Goal: Information Seeking & Learning: Learn about a topic

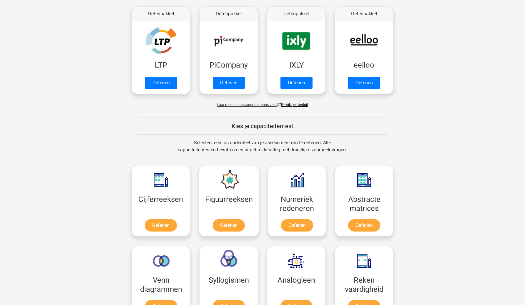
scroll to position [183, 0]
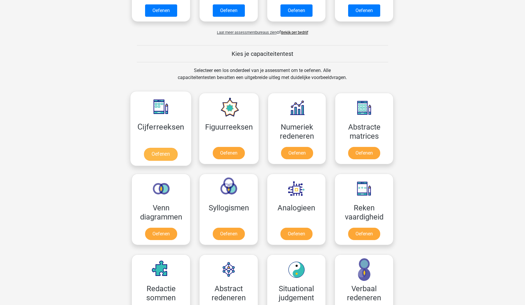
click at [150, 148] on link "Oefenen" at bounding box center [161, 154] width 34 height 13
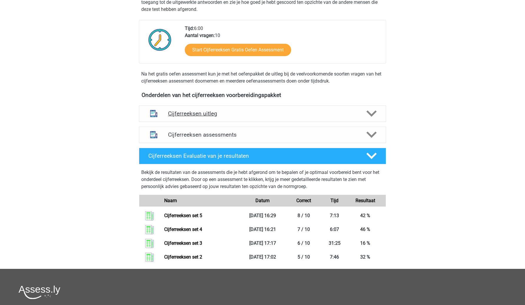
scroll to position [131, 0]
click at [176, 136] on div "Cijferreeksen assessments" at bounding box center [262, 135] width 247 height 16
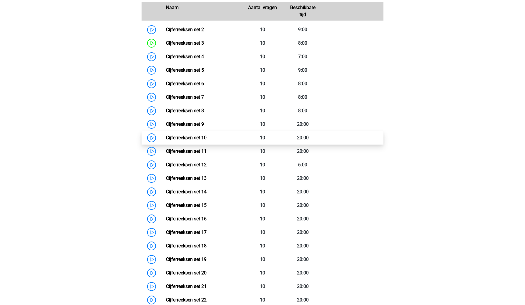
scroll to position [303, 0]
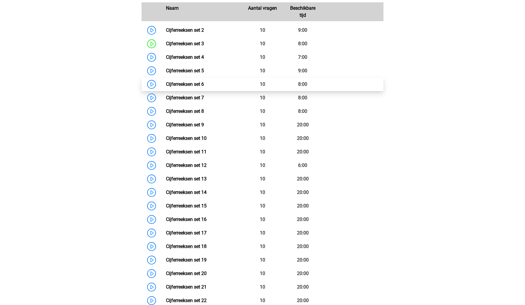
click at [185, 87] on link "Cijferreeksen set 6" at bounding box center [185, 85] width 38 height 6
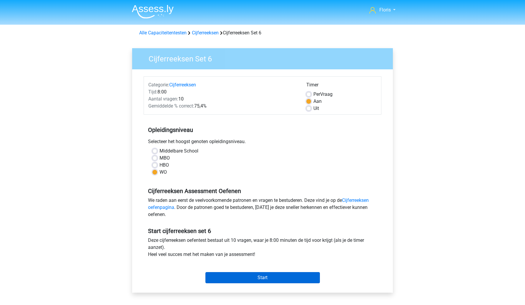
click at [220, 272] on input "Start" at bounding box center [262, 277] width 114 height 11
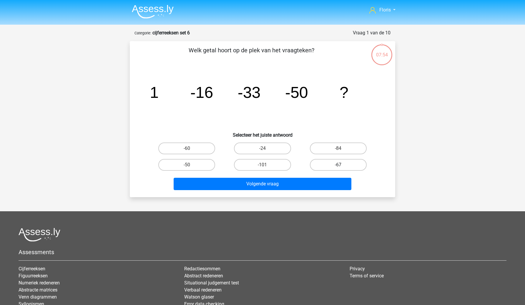
click at [321, 165] on label "-67" at bounding box center [338, 165] width 57 height 12
click at [338, 165] on input "-67" at bounding box center [340, 167] width 4 height 4
radio input "true"
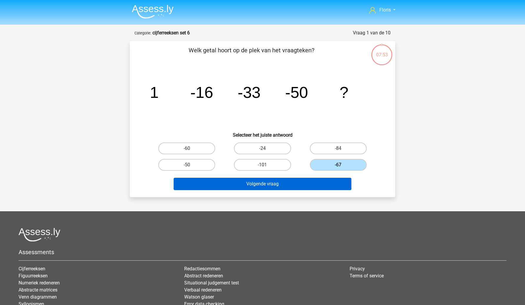
click at [306, 182] on button "Volgende vraag" at bounding box center [263, 184] width 178 height 12
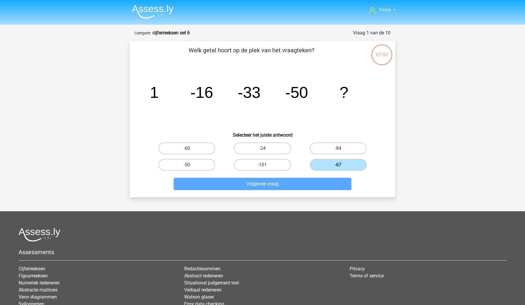
scroll to position [29, 0]
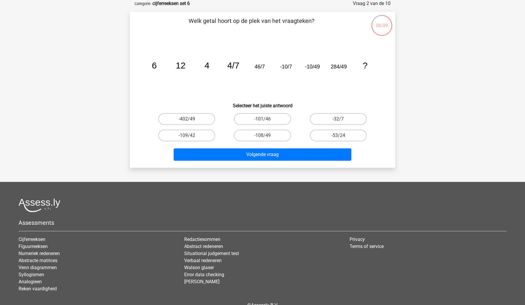
click at [264, 139] on input "-108/49" at bounding box center [264, 138] width 4 height 4
radio input "true"
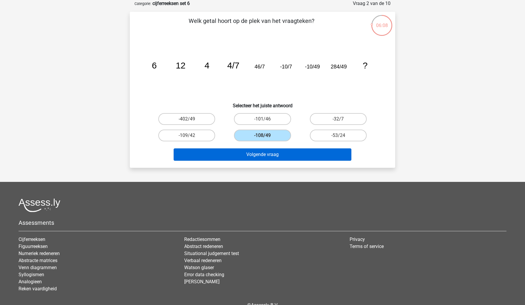
click at [262, 152] on button "Volgende vraag" at bounding box center [263, 155] width 178 height 12
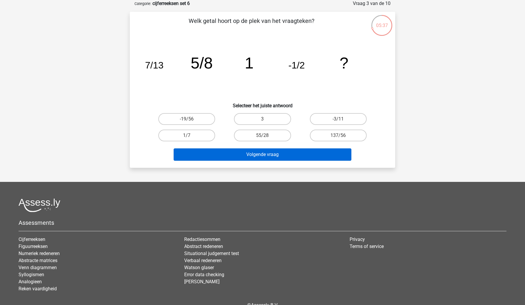
click at [267, 156] on button "Volgende vraag" at bounding box center [263, 155] width 178 height 12
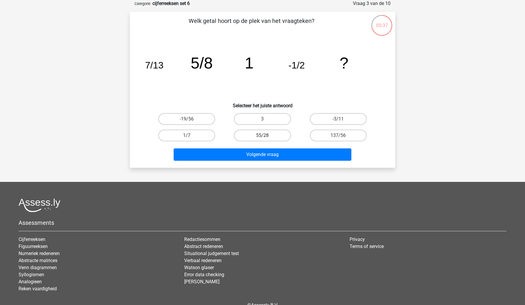
click at [266, 136] on label "55/28" at bounding box center [262, 136] width 57 height 12
click at [266, 136] on input "55/28" at bounding box center [264, 138] width 4 height 4
radio input "true"
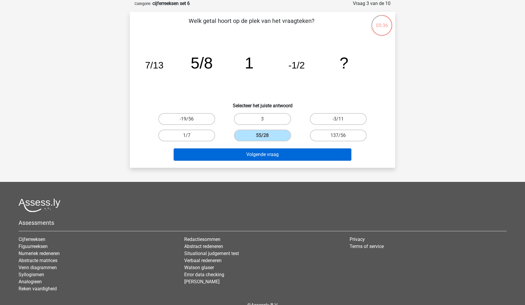
click at [263, 154] on button "Volgende vraag" at bounding box center [263, 155] width 178 height 12
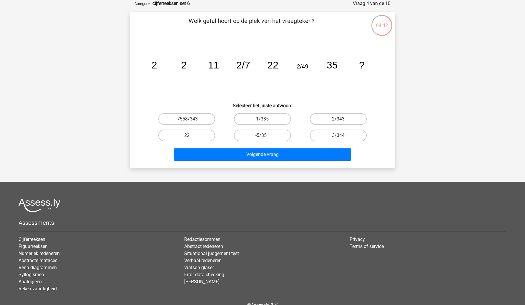
click at [337, 117] on label "2/343" at bounding box center [338, 119] width 57 height 12
click at [338, 119] on input "2/343" at bounding box center [340, 121] width 4 height 4
radio input "true"
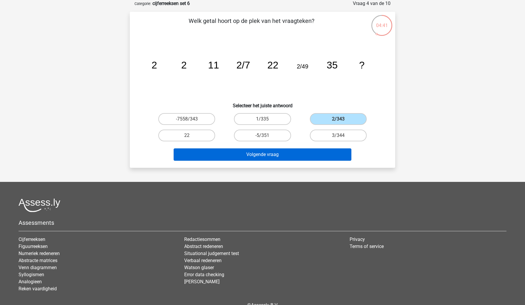
click at [316, 156] on button "Volgende vraag" at bounding box center [263, 155] width 178 height 12
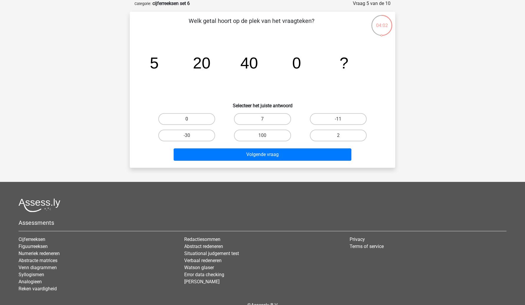
click at [195, 114] on label "0" at bounding box center [186, 119] width 57 height 12
click at [191, 119] on input "0" at bounding box center [189, 121] width 4 height 4
radio input "true"
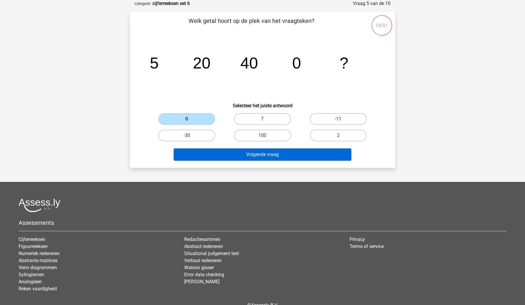
click at [203, 151] on button "Volgende vraag" at bounding box center [263, 155] width 178 height 12
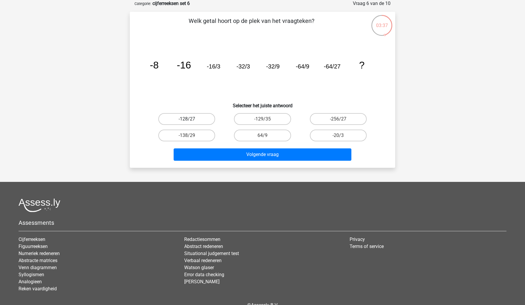
click at [206, 116] on label "-128/27" at bounding box center [186, 119] width 57 height 12
click at [191, 119] on input "-128/27" at bounding box center [189, 121] width 4 height 4
radio input "true"
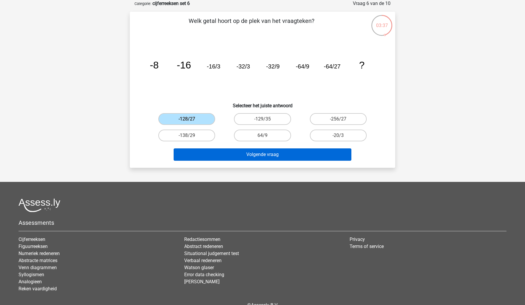
click at [225, 157] on button "Volgende vraag" at bounding box center [263, 155] width 178 height 12
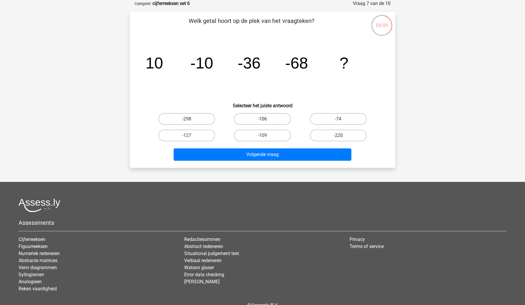
click at [278, 120] on label "-106" at bounding box center [262, 119] width 57 height 12
click at [266, 120] on input "-106" at bounding box center [264, 121] width 4 height 4
radio input "true"
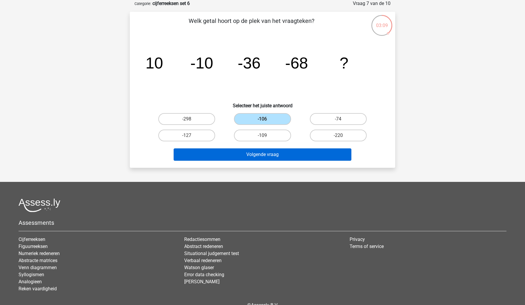
click at [262, 152] on button "Volgende vraag" at bounding box center [263, 155] width 178 height 12
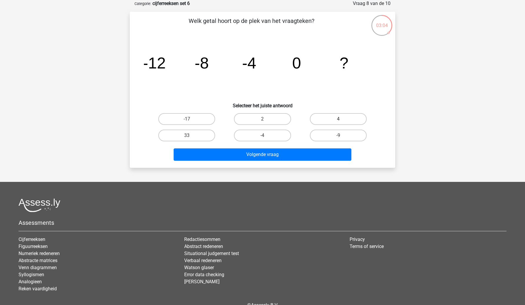
click at [330, 114] on label "4" at bounding box center [338, 119] width 57 height 12
click at [338, 119] on input "4" at bounding box center [340, 121] width 4 height 4
radio input "true"
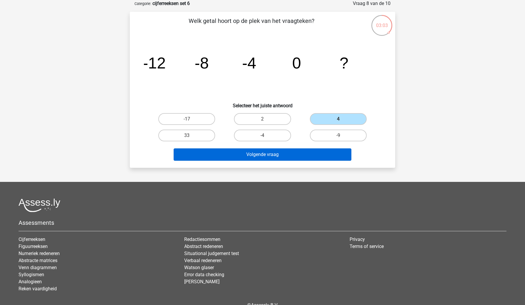
click at [324, 158] on button "Volgende vraag" at bounding box center [263, 155] width 178 height 12
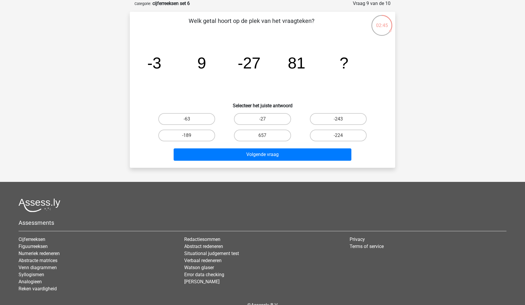
click at [322, 126] on div "-243" at bounding box center [338, 119] width 76 height 16
click at [329, 122] on label "-243" at bounding box center [338, 119] width 57 height 12
click at [338, 122] on input "-243" at bounding box center [340, 121] width 4 height 4
radio input "true"
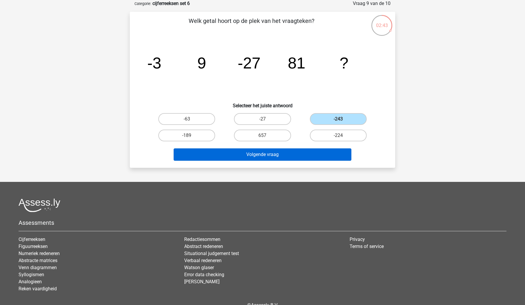
click at [319, 154] on button "Volgende vraag" at bounding box center [263, 155] width 178 height 12
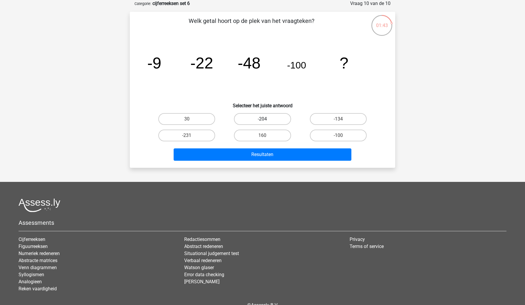
click at [284, 121] on label "-204" at bounding box center [262, 119] width 57 height 12
click at [266, 121] on input "-204" at bounding box center [264, 121] width 4 height 4
radio input "true"
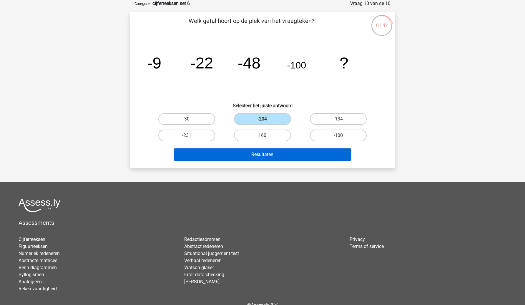
click at [283, 149] on button "Resultaten" at bounding box center [263, 155] width 178 height 12
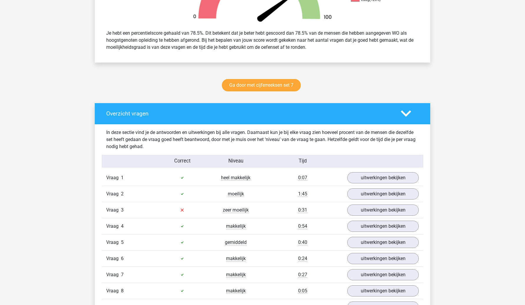
scroll to position [269, 0]
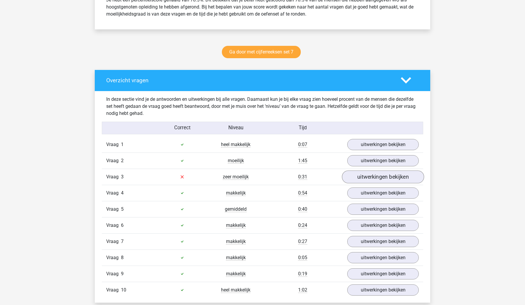
click at [355, 179] on link "uitwerkingen bekijken" at bounding box center [383, 177] width 82 height 13
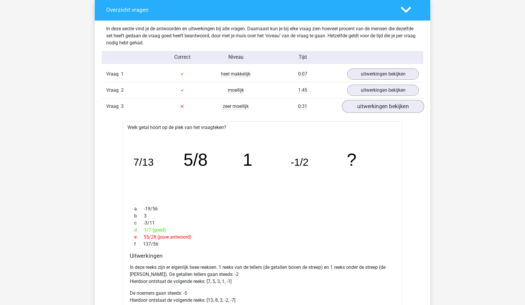
scroll to position [340, 0]
click at [373, 101] on link "uitwerkingen bekijken" at bounding box center [383, 106] width 82 height 13
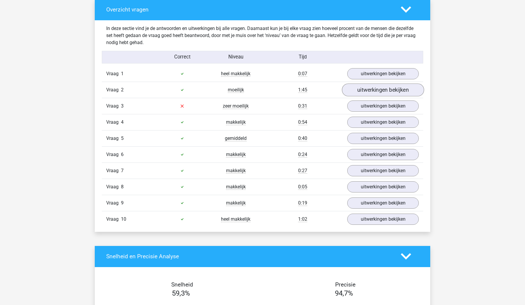
click at [373, 90] on link "uitwerkingen bekijken" at bounding box center [383, 90] width 82 height 13
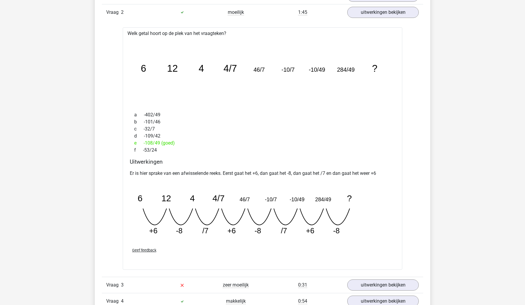
scroll to position [428, 0]
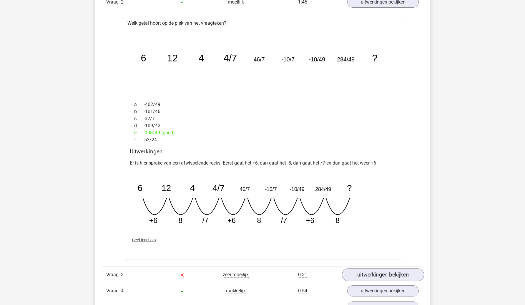
click at [359, 272] on link "uitwerkingen bekijken" at bounding box center [383, 275] width 82 height 13
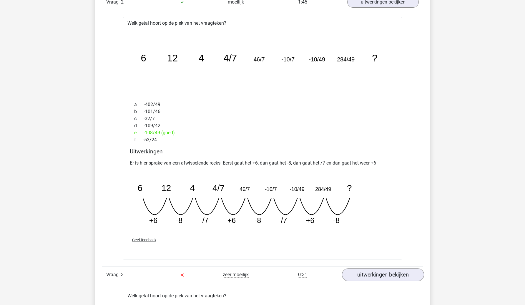
click at [359, 272] on link "uitwerkingen bekijken" at bounding box center [383, 275] width 82 height 13
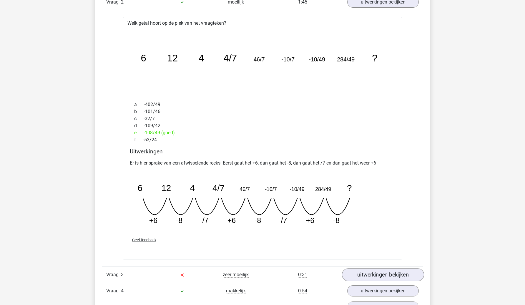
click at [359, 272] on link "uitwerkingen bekijken" at bounding box center [383, 275] width 82 height 13
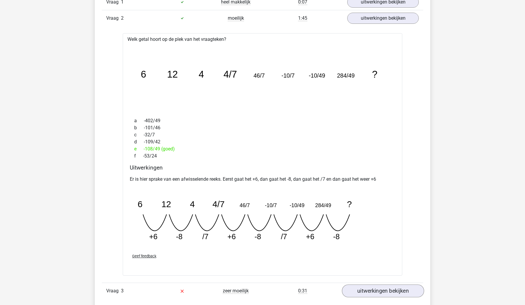
scroll to position [389, 0]
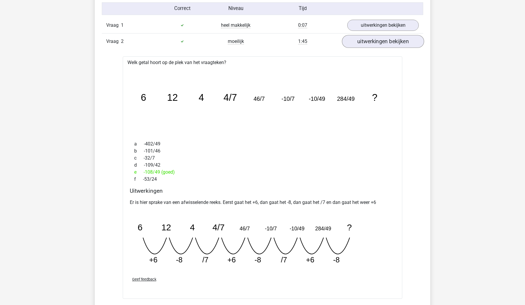
click at [375, 45] on link "uitwerkingen bekijken" at bounding box center [383, 41] width 82 height 13
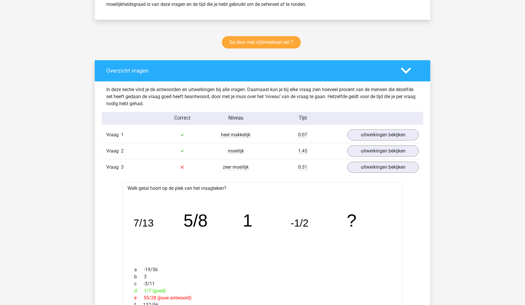
scroll to position [281, 0]
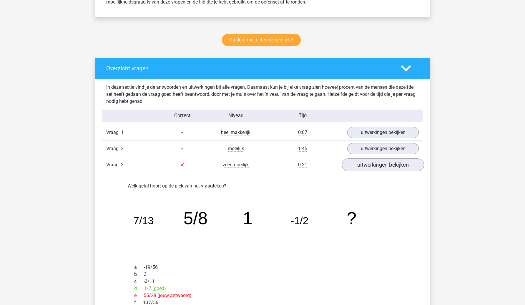
click at [368, 162] on link "uitwerkingen bekijken" at bounding box center [383, 165] width 82 height 13
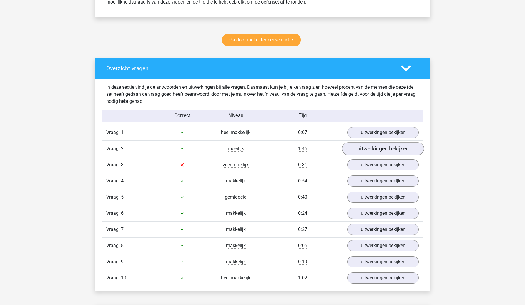
click at [373, 149] on link "uitwerkingen bekijken" at bounding box center [383, 148] width 82 height 13
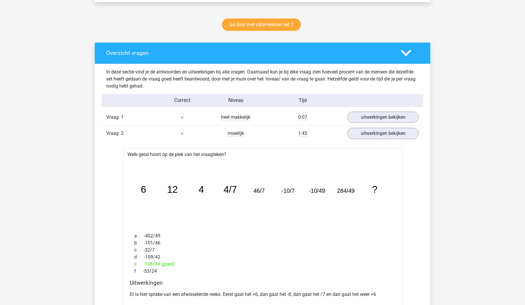
scroll to position [300, 0]
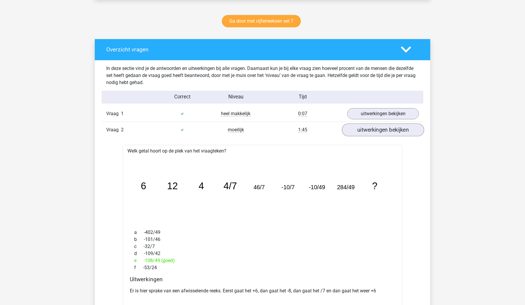
click at [378, 124] on link "uitwerkingen bekijken" at bounding box center [383, 130] width 82 height 13
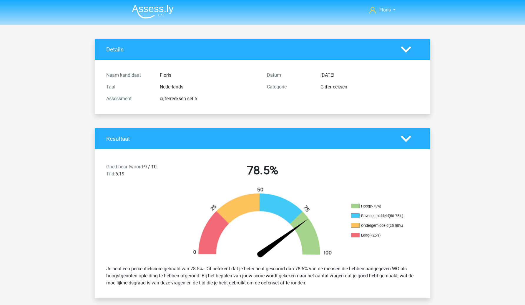
scroll to position [0, 0]
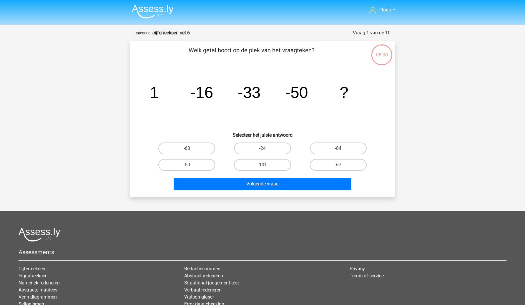
scroll to position [29, 0]
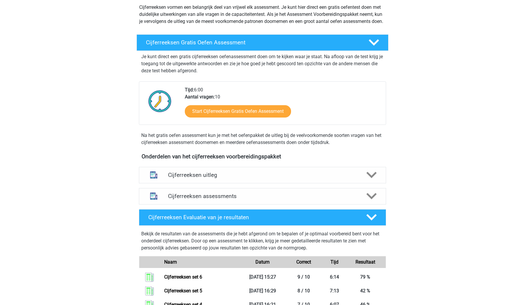
scroll to position [63, 0]
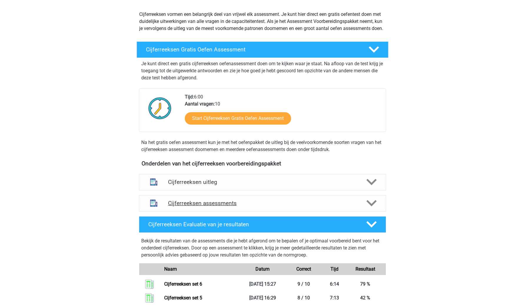
click at [207, 207] on h4 "Cijferreeksen assessments" at bounding box center [262, 203] width 189 height 7
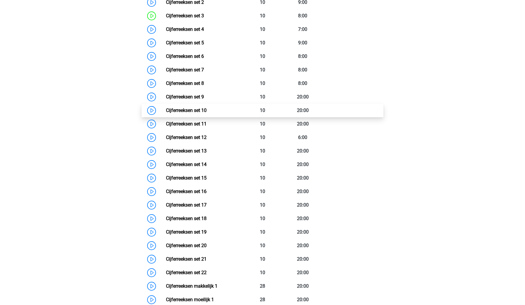
scroll to position [352, 0]
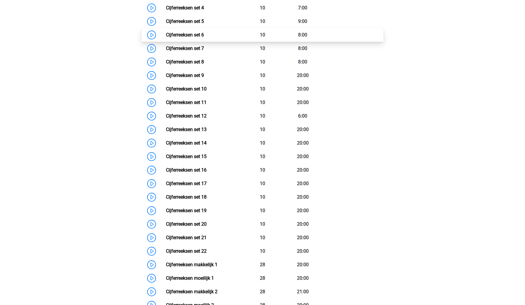
click at [204, 38] on link "Cijferreeksen set 6" at bounding box center [185, 35] width 38 height 6
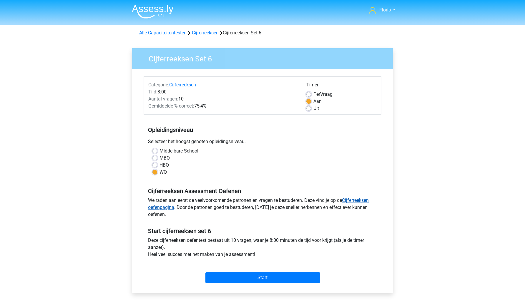
click at [169, 208] on link "Cijferreeksen oefenpagina" at bounding box center [258, 204] width 221 height 13
click at [157, 208] on link "Cijferreeksen oefenpagina" at bounding box center [258, 204] width 221 height 13
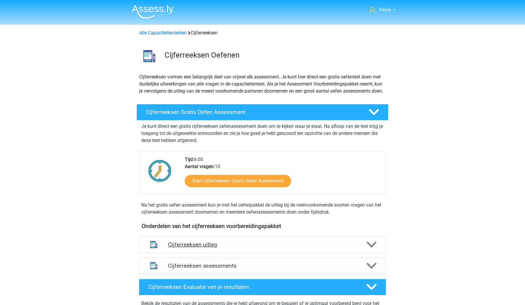
click at [177, 248] on div "Cijferreeksen uitleg" at bounding box center [262, 245] width 247 height 16
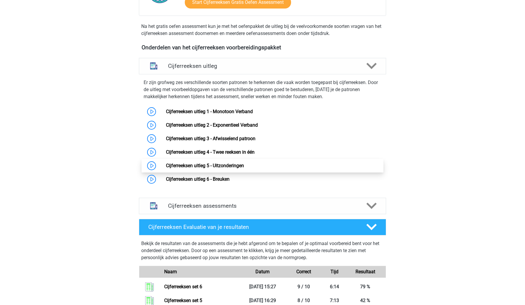
scroll to position [181, 0]
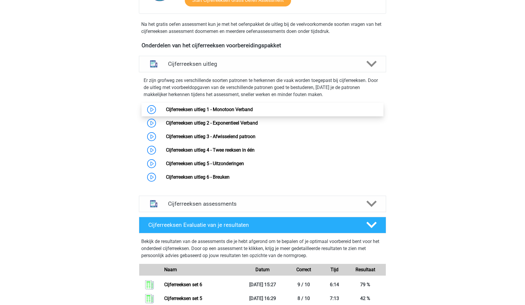
click at [175, 112] on link "Cijferreeksen uitleg 1 - Monotoon Verband" at bounding box center [209, 110] width 87 height 6
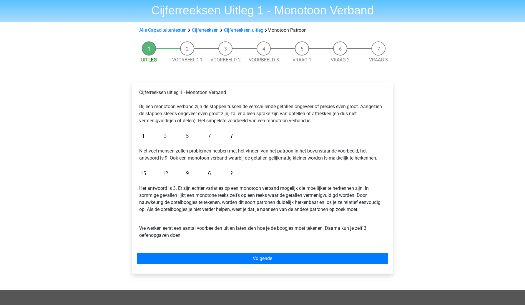
scroll to position [21, 0]
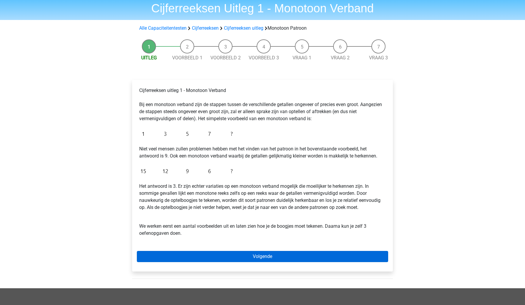
click at [284, 257] on link "Volgende" at bounding box center [262, 256] width 251 height 11
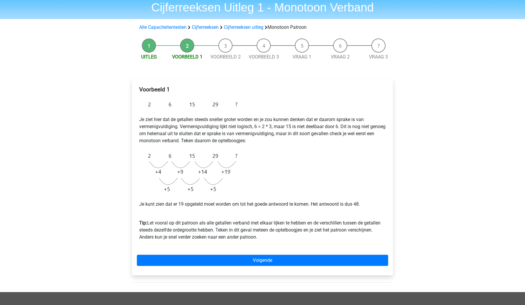
scroll to position [24, 0]
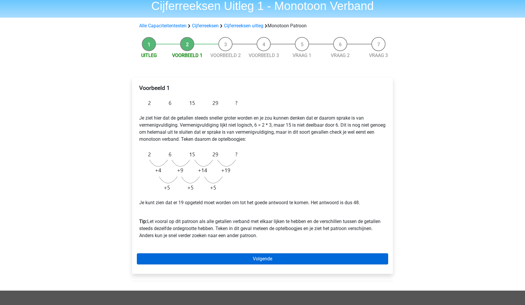
click at [293, 258] on link "Volgende" at bounding box center [262, 259] width 251 height 11
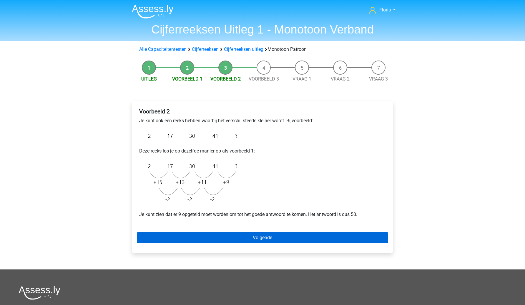
click at [314, 238] on link "Volgende" at bounding box center [262, 237] width 251 height 11
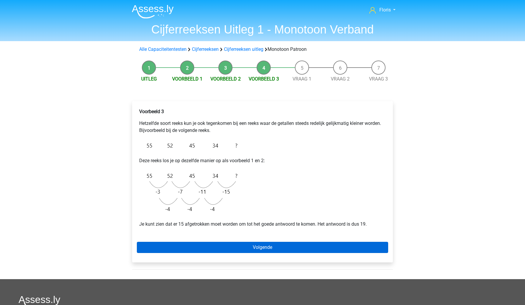
click at [309, 247] on link "Volgende" at bounding box center [262, 247] width 251 height 11
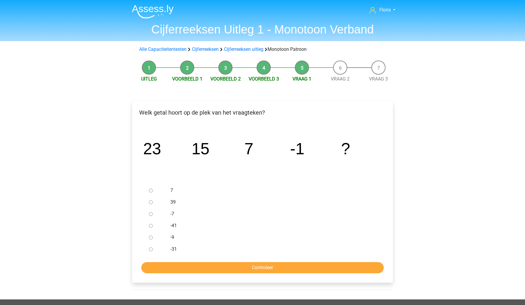
click at [148, 237] on div at bounding box center [156, 238] width 19 height 12
click at [150, 237] on input "-9" at bounding box center [151, 238] width 4 height 4
radio input "true"
click at [183, 267] on input "Controleer" at bounding box center [262, 267] width 242 height 11
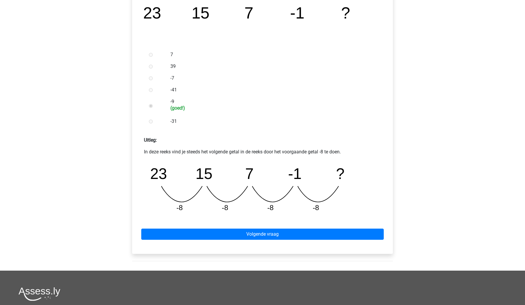
scroll to position [177, 0]
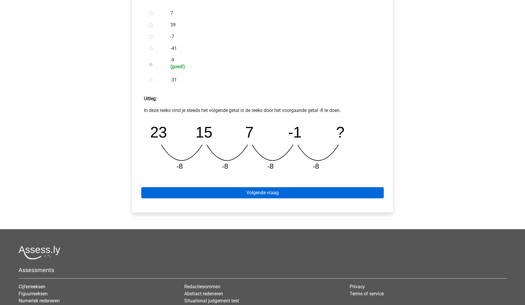
click at [282, 191] on link "Volgende vraag" at bounding box center [262, 192] width 242 height 11
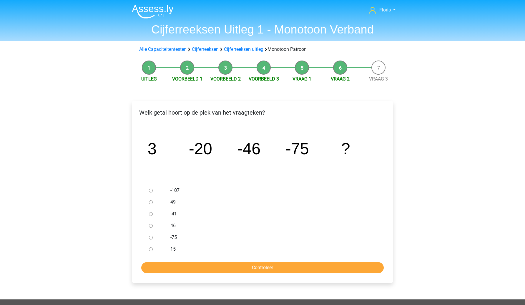
click at [158, 190] on div at bounding box center [156, 191] width 19 height 12
click at [149, 191] on input "-107" at bounding box center [151, 191] width 4 height 4
radio input "true"
click at [176, 269] on input "Controleer" at bounding box center [262, 267] width 242 height 11
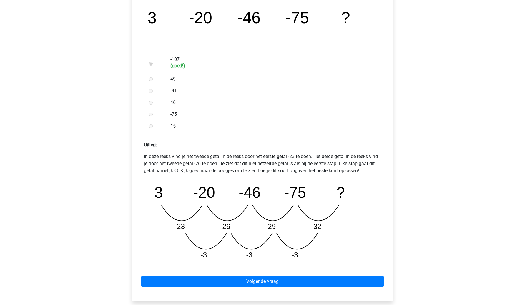
scroll to position [137, 0]
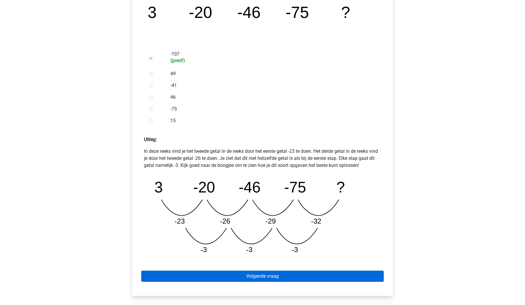
click at [271, 273] on link "Volgende vraag" at bounding box center [262, 276] width 242 height 11
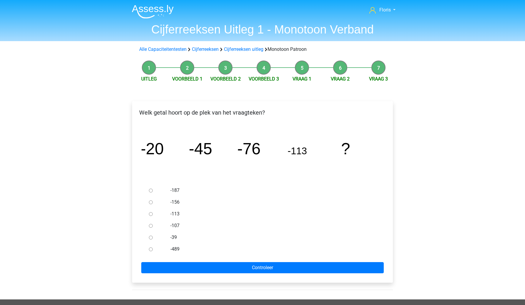
click at [172, 204] on label "-156" at bounding box center [272, 202] width 204 height 7
click at [153, 204] on input "-156" at bounding box center [151, 203] width 4 height 4
radio input "true"
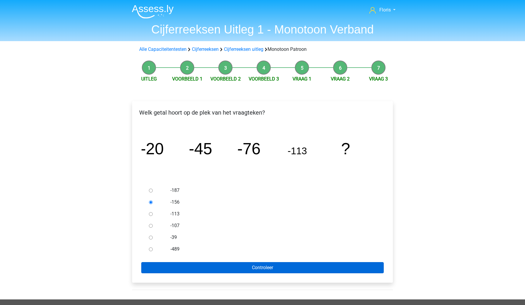
click at [192, 265] on input "Controleer" at bounding box center [262, 267] width 242 height 11
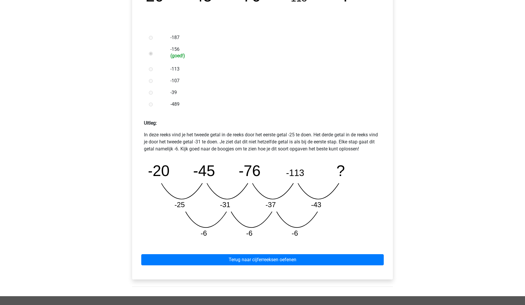
scroll to position [168, 0]
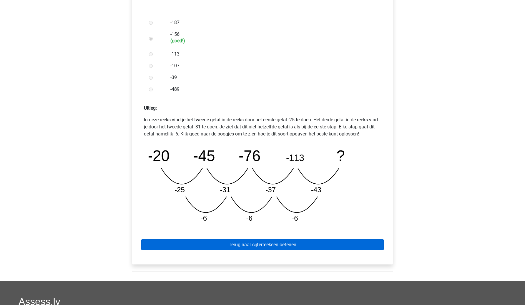
click at [227, 246] on link "Terug naar cijferreeksen oefenen" at bounding box center [262, 245] width 242 height 11
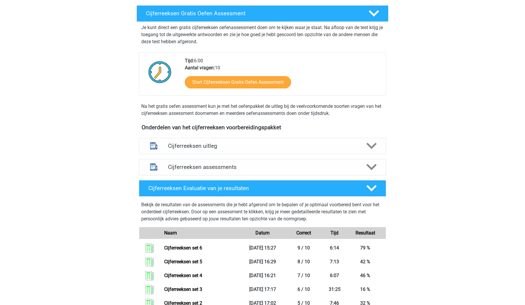
scroll to position [100, 0]
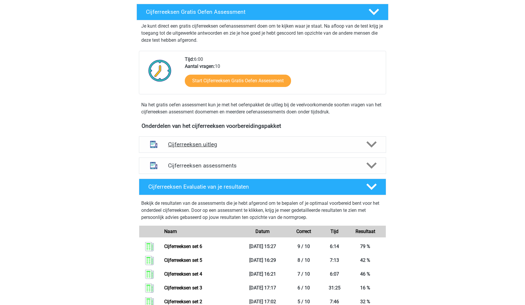
click at [236, 153] on div "Cijferreeksen uitleg" at bounding box center [262, 145] width 247 height 16
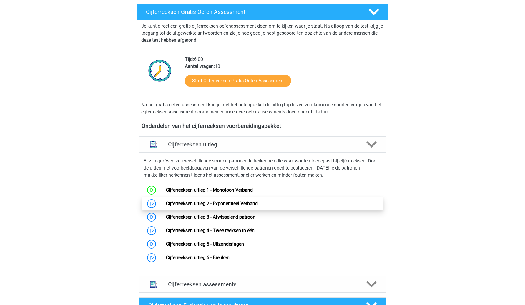
click at [224, 207] on link "Cijferreeksen uitleg 2 - Exponentieel Verband" at bounding box center [212, 204] width 92 height 6
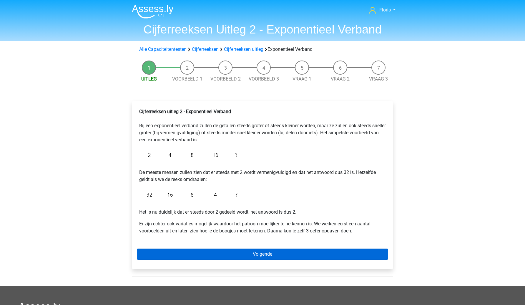
click at [247, 258] on link "Volgende" at bounding box center [262, 254] width 251 height 11
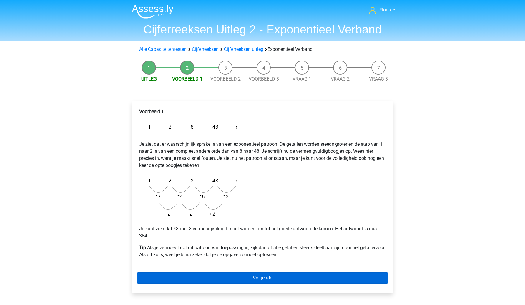
click at [262, 280] on link "Volgende" at bounding box center [262, 278] width 251 height 11
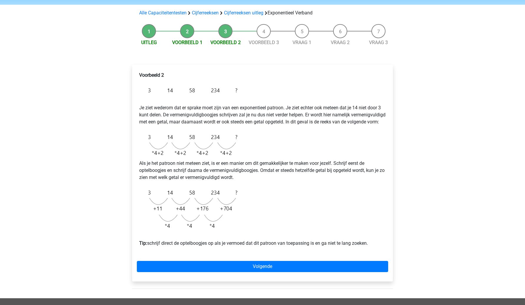
scroll to position [37, 0]
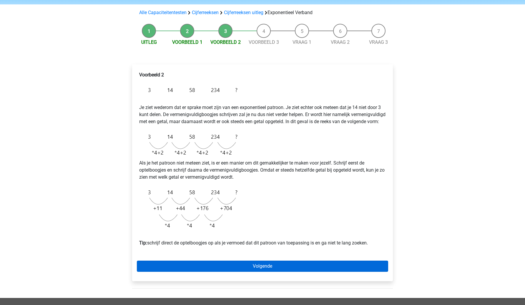
click at [313, 272] on link "Volgende" at bounding box center [262, 266] width 251 height 11
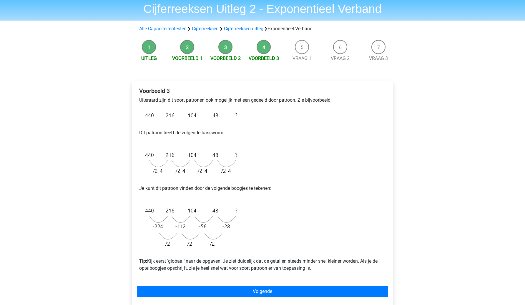
scroll to position [33, 0]
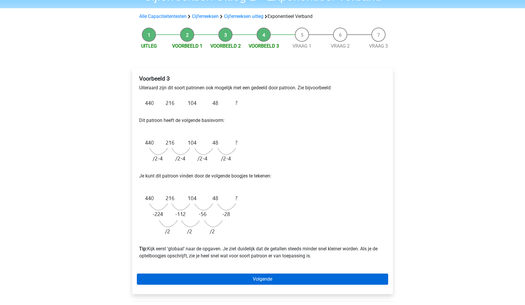
click at [366, 280] on link "Volgende" at bounding box center [262, 279] width 251 height 11
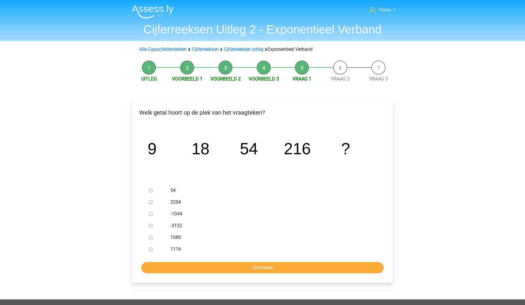
click at [152, 238] on div at bounding box center [156, 238] width 19 height 12
click at [150, 238] on input "1080" at bounding box center [151, 238] width 4 height 4
radio input "true"
click at [180, 269] on input "Controleer" at bounding box center [262, 267] width 242 height 11
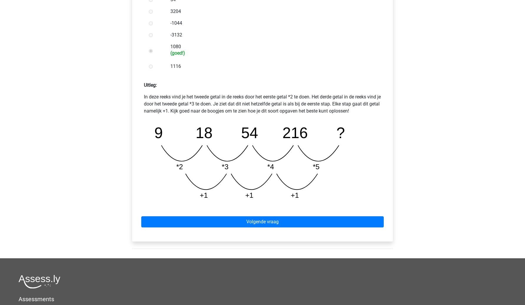
scroll to position [192, 0]
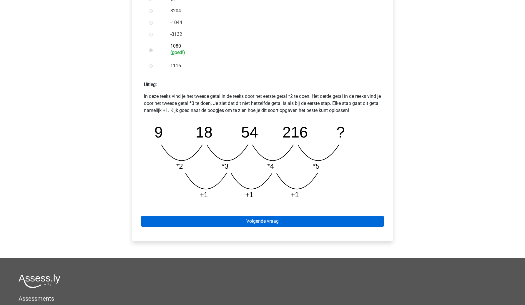
click at [229, 223] on link "Volgende vraag" at bounding box center [262, 221] width 242 height 11
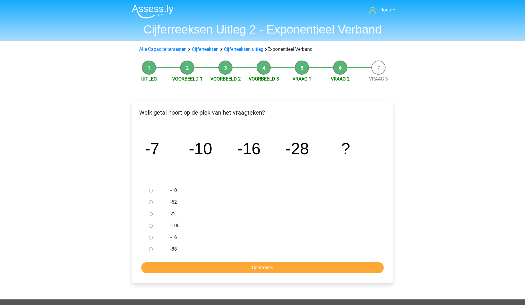
click at [151, 201] on input "-52" at bounding box center [151, 203] width 4 height 4
radio input "true"
click at [189, 267] on input "Controleer" at bounding box center [262, 267] width 242 height 11
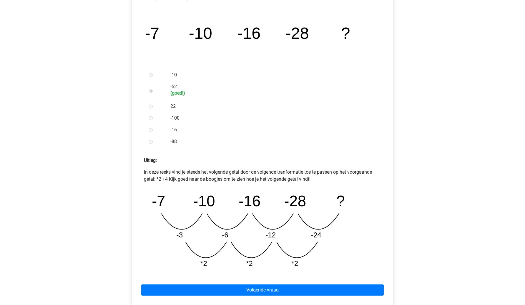
scroll to position [116, 0]
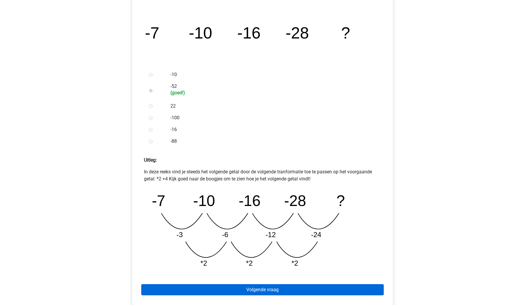
click at [285, 287] on link "Volgende vraag" at bounding box center [262, 290] width 242 height 11
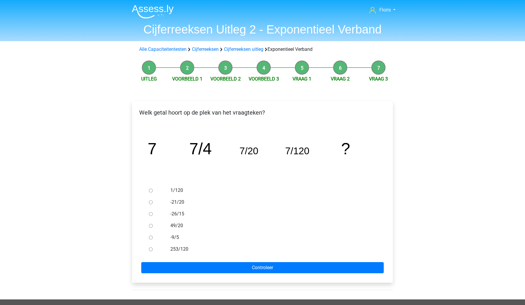
click at [183, 248] on label "253/120" at bounding box center [272, 249] width 204 height 7
click at [153, 248] on input "253/120" at bounding box center [151, 250] width 4 height 4
radio input "true"
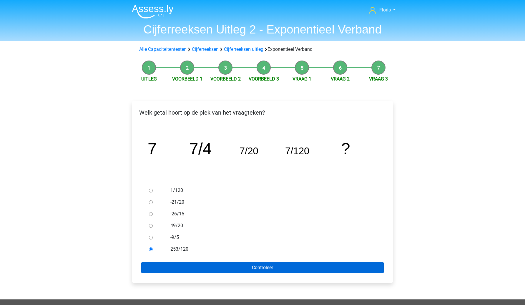
click at [187, 271] on input "Controleer" at bounding box center [262, 267] width 242 height 11
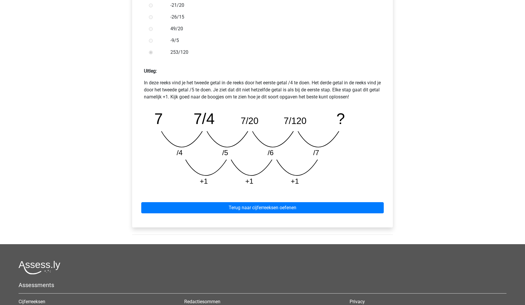
scroll to position [208, 0]
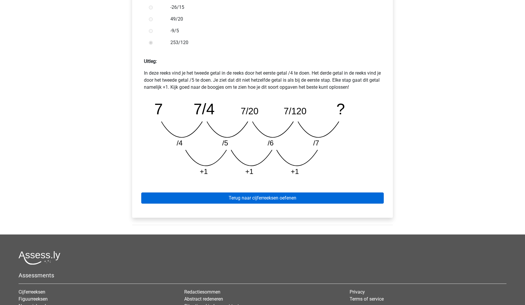
click at [315, 196] on link "Terug naar cijferreeksen oefenen" at bounding box center [262, 198] width 242 height 11
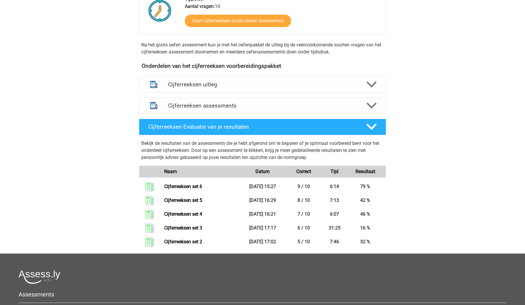
scroll to position [161, 0]
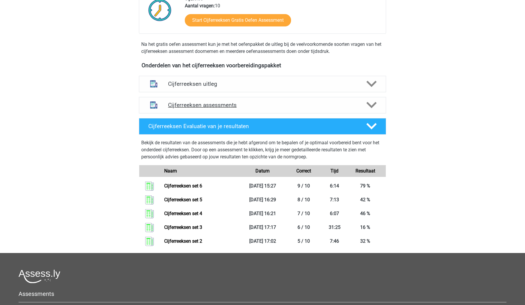
click at [323, 109] on h4 "Cijferreeksen assessments" at bounding box center [262, 105] width 189 height 7
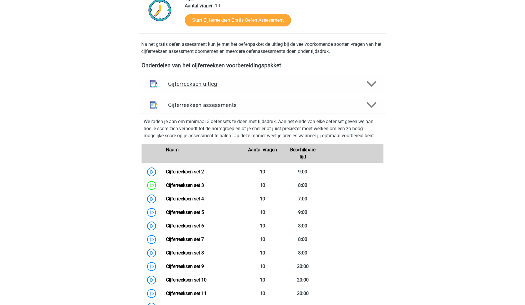
click at [205, 92] on div "Cijferreeksen uitleg" at bounding box center [262, 84] width 247 height 16
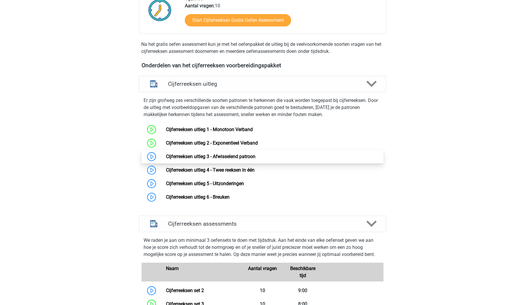
click at [185, 159] on link "Cijferreeksen uitleg 3 - Afwisselend patroon" at bounding box center [210, 157] width 89 height 6
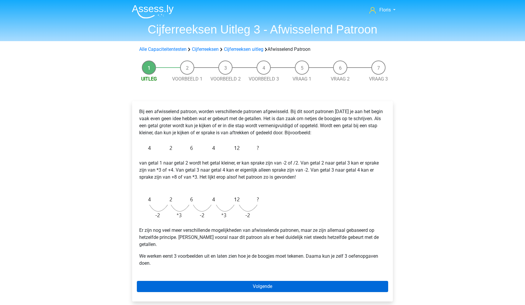
click at [312, 281] on link "Volgende" at bounding box center [262, 286] width 251 height 11
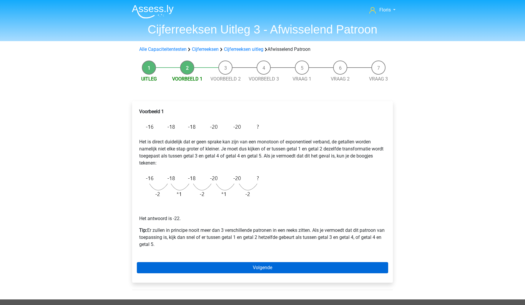
click at [259, 267] on link "Volgende" at bounding box center [262, 267] width 251 height 11
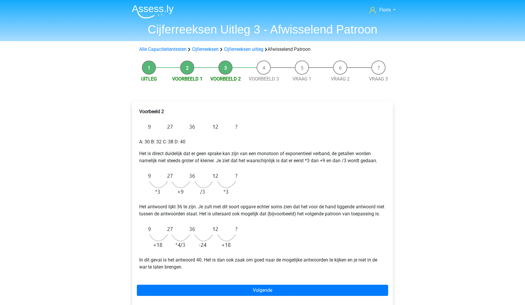
click at [189, 166] on div "Voorbeeld 2 A: 30 B: 32 C: 38 D: 40 Het is direct duidelijk dat er geen sprake …" at bounding box center [262, 192] width 251 height 172
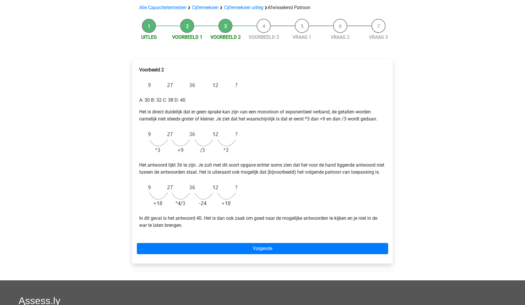
scroll to position [43, 0]
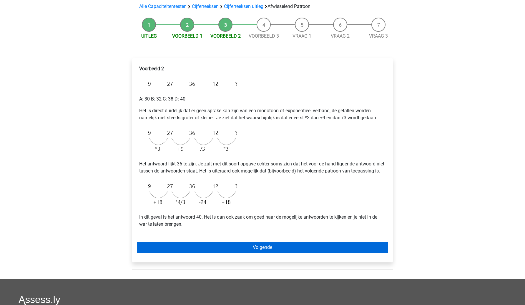
click at [269, 253] on link "Volgende" at bounding box center [262, 247] width 251 height 11
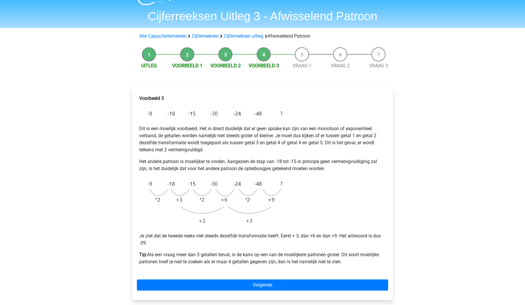
scroll to position [17, 0]
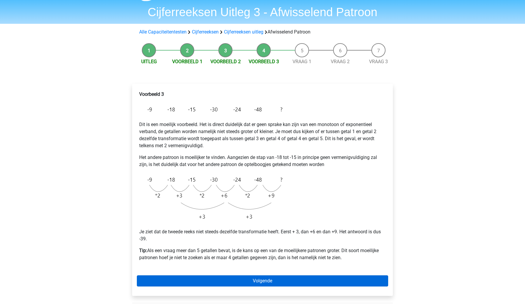
click at [295, 280] on link "Volgende" at bounding box center [262, 281] width 251 height 11
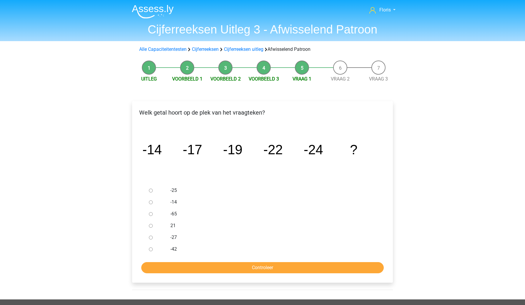
click at [150, 237] on input "-27" at bounding box center [151, 238] width 4 height 4
radio input "true"
click at [166, 267] on input "Controleer" at bounding box center [262, 267] width 242 height 11
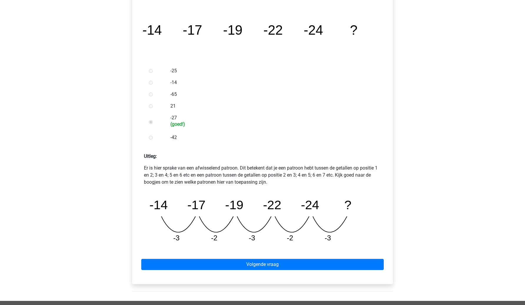
scroll to position [125, 0]
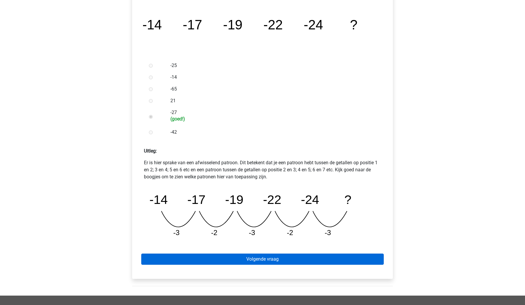
click at [267, 257] on link "Volgende vraag" at bounding box center [262, 259] width 242 height 11
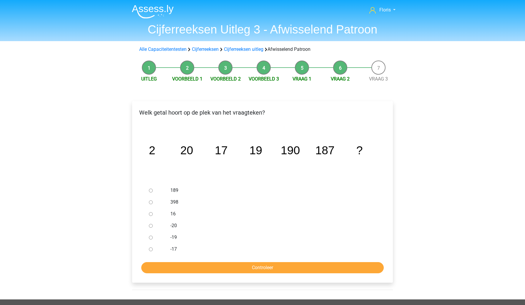
click at [150, 191] on input "189" at bounding box center [151, 191] width 4 height 4
radio input "true"
click at [186, 272] on input "Controleer" at bounding box center [262, 267] width 242 height 11
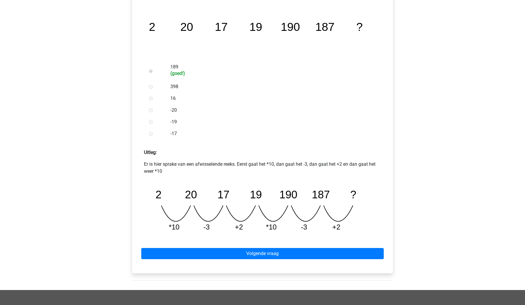
scroll to position [129, 0]
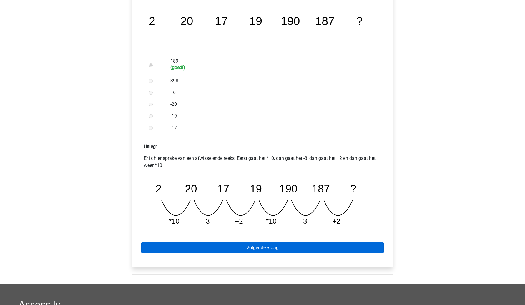
click at [318, 246] on link "Volgende vraag" at bounding box center [262, 247] width 242 height 11
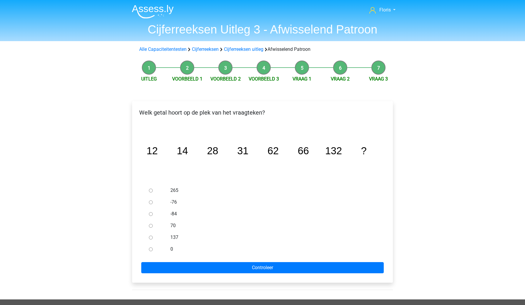
click at [152, 236] on input "137" at bounding box center [151, 238] width 4 height 4
radio input "true"
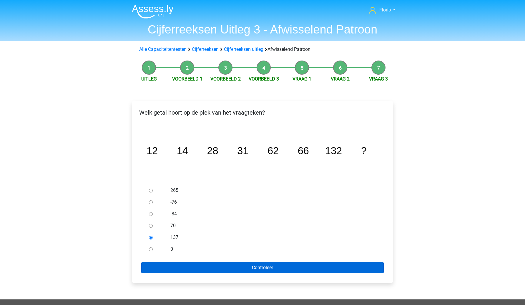
click at [155, 264] on input "Controleer" at bounding box center [262, 267] width 242 height 11
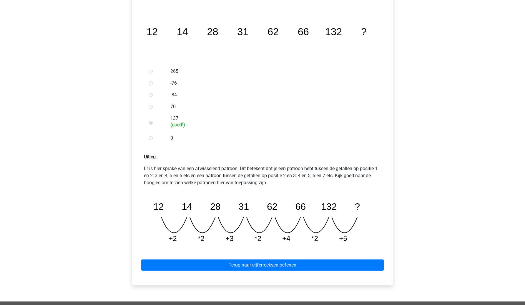
scroll to position [121, 0]
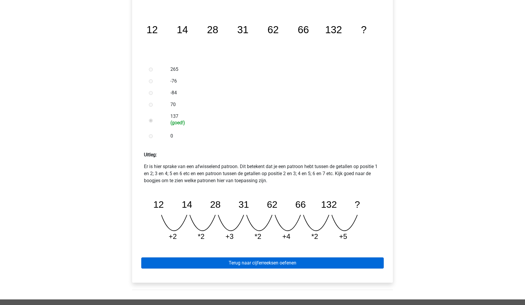
click at [272, 258] on link "Terug naar cijferreeksen oefenen" at bounding box center [262, 263] width 242 height 11
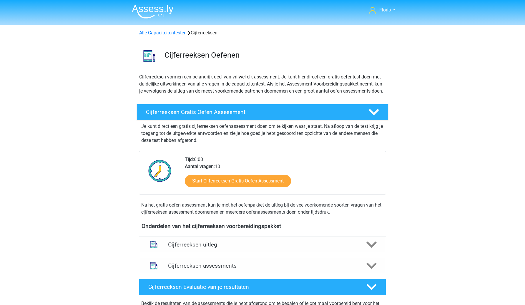
click at [212, 248] on h4 "Cijferreeksen uitleg" at bounding box center [262, 245] width 189 height 7
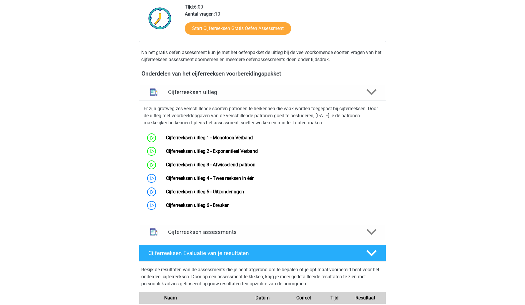
scroll to position [154, 0]
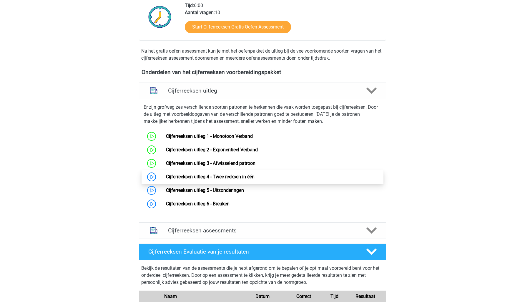
click at [220, 180] on link "Cijferreeksen uitleg 4 - Twee reeksen in één" at bounding box center [210, 177] width 89 height 6
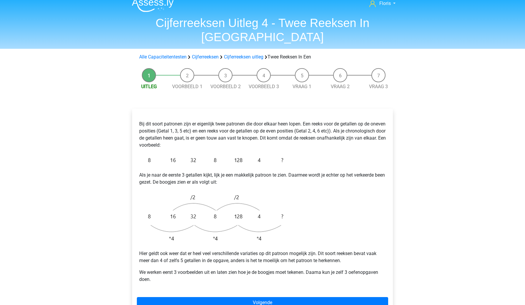
scroll to position [9, 0]
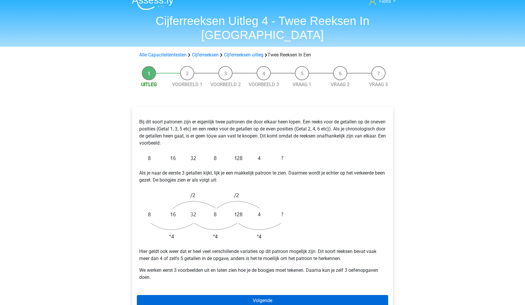
click at [318, 295] on link "Volgende" at bounding box center [262, 300] width 251 height 11
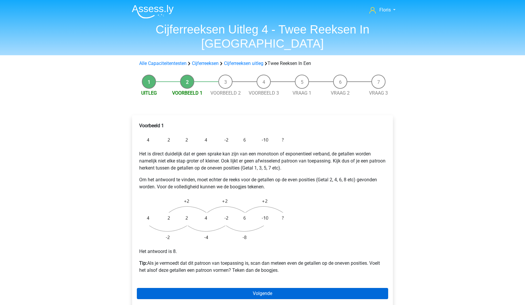
click at [329, 288] on link "Volgende" at bounding box center [262, 293] width 251 height 11
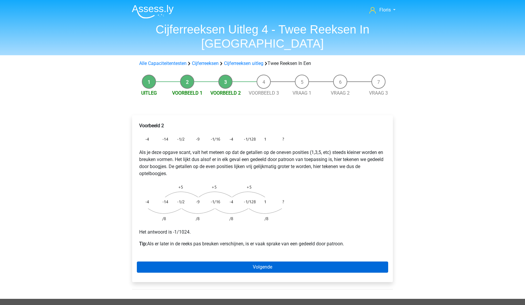
click at [300, 262] on link "Volgende" at bounding box center [262, 267] width 251 height 11
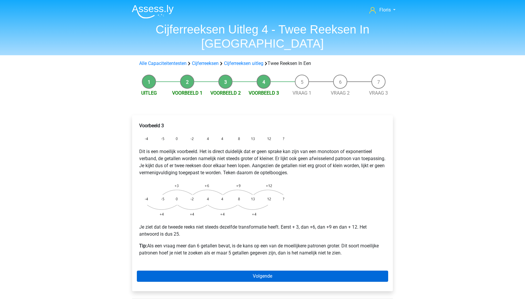
click at [304, 271] on link "Volgende" at bounding box center [262, 276] width 251 height 11
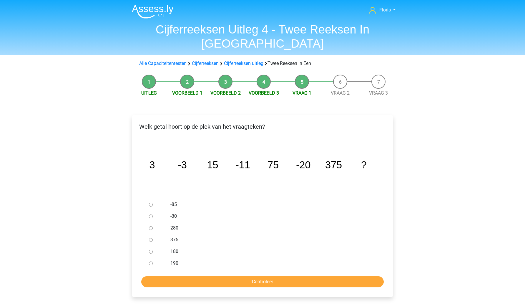
click at [154, 211] on div at bounding box center [156, 217] width 19 height 12
click at [152, 215] on input "-30" at bounding box center [151, 217] width 4 height 4
radio input "true"
click at [168, 277] on input "Controleer" at bounding box center [262, 282] width 242 height 11
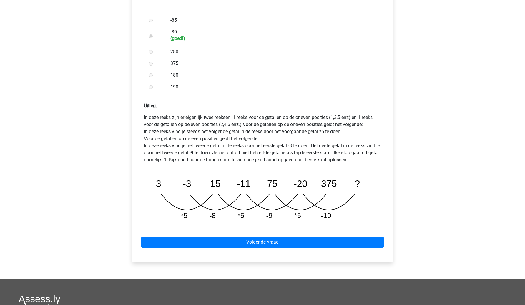
scroll to position [192, 0]
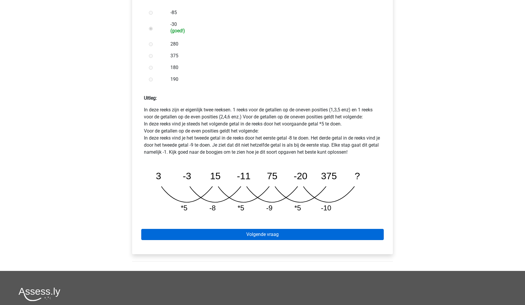
click at [261, 229] on link "Volgende vraag" at bounding box center [262, 234] width 242 height 11
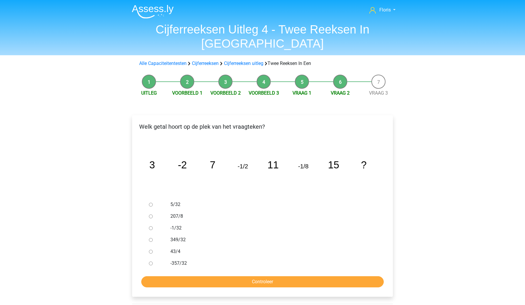
click at [150, 227] on input "-1/32" at bounding box center [151, 229] width 4 height 4
radio input "true"
click at [169, 277] on input "Controleer" at bounding box center [262, 282] width 242 height 11
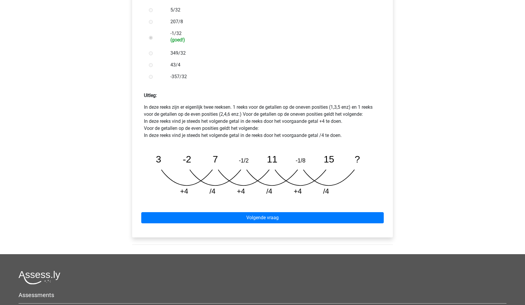
scroll to position [211, 0]
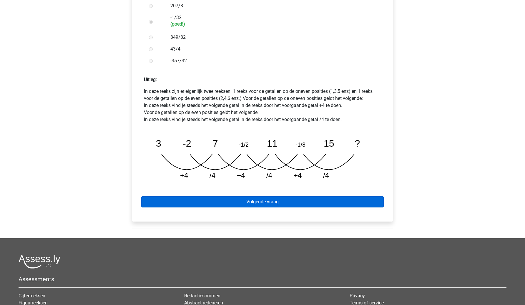
click at [241, 197] on link "Volgende vraag" at bounding box center [262, 202] width 242 height 11
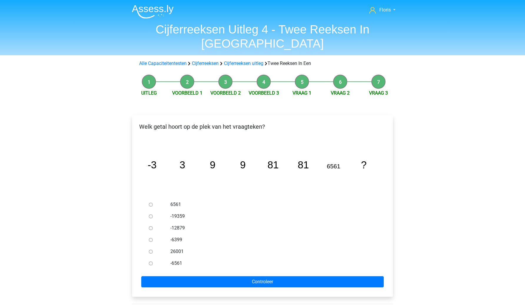
click at [150, 203] on input "6561" at bounding box center [151, 205] width 4 height 4
radio input "true"
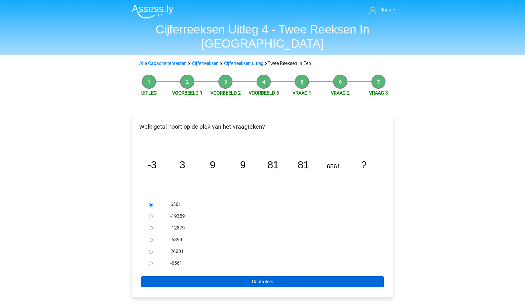
click at [166, 277] on input "Controleer" at bounding box center [262, 282] width 242 height 11
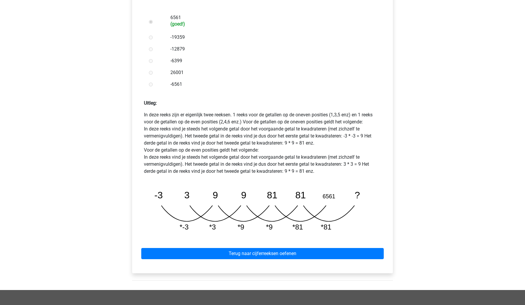
scroll to position [189, 0]
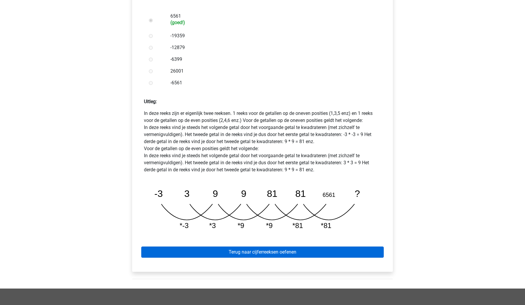
click at [298, 247] on link "Terug naar cijferreeksen oefenen" at bounding box center [262, 252] width 242 height 11
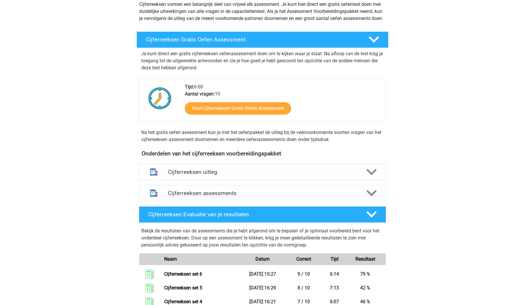
scroll to position [78, 0]
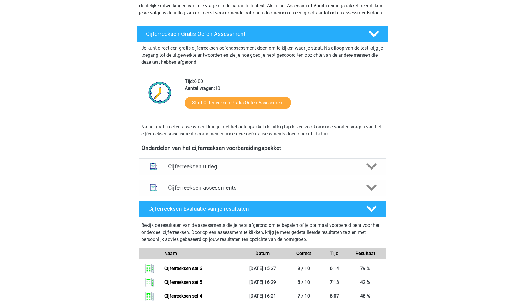
click at [306, 175] on div "Cijferreeksen uitleg" at bounding box center [262, 167] width 247 height 16
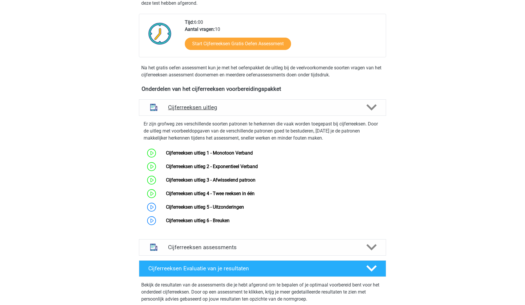
scroll to position [145, 0]
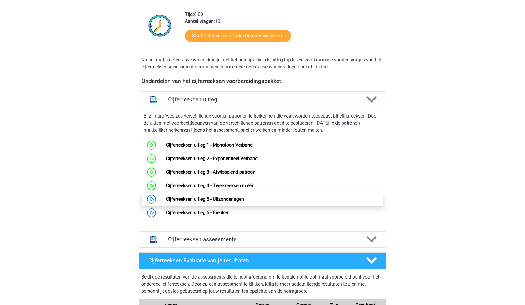
click at [230, 201] on link "Cijferreeksen uitleg 5 - Uitzonderingen" at bounding box center [205, 200] width 78 height 6
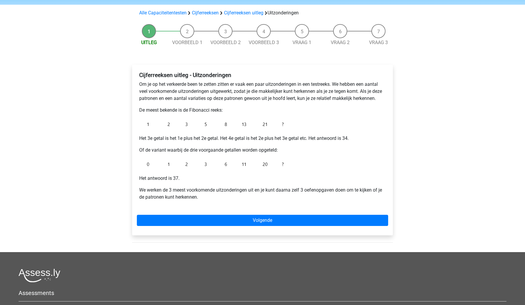
scroll to position [37, 0]
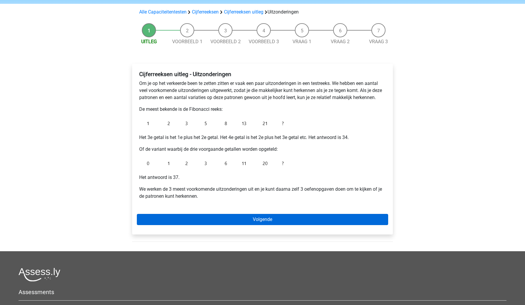
click at [268, 218] on link "Volgende" at bounding box center [262, 219] width 251 height 11
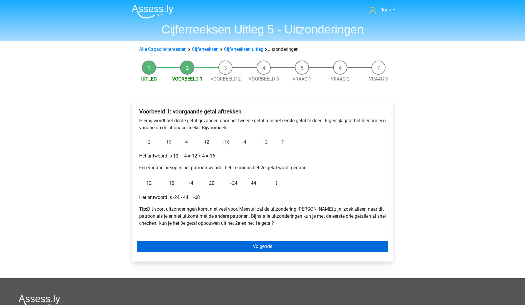
click at [264, 246] on link "Volgende" at bounding box center [262, 246] width 251 height 11
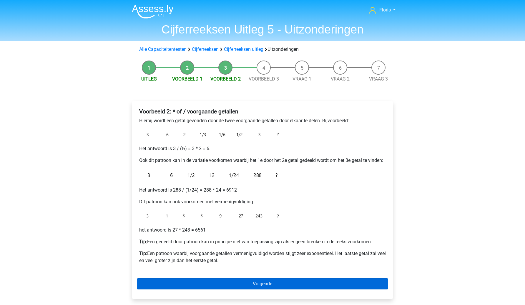
click at [270, 282] on link "Volgende" at bounding box center [262, 284] width 251 height 11
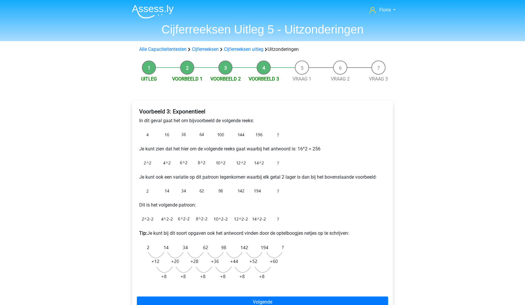
scroll to position [12, 0]
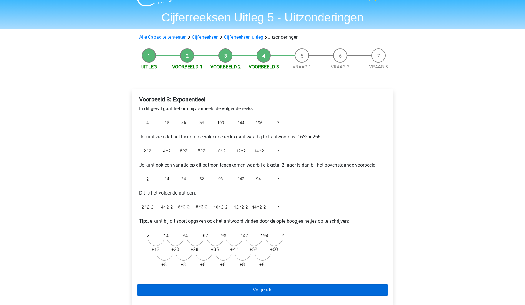
click at [327, 289] on link "Volgende" at bounding box center [262, 290] width 251 height 11
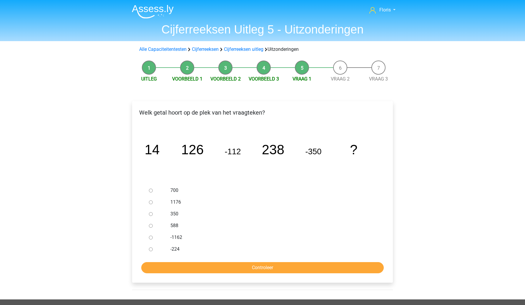
click at [150, 227] on input "588" at bounding box center [151, 226] width 4 height 4
radio input "true"
click at [153, 267] on input "Controleer" at bounding box center [262, 267] width 242 height 11
click at [170, 264] on input "Controleer" at bounding box center [262, 267] width 242 height 11
click at [150, 201] on input "1176" at bounding box center [151, 203] width 4 height 4
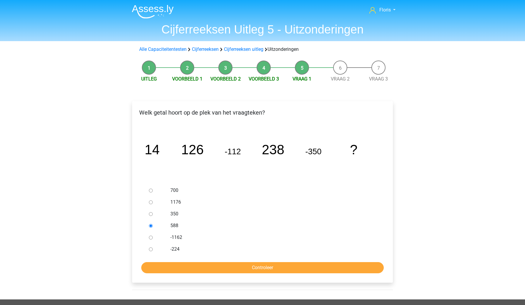
radio input "true"
click at [154, 267] on input "Controleer" at bounding box center [262, 267] width 242 height 11
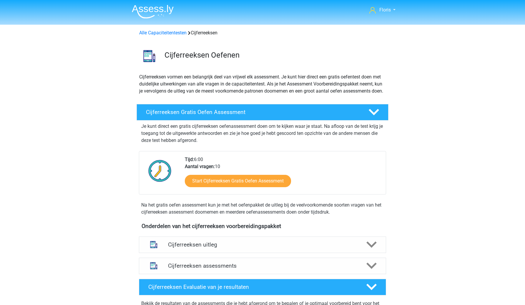
scroll to position [145, 0]
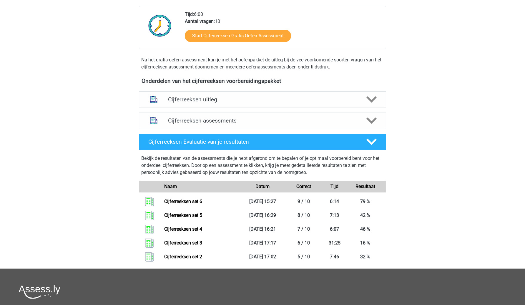
click at [205, 108] on div "Cijferreeksen uitleg" at bounding box center [262, 100] width 247 height 16
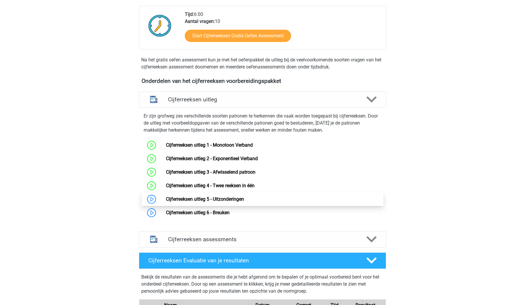
click at [198, 201] on link "Cijferreeksen uitleg 5 - Uitzonderingen" at bounding box center [205, 200] width 78 height 6
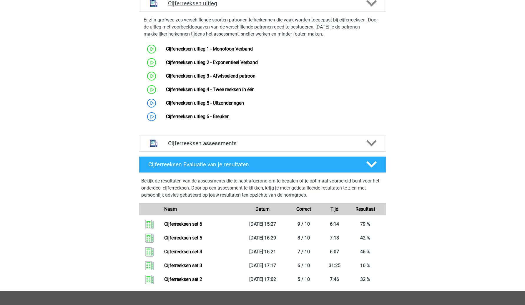
scroll to position [272, 0]
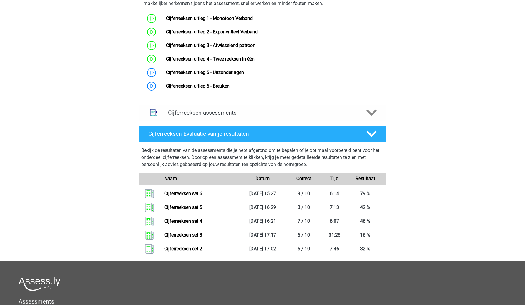
click at [217, 116] on h4 "Cijferreeksen assessments" at bounding box center [262, 112] width 189 height 7
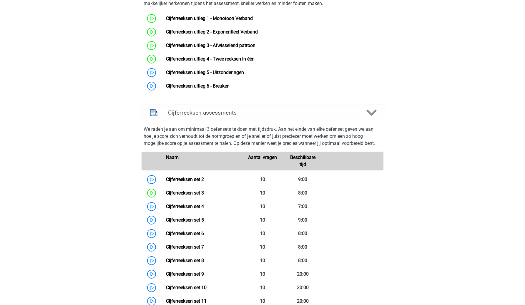
click at [214, 121] on div "Cijferreeksen assessments" at bounding box center [262, 113] width 247 height 16
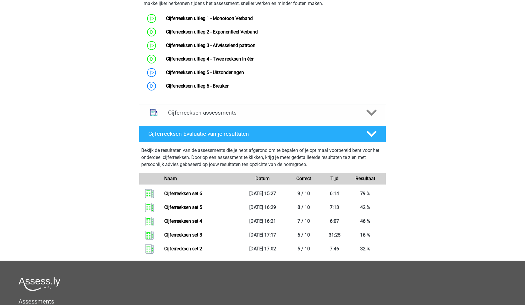
click at [214, 121] on div "Cijferreeksen assessments" at bounding box center [262, 113] width 247 height 16
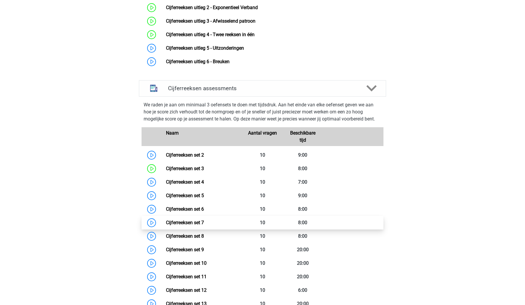
scroll to position [305, 0]
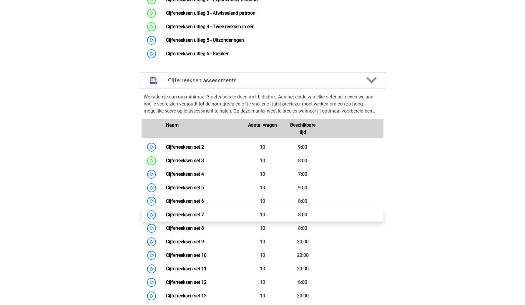
click at [166, 218] on link "Cijferreeksen set 7" at bounding box center [185, 215] width 38 height 6
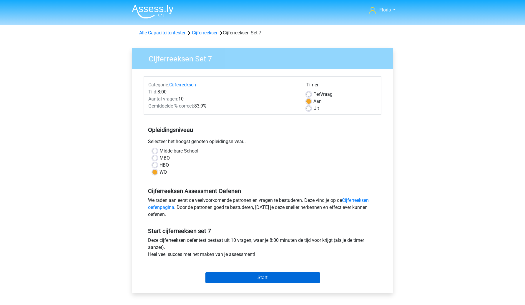
click at [220, 282] on input "Start" at bounding box center [262, 277] width 114 height 11
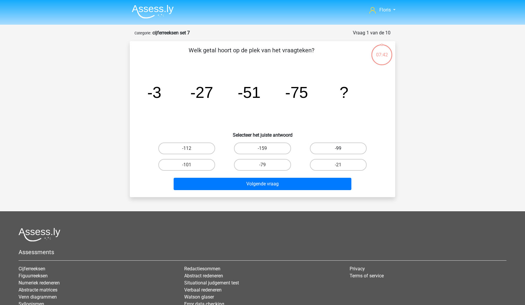
click at [324, 149] on label "-99" at bounding box center [338, 149] width 57 height 12
click at [338, 149] on input "-99" at bounding box center [340, 151] width 4 height 4
radio input "true"
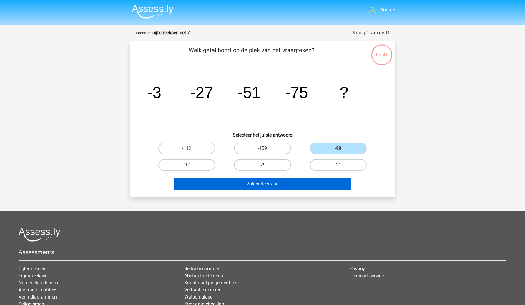
click at [308, 184] on button "Volgende vraag" at bounding box center [263, 184] width 178 height 12
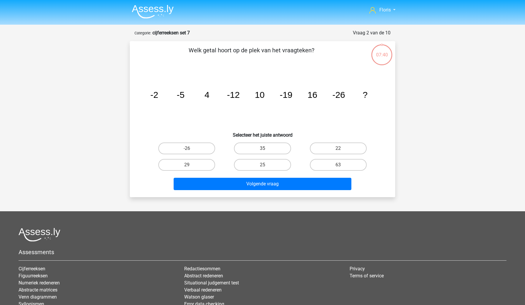
scroll to position [29, 0]
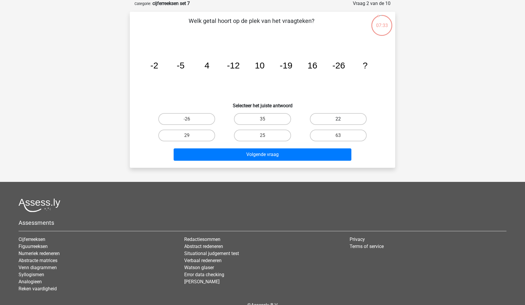
click at [328, 118] on label "22" at bounding box center [338, 119] width 57 height 12
click at [338, 119] on input "22" at bounding box center [340, 121] width 4 height 4
radio input "true"
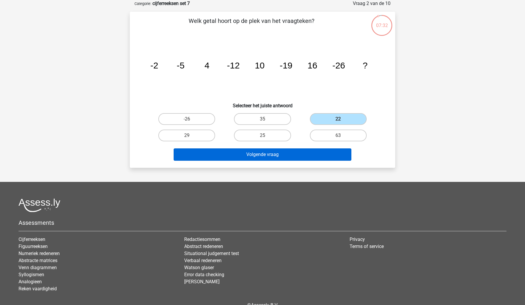
click at [300, 154] on button "Volgende vraag" at bounding box center [263, 155] width 178 height 12
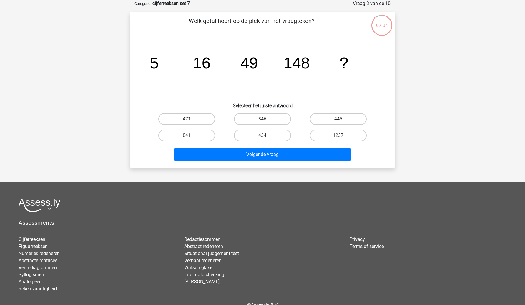
click at [321, 117] on label "445" at bounding box center [338, 119] width 57 height 12
click at [338, 119] on input "445" at bounding box center [340, 121] width 4 height 4
radio input "true"
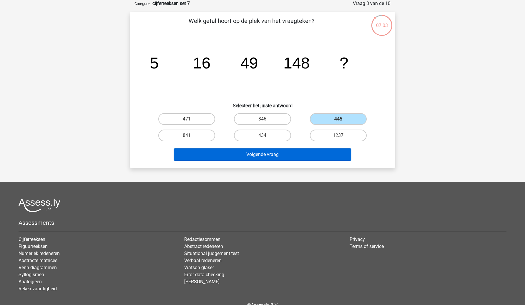
click at [303, 156] on button "Volgende vraag" at bounding box center [263, 155] width 178 height 12
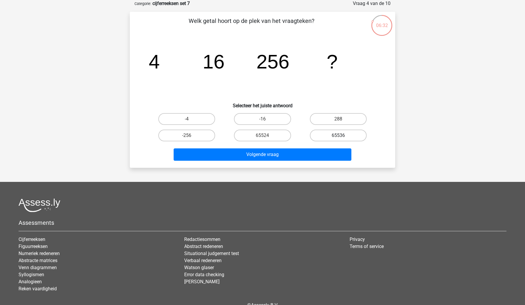
click at [323, 134] on label "65536" at bounding box center [338, 136] width 57 height 12
click at [338, 136] on input "65536" at bounding box center [340, 138] width 4 height 4
radio input "true"
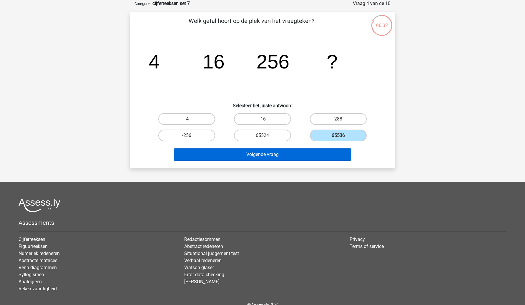
click at [309, 157] on button "Volgende vraag" at bounding box center [263, 155] width 178 height 12
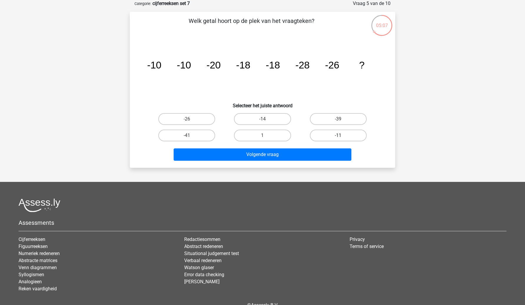
click at [324, 132] on label "-11" at bounding box center [338, 136] width 57 height 12
click at [338, 136] on input "-11" at bounding box center [340, 138] width 4 height 4
radio input "true"
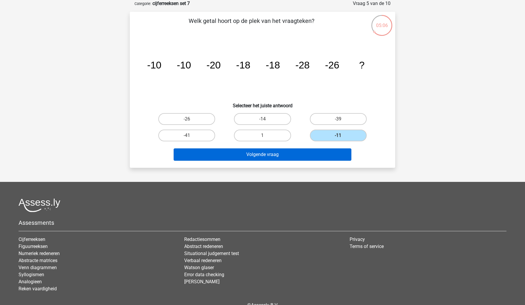
click at [308, 154] on button "Volgende vraag" at bounding box center [263, 155] width 178 height 12
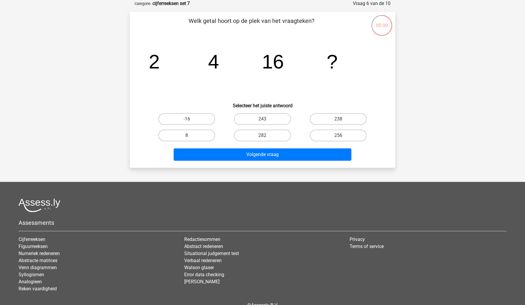
click at [326, 129] on div "256" at bounding box center [338, 135] width 76 height 16
click at [328, 135] on label "256" at bounding box center [338, 136] width 57 height 12
click at [338, 136] on input "256" at bounding box center [340, 138] width 4 height 4
radio input "true"
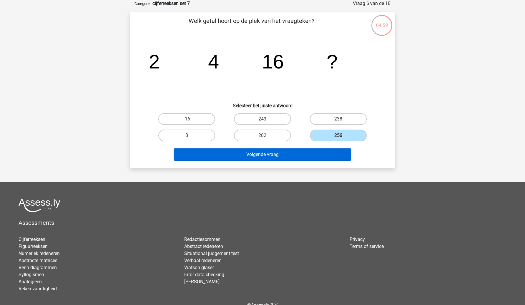
click at [328, 149] on button "Volgende vraag" at bounding box center [263, 155] width 178 height 12
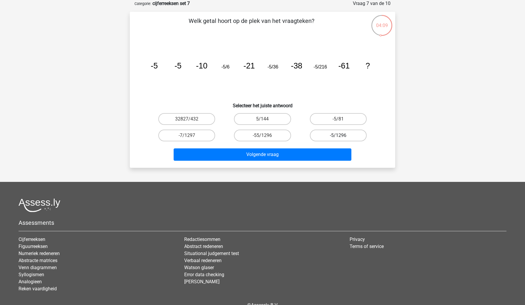
click at [335, 139] on label "-5/1296" at bounding box center [338, 136] width 57 height 12
click at [338, 139] on input "-5/1296" at bounding box center [340, 138] width 4 height 4
radio input "true"
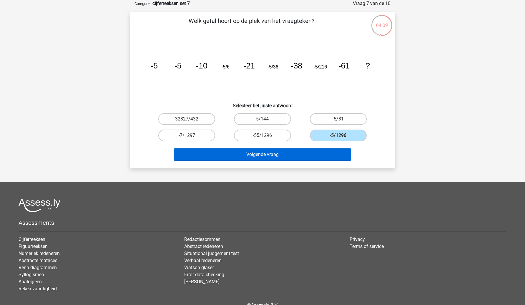
click at [326, 156] on button "Volgende vraag" at bounding box center [263, 155] width 178 height 12
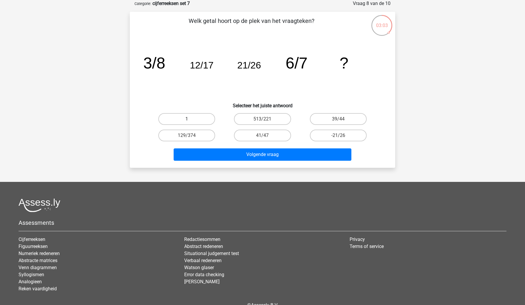
click at [207, 119] on label "1" at bounding box center [186, 119] width 57 height 12
click at [191, 119] on input "1" at bounding box center [189, 121] width 4 height 4
radio input "true"
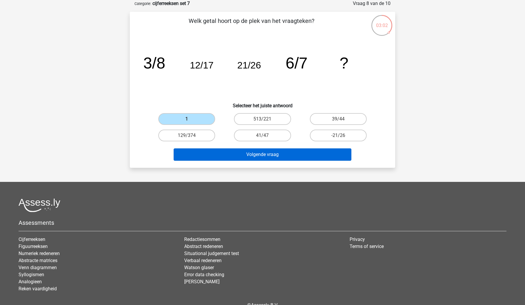
click at [240, 152] on button "Volgende vraag" at bounding box center [263, 155] width 178 height 12
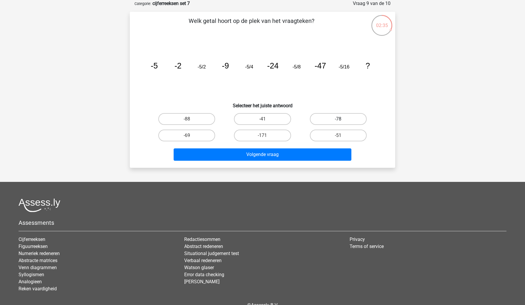
click at [320, 117] on label "-78" at bounding box center [338, 119] width 57 height 12
click at [338, 119] on input "-78" at bounding box center [340, 121] width 4 height 4
radio input "true"
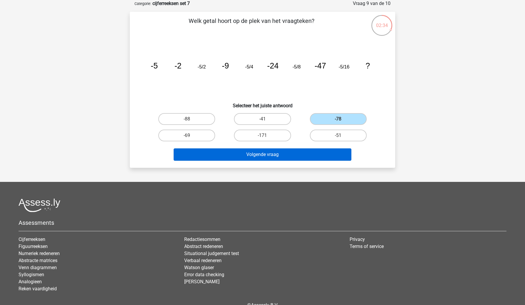
click at [296, 156] on button "Volgende vraag" at bounding box center [263, 155] width 178 height 12
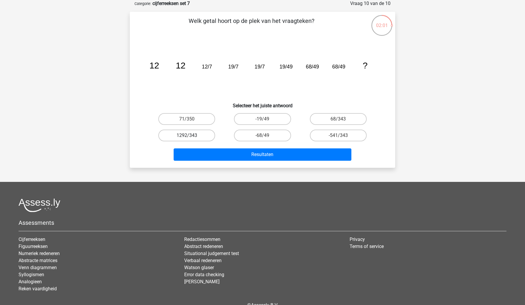
click at [194, 137] on label "1292/343" at bounding box center [186, 136] width 57 height 12
click at [191, 137] on input "1292/343" at bounding box center [189, 138] width 4 height 4
radio input "true"
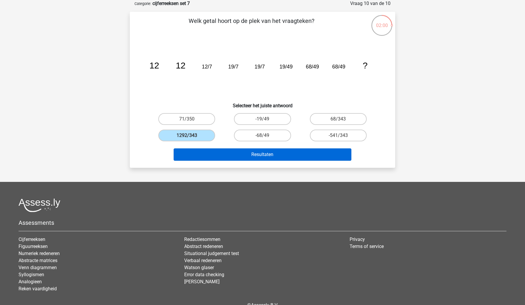
click at [210, 149] on button "Resultaten" at bounding box center [263, 155] width 178 height 12
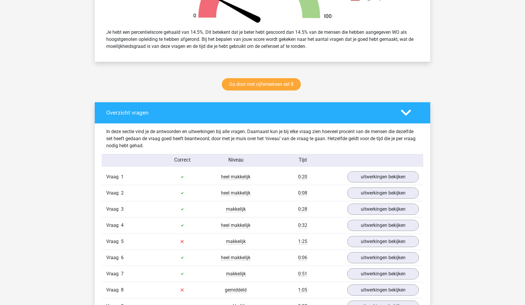
scroll to position [240, 0]
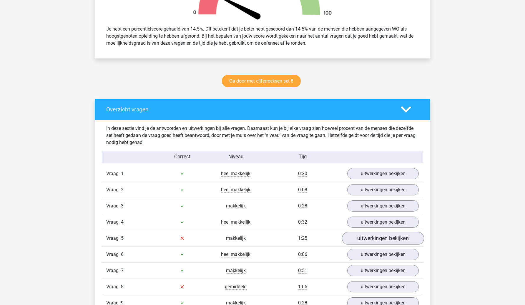
click at [375, 239] on link "uitwerkingen bekijken" at bounding box center [383, 238] width 82 height 13
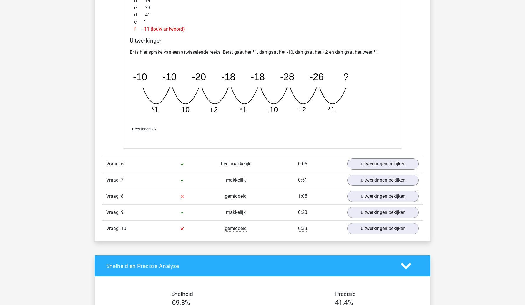
scroll to position [589, 0]
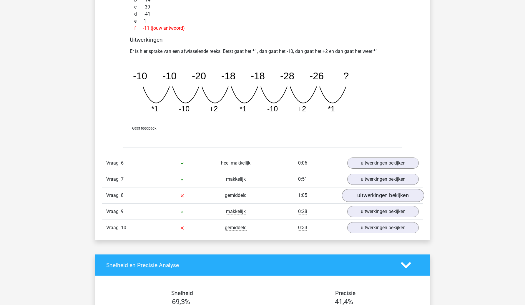
click at [355, 190] on link "uitwerkingen bekijken" at bounding box center [383, 196] width 82 height 13
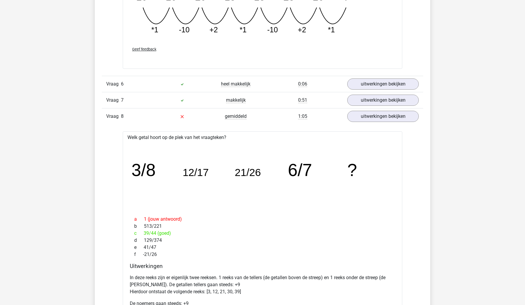
scroll to position [669, 0]
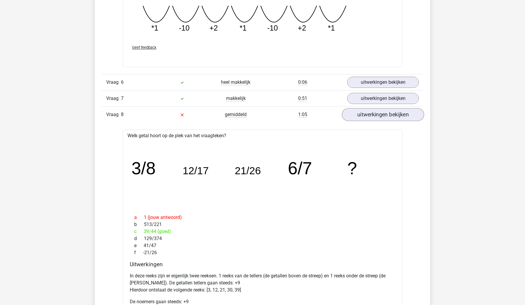
click at [384, 114] on link "uitwerkingen bekijken" at bounding box center [383, 115] width 82 height 13
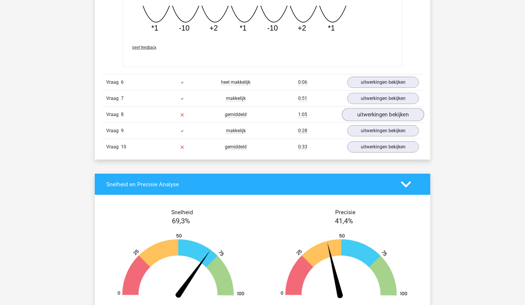
click at [384, 114] on link "uitwerkingen bekijken" at bounding box center [383, 115] width 82 height 13
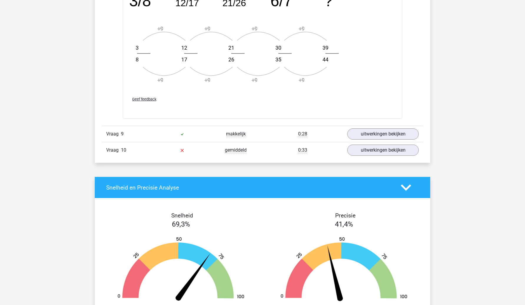
scroll to position [1022, 0]
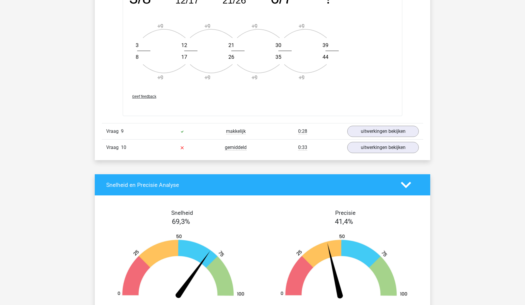
click at [364, 138] on div "Vraag 9 makkelijk 0:28 uitwerkingen bekijken" at bounding box center [262, 131] width 321 height 16
click at [368, 136] on link "uitwerkingen bekijken" at bounding box center [383, 131] width 82 height 13
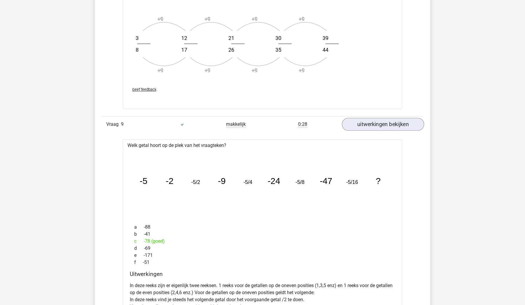
scroll to position [1036, 0]
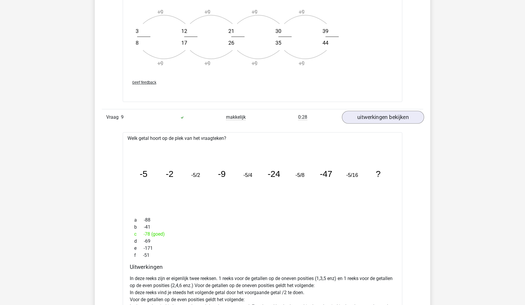
click at [372, 118] on link "uitwerkingen bekijken" at bounding box center [383, 117] width 82 height 13
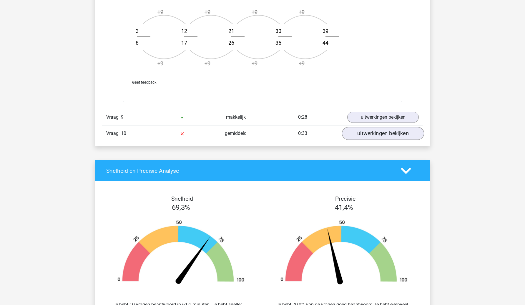
click at [368, 136] on link "uitwerkingen bekijken" at bounding box center [383, 133] width 82 height 13
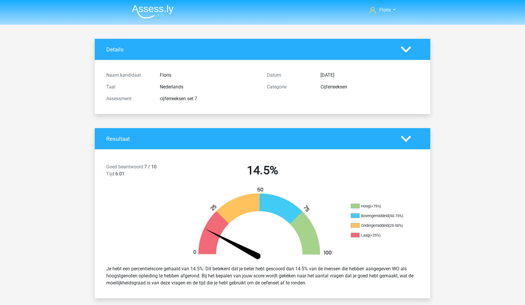
scroll to position [0, 0]
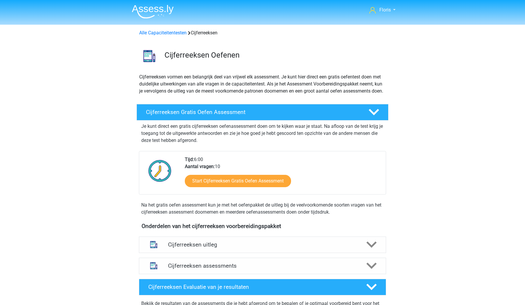
scroll to position [285, 0]
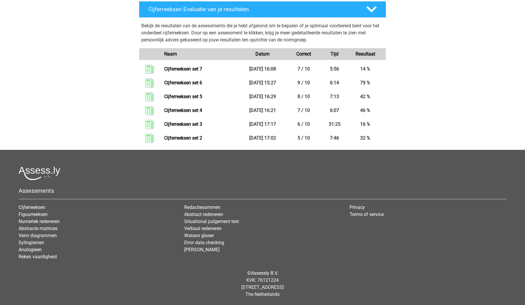
click at [50, 68] on div "Floris hoogstedefloris@gmai.com Nederlands English" at bounding box center [262, 14] width 525 height 584
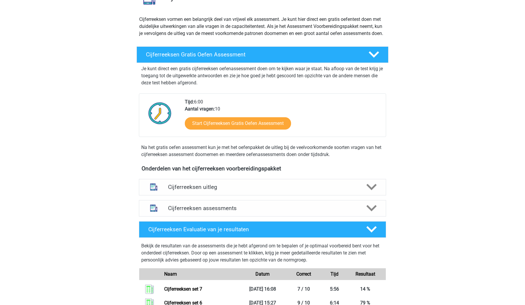
scroll to position [73, 0]
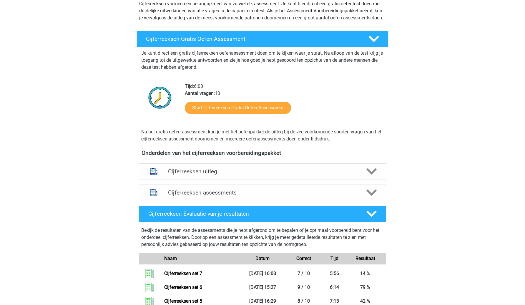
click at [177, 204] on div "Cijferreeksen assessments We raden je aan om minimaal 3 oefensets te doen met t…" at bounding box center [262, 192] width 270 height 21
click at [187, 196] on h4 "Cijferreeksen assessments" at bounding box center [262, 193] width 189 height 7
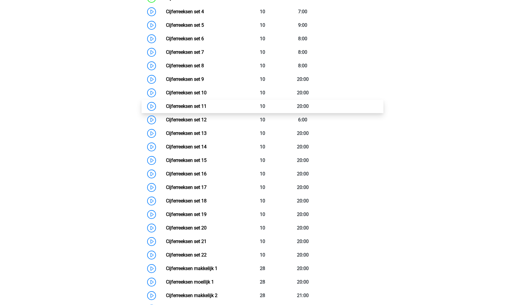
scroll to position [350, 0]
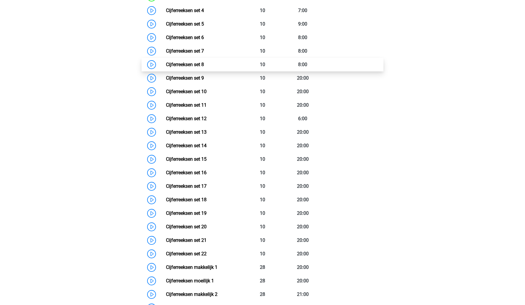
click at [204, 67] on link "Cijferreeksen set 8" at bounding box center [185, 65] width 38 height 6
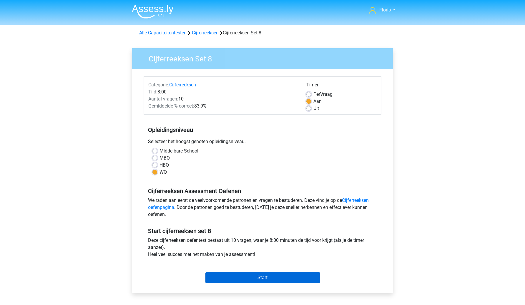
click at [254, 274] on input "Start" at bounding box center [262, 277] width 114 height 11
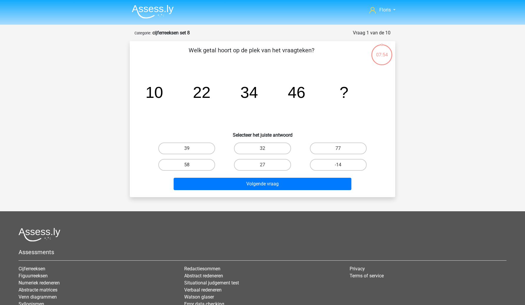
click at [201, 163] on label "58" at bounding box center [186, 165] width 57 height 12
click at [191, 165] on input "58" at bounding box center [189, 167] width 4 height 4
radio input "true"
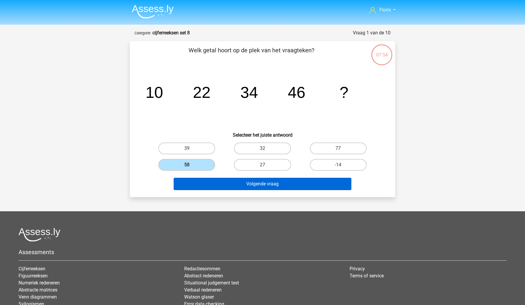
click at [205, 178] on button "Volgende vraag" at bounding box center [263, 184] width 178 height 12
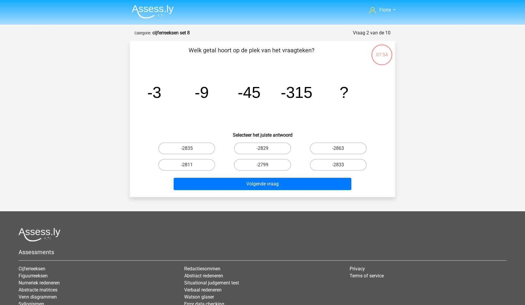
scroll to position [29, 0]
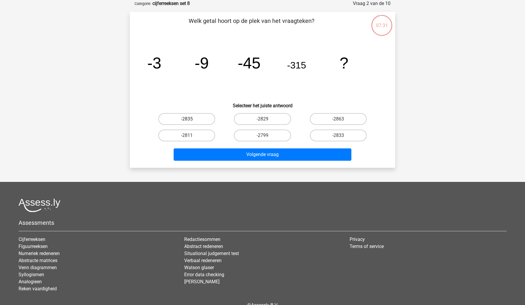
click at [193, 122] on label "-2835" at bounding box center [186, 119] width 57 height 12
click at [191, 122] on input "-2835" at bounding box center [189, 121] width 4 height 4
radio input "true"
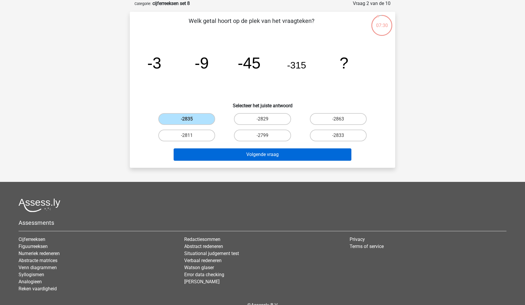
click at [200, 150] on button "Volgende vraag" at bounding box center [263, 155] width 178 height 12
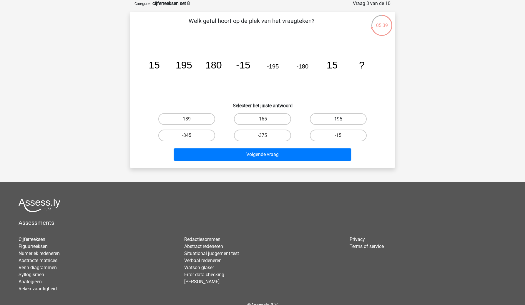
click at [338, 118] on label "195" at bounding box center [338, 119] width 57 height 12
click at [338, 119] on input "195" at bounding box center [340, 121] width 4 height 4
radio input "true"
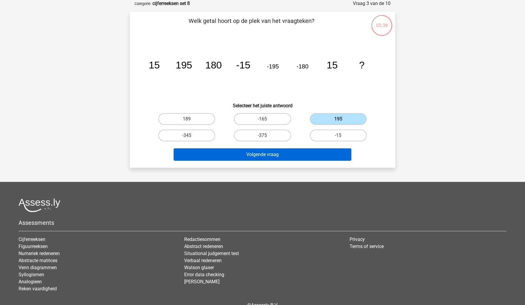
click at [327, 153] on button "Volgende vraag" at bounding box center [263, 155] width 178 height 12
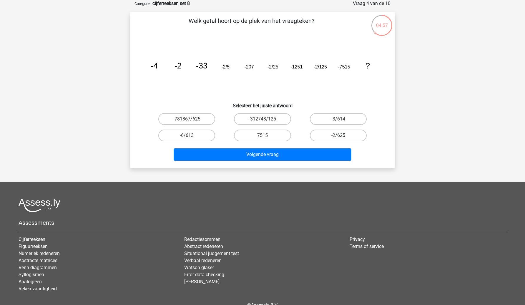
click at [327, 135] on label "-2/625" at bounding box center [338, 136] width 57 height 12
click at [338, 136] on input "-2/625" at bounding box center [340, 138] width 4 height 4
radio input "true"
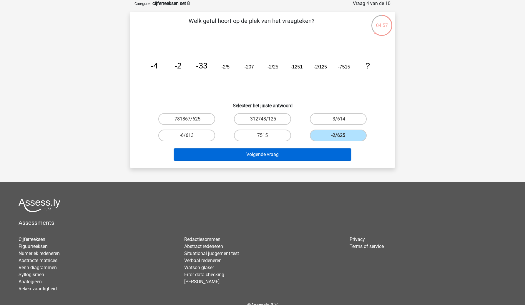
click at [322, 153] on button "Volgende vraag" at bounding box center [263, 155] width 178 height 12
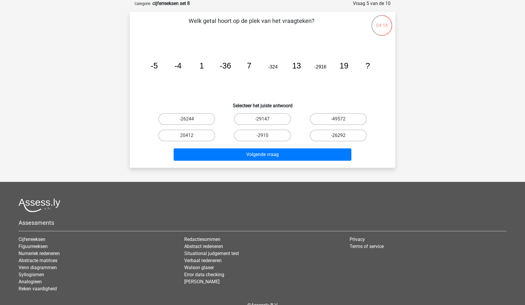
click at [330, 135] on label "-26292" at bounding box center [338, 136] width 57 height 12
click at [338, 136] on input "-26292" at bounding box center [340, 138] width 4 height 4
radio input "true"
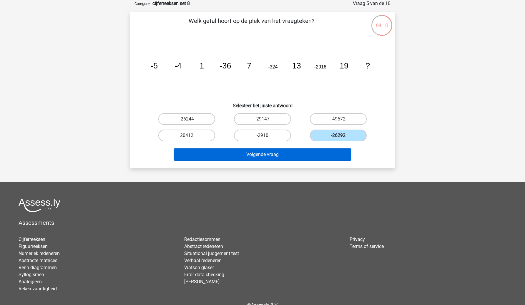
click at [318, 150] on button "Volgende vraag" at bounding box center [263, 155] width 178 height 12
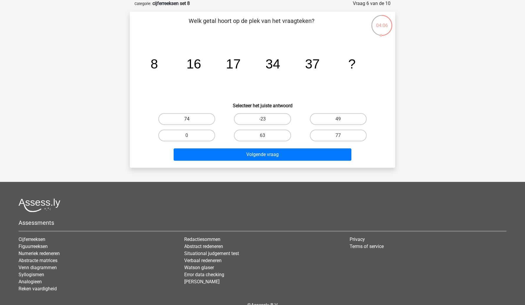
click at [206, 120] on label "74" at bounding box center [186, 119] width 57 height 12
click at [191, 120] on input "74" at bounding box center [189, 121] width 4 height 4
radio input "true"
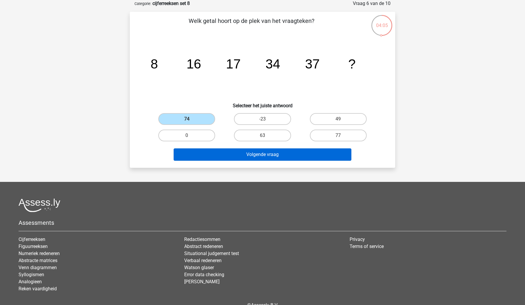
click at [211, 151] on button "Volgende vraag" at bounding box center [263, 155] width 178 height 12
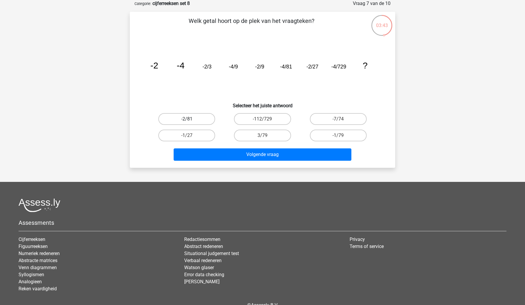
click at [198, 121] on label "-2/81" at bounding box center [186, 119] width 57 height 12
click at [191, 121] on input "-2/81" at bounding box center [189, 121] width 4 height 4
radio input "true"
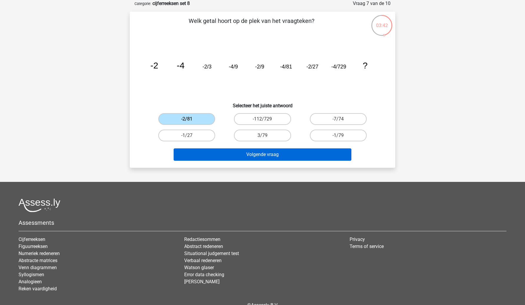
click at [216, 152] on button "Volgende vraag" at bounding box center [263, 155] width 178 height 12
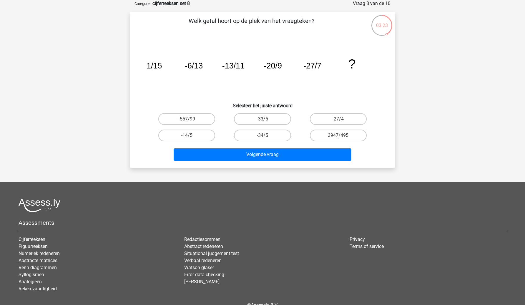
click at [265, 138] on input "-34/5" at bounding box center [264, 138] width 4 height 4
radio input "true"
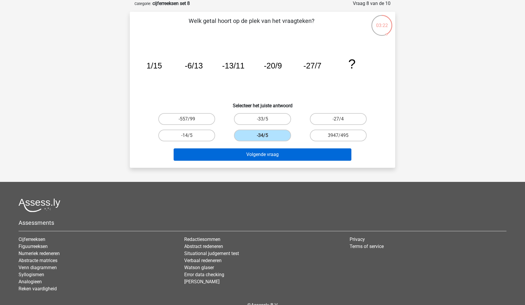
click at [264, 155] on button "Volgende vraag" at bounding box center [263, 155] width 178 height 12
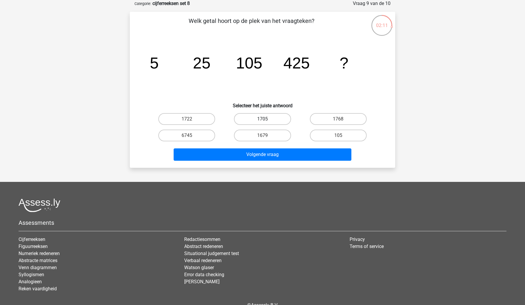
click at [254, 118] on label "1705" at bounding box center [262, 119] width 57 height 12
click at [262, 119] on input "1705" at bounding box center [264, 121] width 4 height 4
radio input "true"
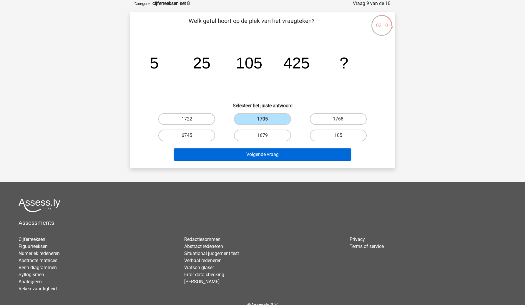
click at [244, 156] on button "Volgende vraag" at bounding box center [263, 155] width 178 height 12
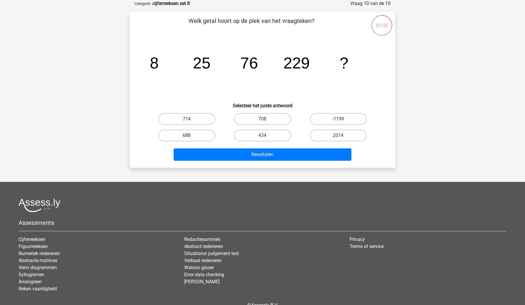
click at [202, 132] on label "688" at bounding box center [186, 136] width 57 height 12
click at [191, 136] on input "688" at bounding box center [189, 138] width 4 height 4
radio input "true"
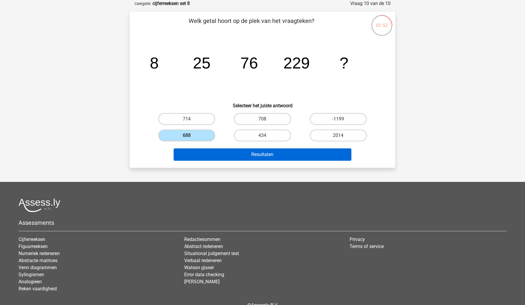
click at [218, 152] on button "Resultaten" at bounding box center [263, 155] width 178 height 12
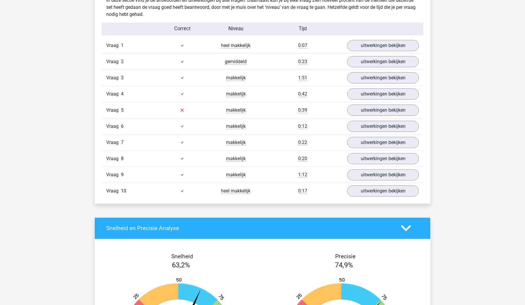
scroll to position [373, 0]
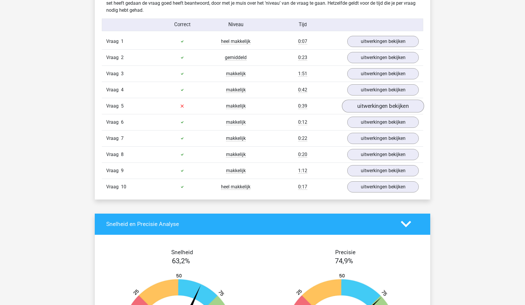
click at [353, 105] on link "uitwerkingen bekijken" at bounding box center [383, 106] width 82 height 13
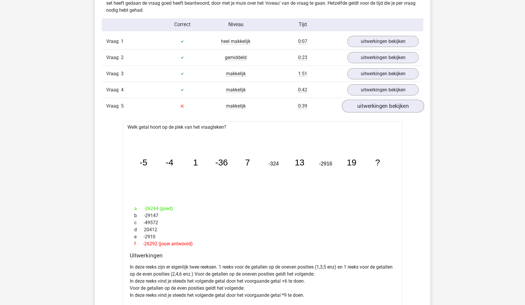
click at [353, 105] on link "uitwerkingen bekijken" at bounding box center [383, 106] width 82 height 13
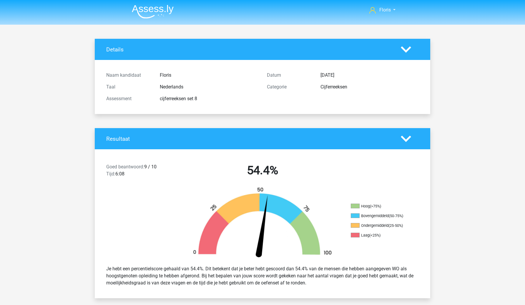
scroll to position [0, 0]
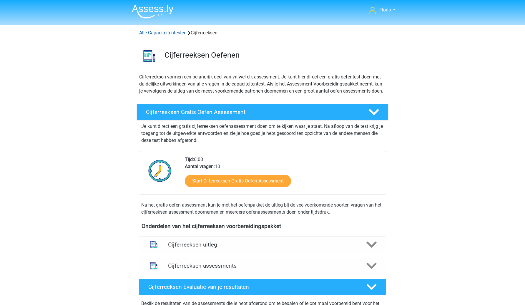
click at [177, 33] on link "Alle Capaciteitentesten" at bounding box center [162, 33] width 47 height 6
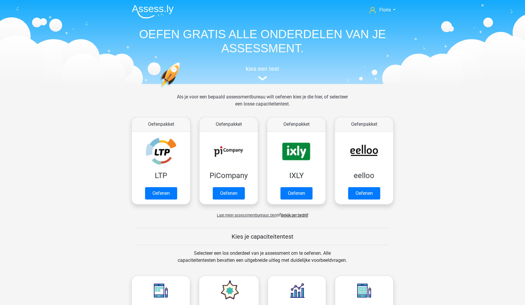
scroll to position [250, 0]
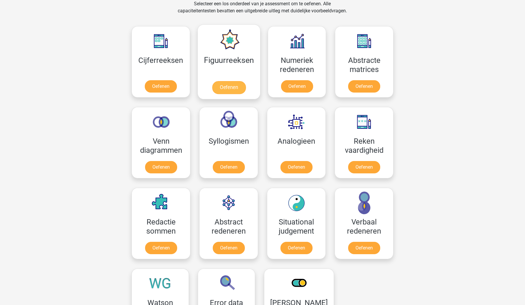
click at [236, 85] on link "Oefenen" at bounding box center [229, 87] width 34 height 13
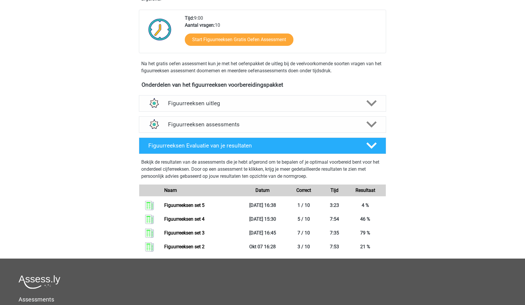
scroll to position [140, 0]
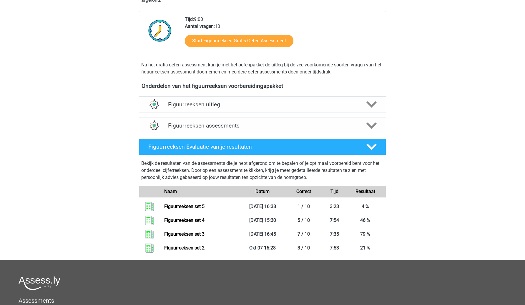
click at [186, 100] on div "Figuurreeksen uitleg" at bounding box center [262, 105] width 247 height 16
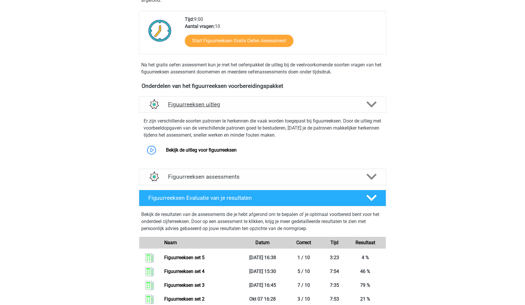
click at [235, 103] on h4 "Figuurreeksen uitleg" at bounding box center [262, 104] width 189 height 7
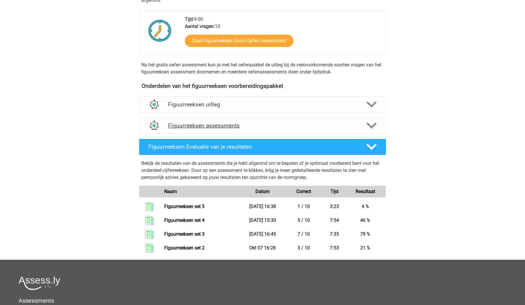
click at [225, 131] on div "Figuurreeksen assessments" at bounding box center [262, 126] width 247 height 16
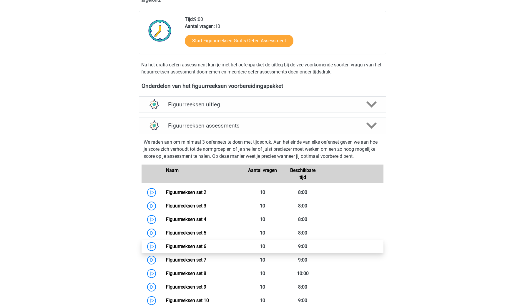
click at [170, 244] on link "Figuurreeksen set 6" at bounding box center [186, 247] width 40 height 6
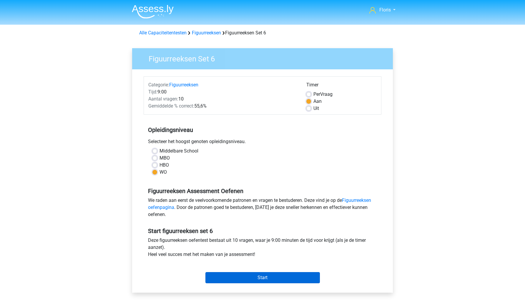
click at [214, 280] on input "Start" at bounding box center [262, 277] width 114 height 11
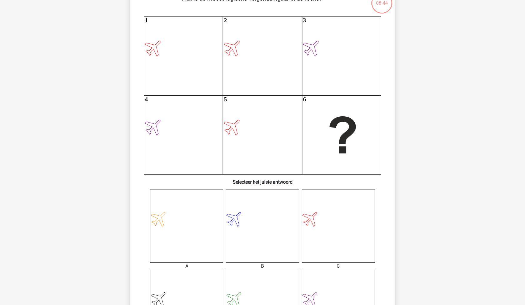
scroll to position [52, 0]
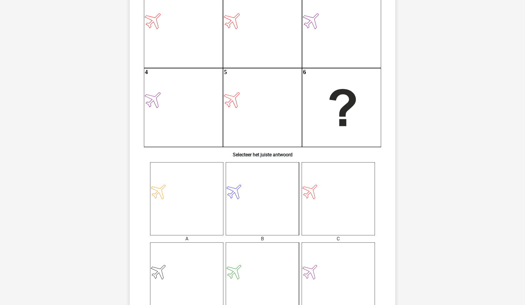
click at [340, 212] on icon at bounding box center [338, 198] width 73 height 73
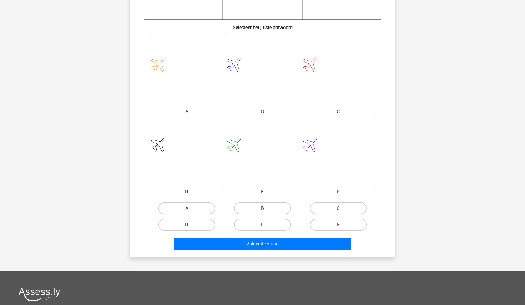
scroll to position [224, 0]
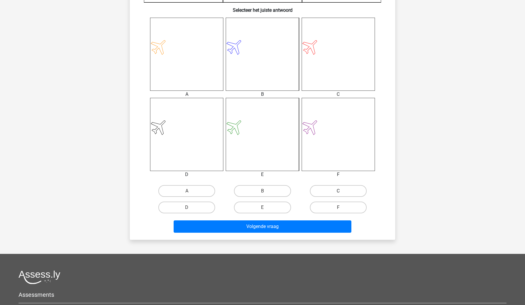
click at [334, 195] on label "C" at bounding box center [338, 191] width 57 height 12
click at [338, 195] on input "C" at bounding box center [340, 193] width 4 height 4
radio input "true"
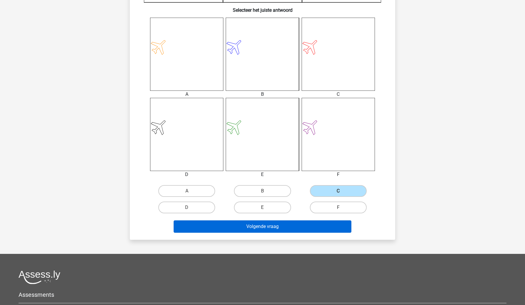
click at [319, 229] on button "Volgende vraag" at bounding box center [263, 227] width 178 height 12
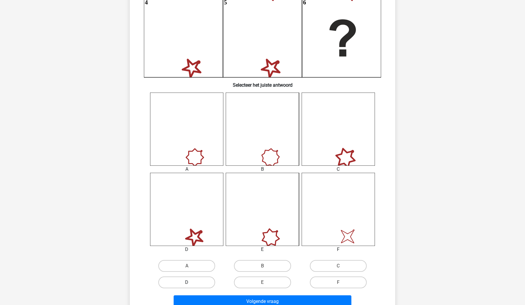
scroll to position [153, 0]
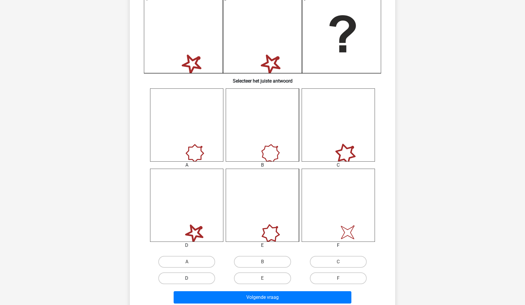
click at [196, 279] on label "D" at bounding box center [186, 279] width 57 height 12
click at [191, 279] on input "D" at bounding box center [189, 281] width 4 height 4
radio input "true"
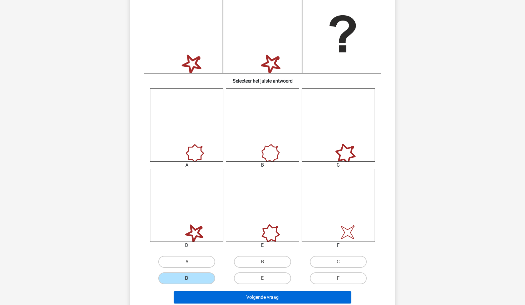
click at [197, 293] on button "Volgende vraag" at bounding box center [263, 298] width 178 height 12
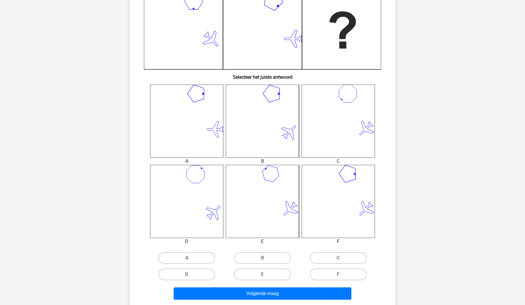
scroll to position [162, 0]
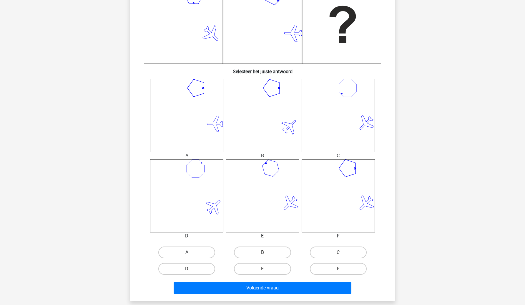
click at [172, 253] on label "A" at bounding box center [186, 253] width 57 height 12
click at [187, 253] on input "A" at bounding box center [189, 255] width 4 height 4
radio input "true"
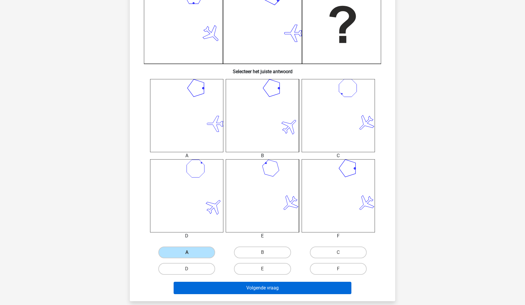
click at [187, 284] on button "Volgende vraag" at bounding box center [263, 288] width 178 height 12
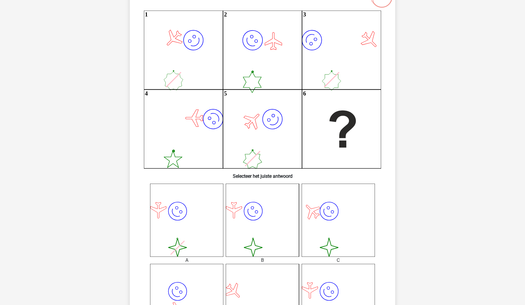
scroll to position [55, 0]
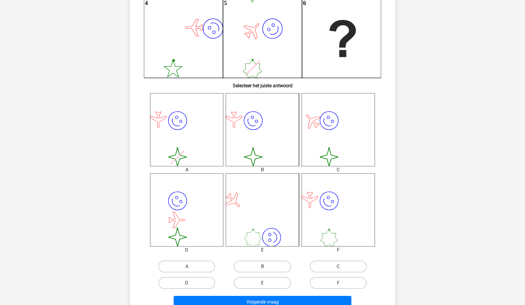
click at [248, 263] on label "B" at bounding box center [262, 267] width 57 height 12
click at [262, 267] on input "B" at bounding box center [264, 269] width 4 height 4
radio input "true"
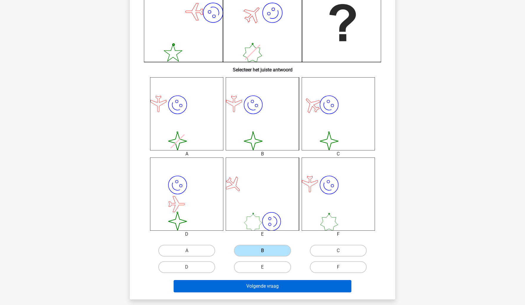
click at [248, 287] on button "Volgende vraag" at bounding box center [263, 286] width 178 height 12
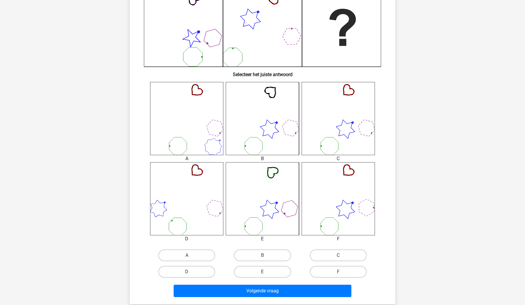
scroll to position [165, 0]
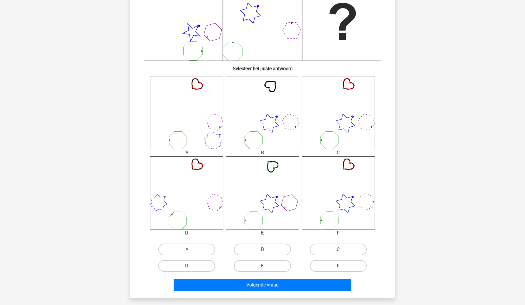
click at [344, 271] on label "F" at bounding box center [338, 266] width 57 height 12
click at [342, 270] on input "F" at bounding box center [340, 268] width 4 height 4
radio input "true"
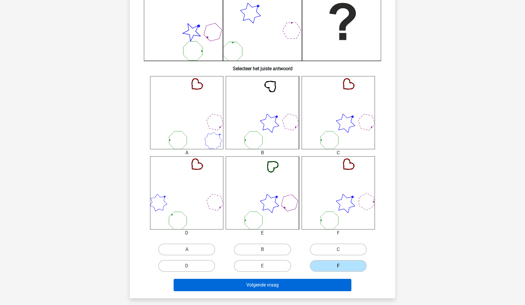
click at [336, 285] on button "Volgende vraag" at bounding box center [263, 285] width 178 height 12
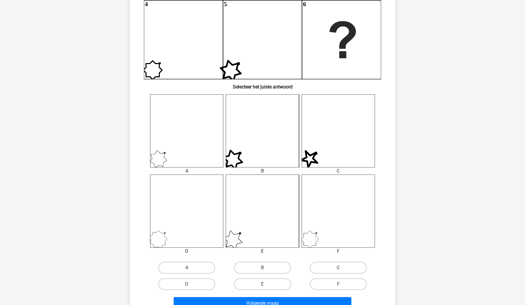
scroll to position [150, 0]
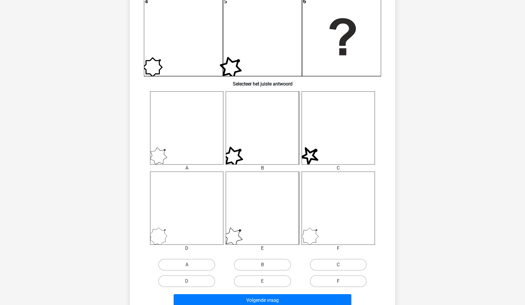
click at [335, 283] on label "F" at bounding box center [338, 282] width 57 height 12
click at [338, 283] on input "F" at bounding box center [340, 284] width 4 height 4
radio input "true"
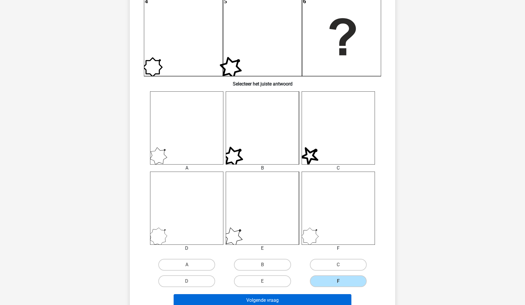
click at [331, 299] on button "Volgende vraag" at bounding box center [263, 301] width 178 height 12
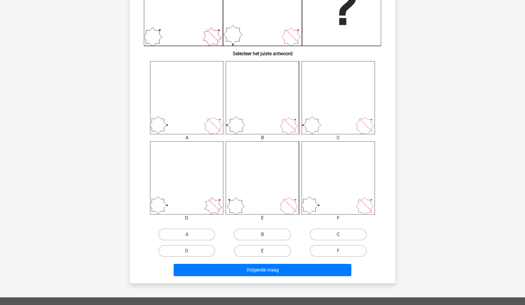
scroll to position [168, 0]
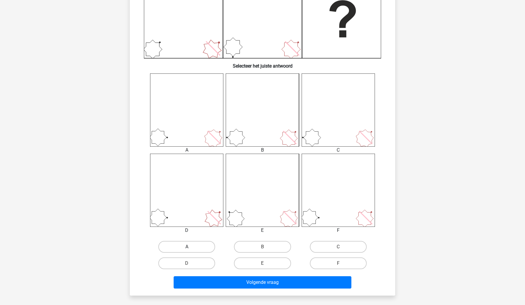
click at [204, 248] on label "A" at bounding box center [186, 247] width 57 height 12
click at [191, 248] on input "A" at bounding box center [189, 249] width 4 height 4
radio input "true"
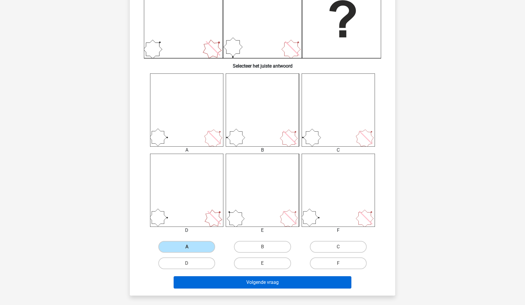
click at [215, 285] on button "Volgende vraag" at bounding box center [263, 283] width 178 height 12
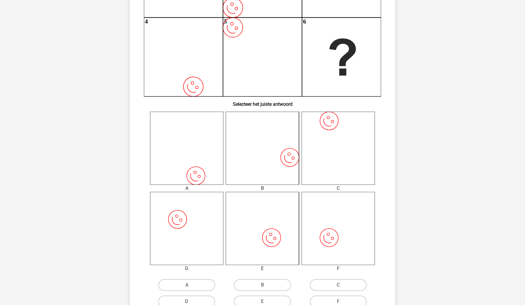
scroll to position [138, 0]
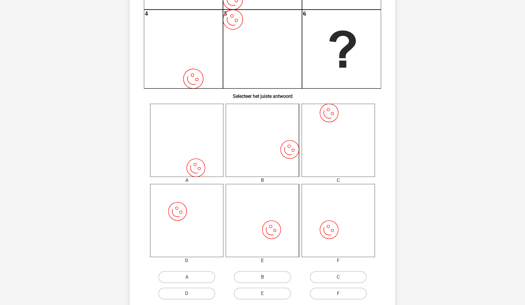
click at [264, 283] on label "B" at bounding box center [262, 278] width 57 height 12
click at [264, 281] on input "B" at bounding box center [264, 279] width 4 height 4
radio input "true"
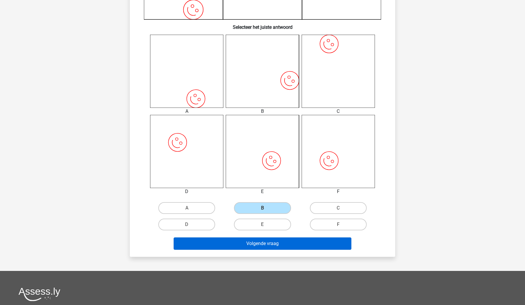
click at [290, 240] on button "Volgende vraag" at bounding box center [263, 244] width 178 height 12
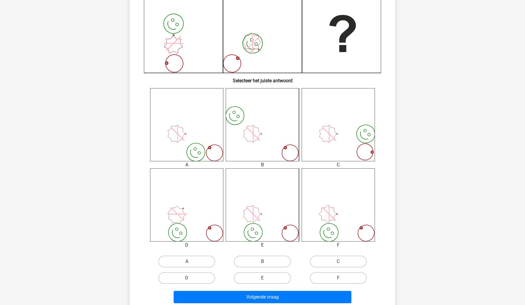
scroll to position [158, 0]
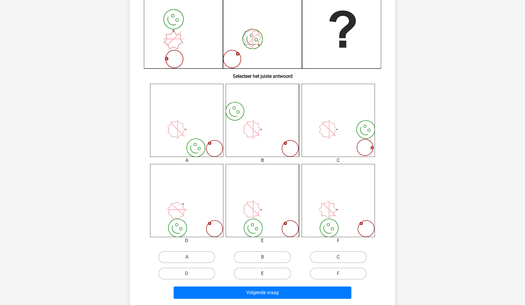
click at [260, 270] on label "E" at bounding box center [262, 274] width 57 height 12
click at [262, 274] on input "E" at bounding box center [264, 276] width 4 height 4
radio input "true"
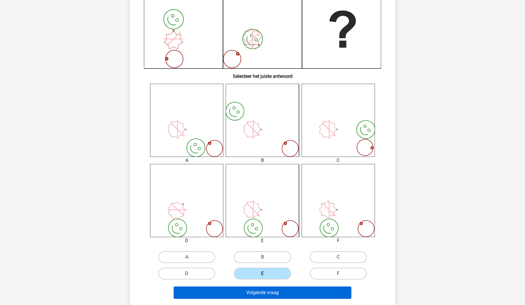
click at [262, 296] on button "Volgende vraag" at bounding box center [263, 293] width 178 height 12
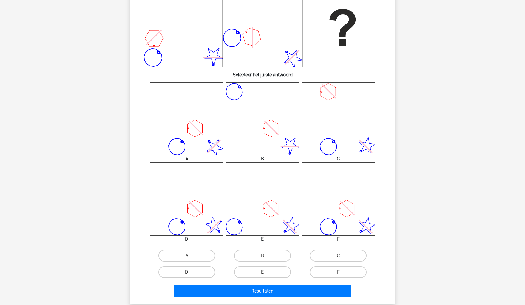
scroll to position [160, 0]
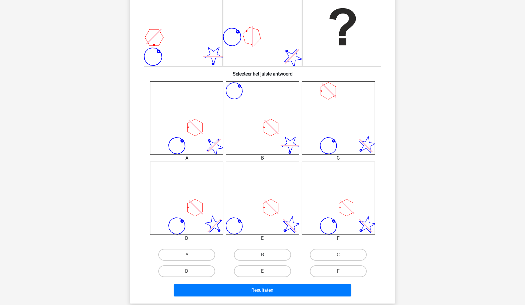
click at [255, 257] on label "B" at bounding box center [262, 255] width 57 height 12
click at [262, 257] on input "B" at bounding box center [264, 257] width 4 height 4
radio input "true"
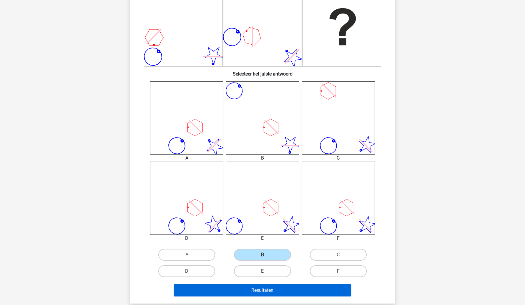
click at [256, 288] on button "Resultaten" at bounding box center [263, 291] width 178 height 12
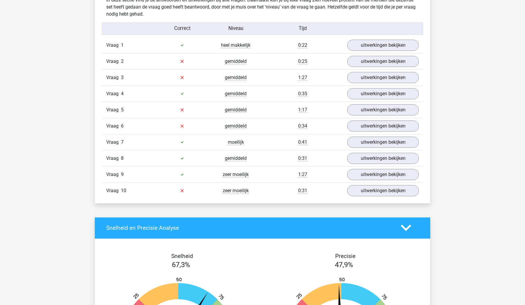
scroll to position [321, 0]
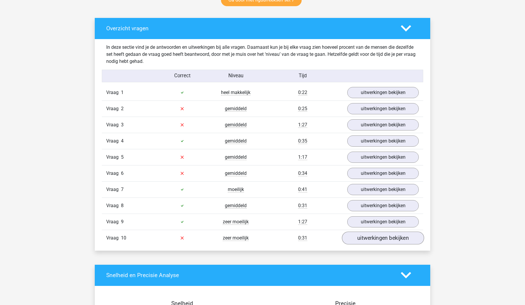
click at [361, 240] on link "uitwerkingen bekijken" at bounding box center [383, 238] width 82 height 13
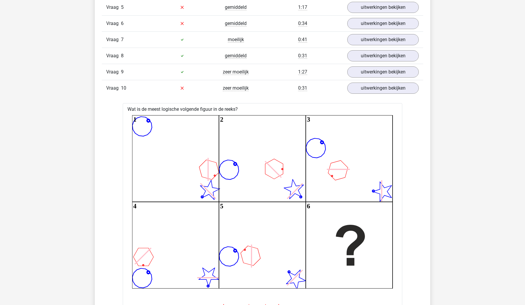
scroll to position [467, 0]
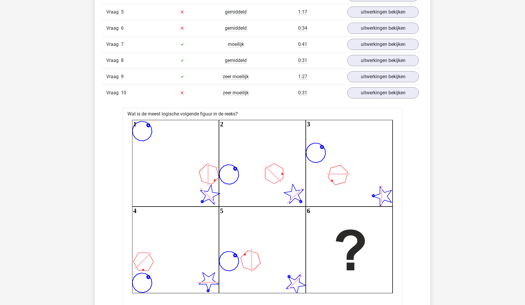
click at [386, 98] on div "Vraag 10 zeer moeilijk 0:31 uitwerkingen bekijken" at bounding box center [262, 93] width 321 height 16
click at [384, 95] on link "uitwerkingen bekijken" at bounding box center [383, 93] width 82 height 13
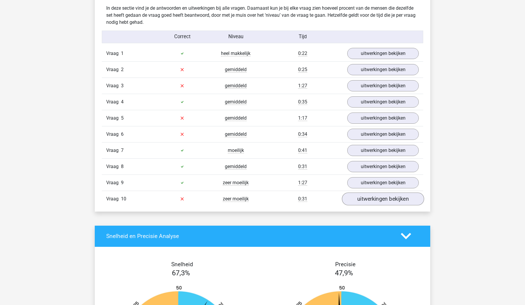
scroll to position [360, 0]
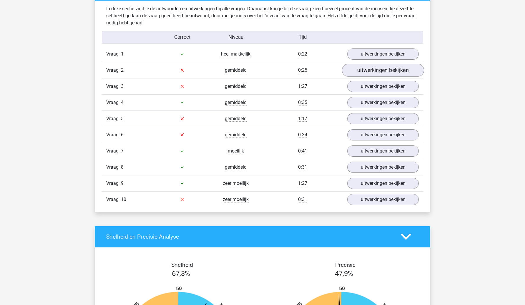
click at [378, 69] on link "uitwerkingen bekijken" at bounding box center [383, 70] width 82 height 13
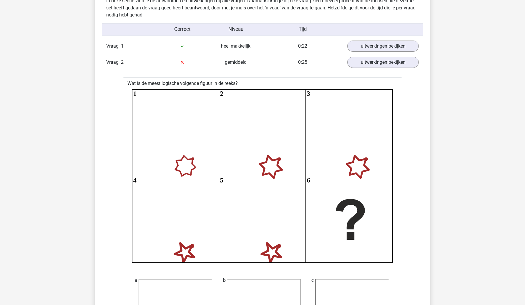
scroll to position [355, 0]
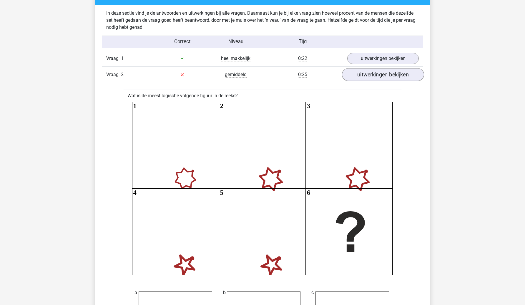
click at [383, 78] on link "uitwerkingen bekijken" at bounding box center [383, 74] width 82 height 13
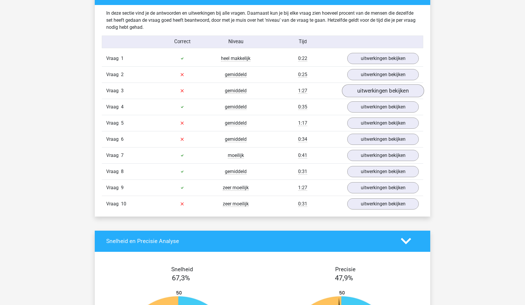
click at [381, 91] on link "uitwerkingen bekijken" at bounding box center [383, 90] width 82 height 13
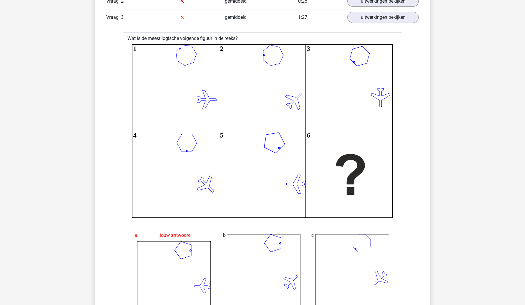
scroll to position [375, 0]
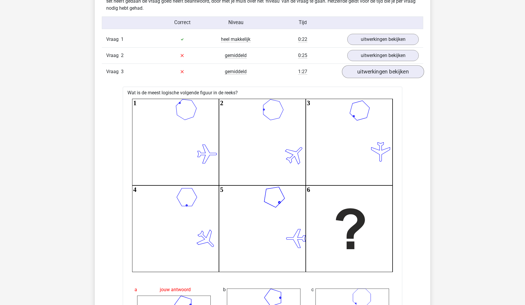
click at [378, 73] on link "uitwerkingen bekijken" at bounding box center [383, 71] width 82 height 13
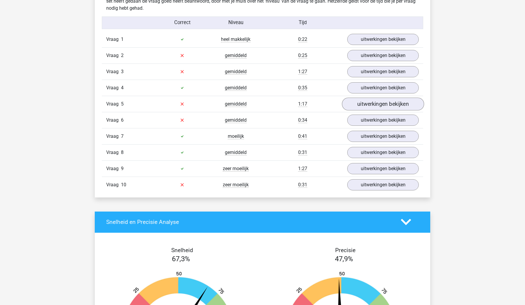
click at [378, 105] on link "uitwerkingen bekijken" at bounding box center [383, 104] width 82 height 13
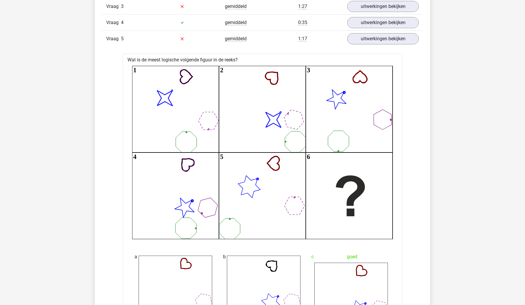
scroll to position [418, 0]
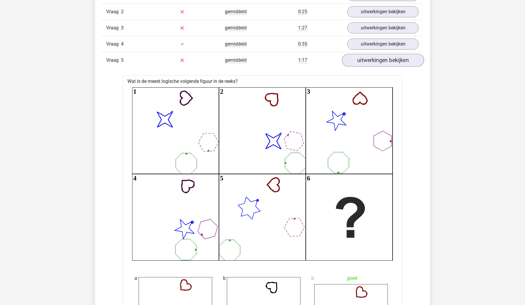
click at [382, 60] on link "uitwerkingen bekijken" at bounding box center [383, 60] width 82 height 13
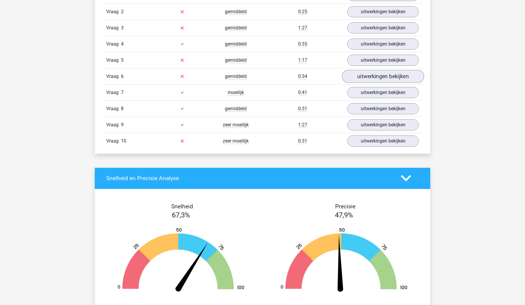
click at [378, 75] on link "uitwerkingen bekijken" at bounding box center [383, 76] width 82 height 13
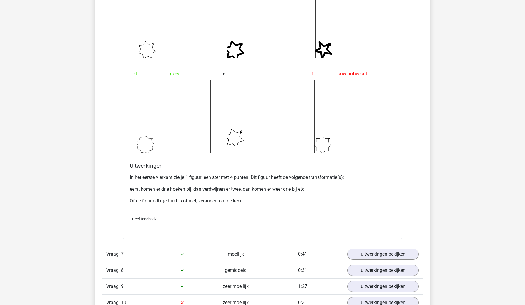
scroll to position [731, 0]
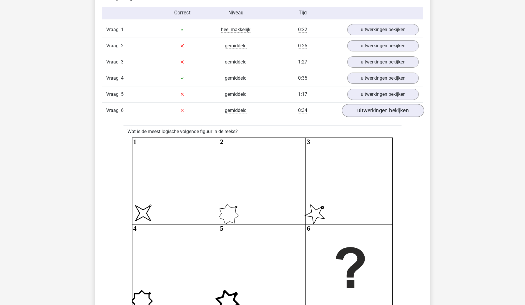
click at [383, 110] on link "uitwerkingen bekijken" at bounding box center [383, 110] width 82 height 13
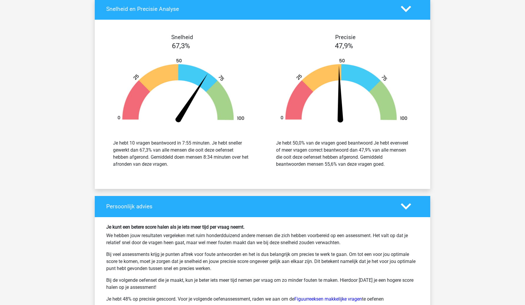
scroll to position [588, 0]
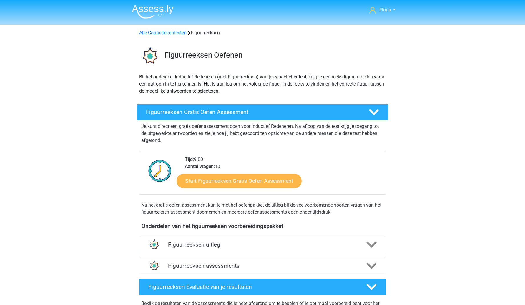
click at [218, 179] on link "Start Figuurreeksen Gratis Oefen Assessment" at bounding box center [239, 181] width 125 height 14
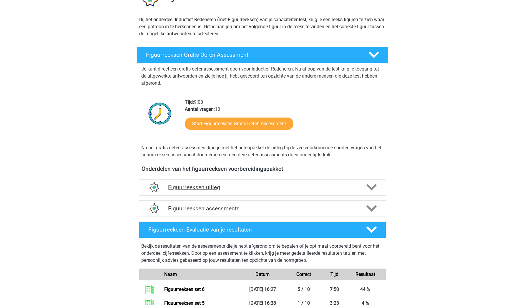
scroll to position [61, 0]
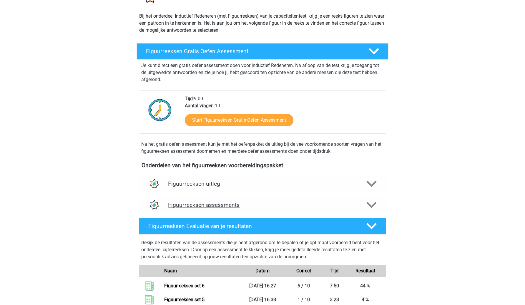
click at [215, 202] on h4 "Figuurreeksen assessments" at bounding box center [262, 205] width 189 height 7
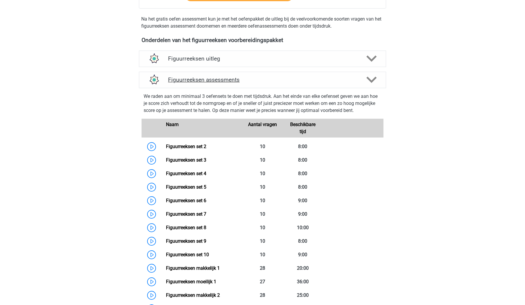
scroll to position [217, 0]
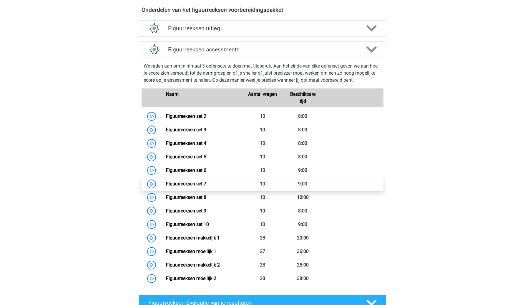
click at [203, 181] on link "Figuurreeksen set 7" at bounding box center [186, 184] width 40 height 6
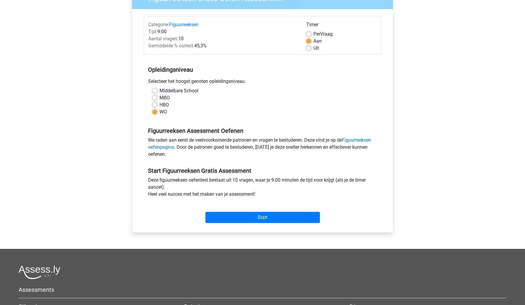
scroll to position [40, 0]
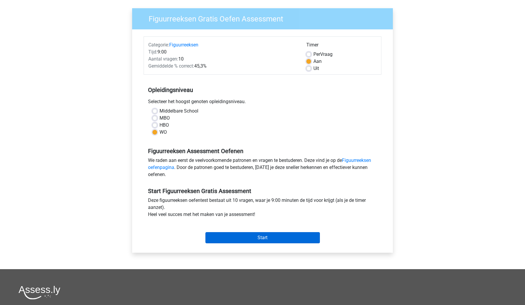
click at [220, 239] on input "Start" at bounding box center [262, 237] width 114 height 11
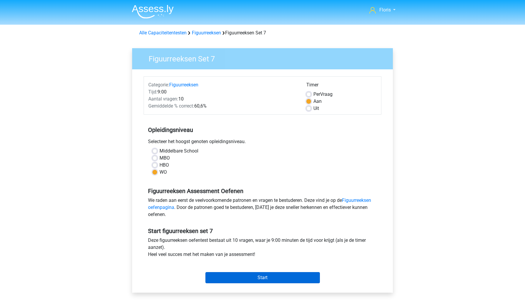
click at [219, 274] on input "Start" at bounding box center [262, 277] width 114 height 11
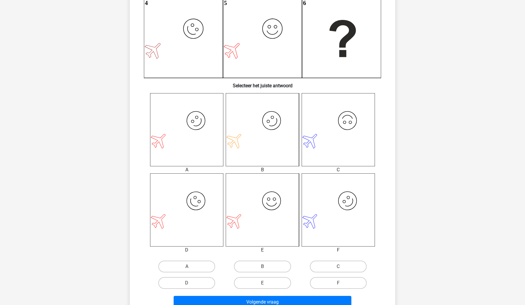
scroll to position [168, 0]
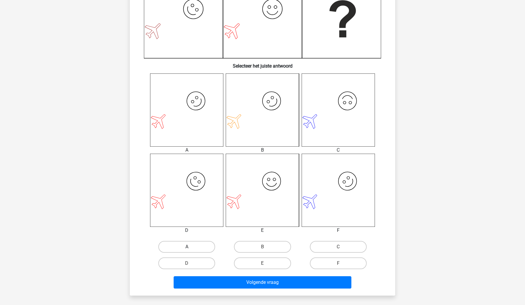
click at [207, 244] on label "A" at bounding box center [186, 247] width 57 height 12
click at [191, 247] on input "A" at bounding box center [189, 249] width 4 height 4
radio input "true"
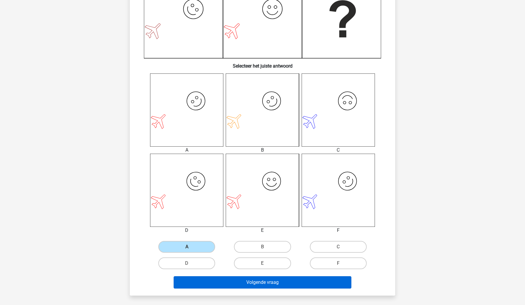
click at [210, 287] on button "Volgende vraag" at bounding box center [263, 283] width 178 height 12
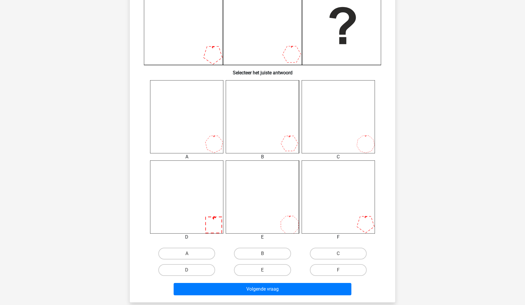
scroll to position [166, 0]
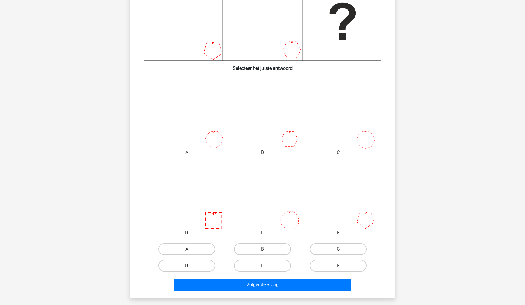
click at [198, 264] on label "D" at bounding box center [186, 266] width 57 height 12
click at [191, 266] on input "D" at bounding box center [189, 268] width 4 height 4
radio input "true"
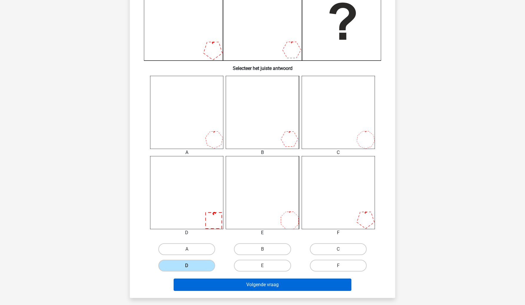
click at [194, 288] on button "Volgende vraag" at bounding box center [263, 285] width 178 height 12
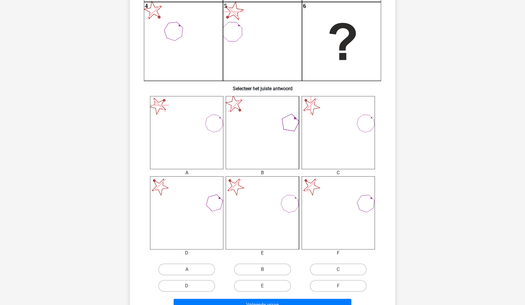
scroll to position [146, 0]
click at [262, 284] on label "E" at bounding box center [262, 286] width 57 height 12
click at [262, 285] on input "E" at bounding box center [264, 287] width 4 height 4
radio input "true"
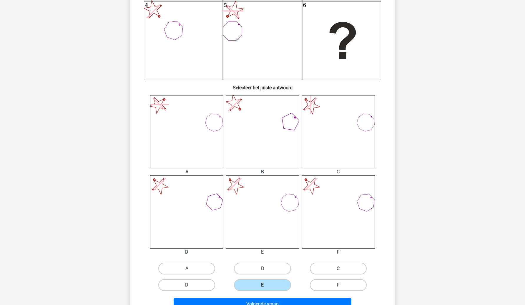
scroll to position [163, 0]
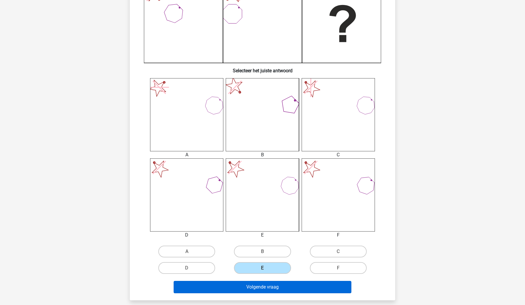
click at [270, 285] on button "Volgende vraag" at bounding box center [263, 287] width 178 height 12
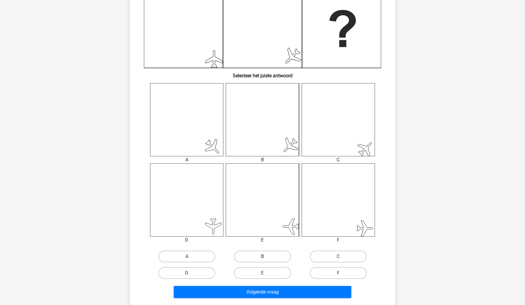
scroll to position [161, 0]
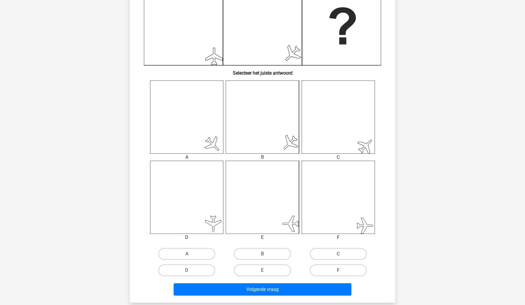
click at [324, 271] on label "F" at bounding box center [338, 271] width 57 height 12
click at [338, 271] on input "F" at bounding box center [340, 273] width 4 height 4
radio input "true"
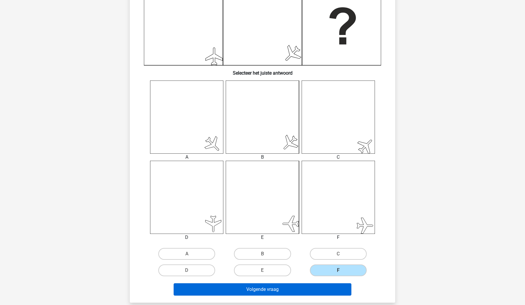
click at [317, 290] on button "Volgende vraag" at bounding box center [263, 290] width 178 height 12
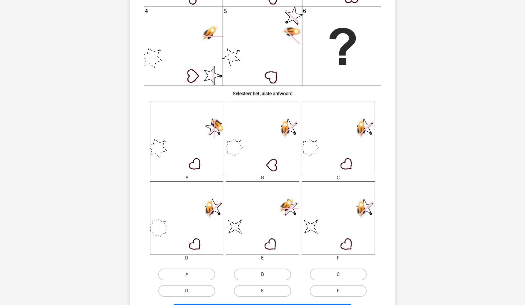
scroll to position [144, 0]
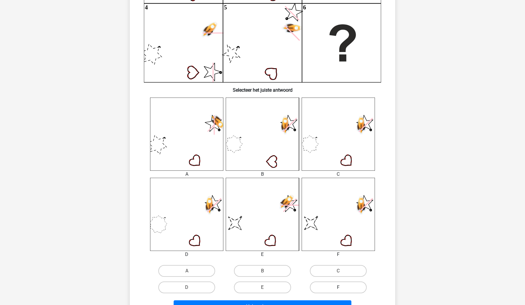
click at [323, 287] on label "F" at bounding box center [338, 288] width 57 height 12
click at [338, 288] on input "F" at bounding box center [340, 290] width 4 height 4
radio input "true"
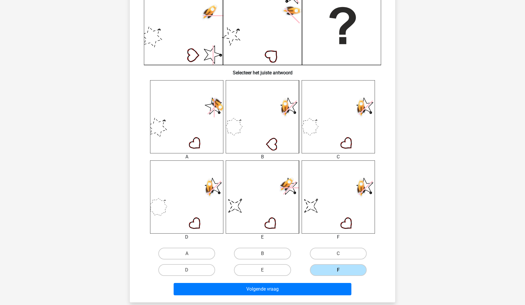
scroll to position [171, 0]
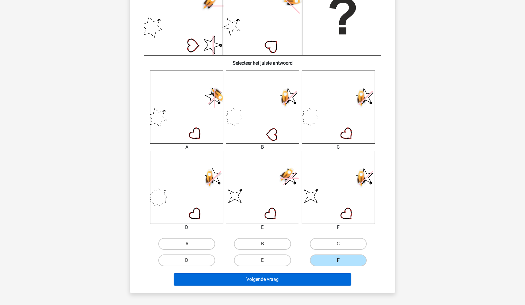
click at [320, 281] on button "Volgende vraag" at bounding box center [263, 280] width 178 height 12
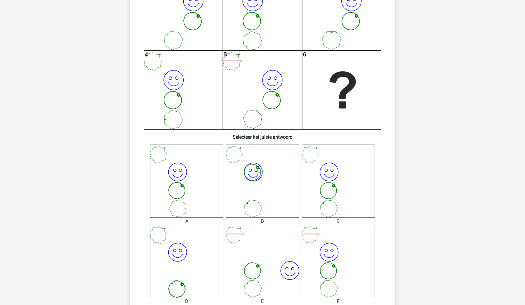
scroll to position [156, 0]
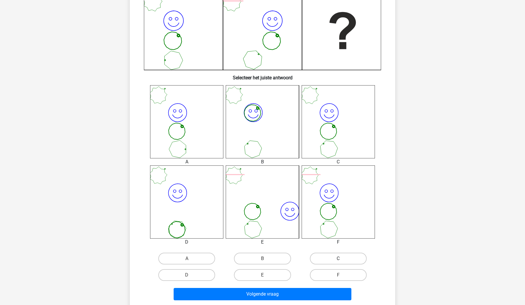
click at [328, 261] on label "C" at bounding box center [338, 259] width 57 height 12
click at [338, 261] on input "C" at bounding box center [340, 261] width 4 height 4
radio input "true"
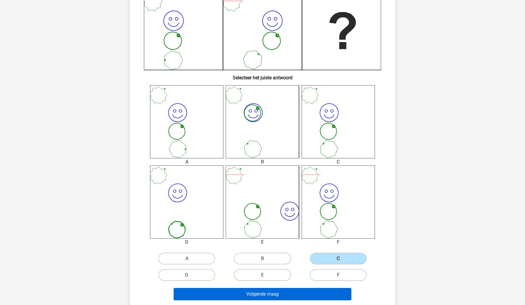
click at [318, 294] on button "Volgende vraag" at bounding box center [263, 294] width 178 height 12
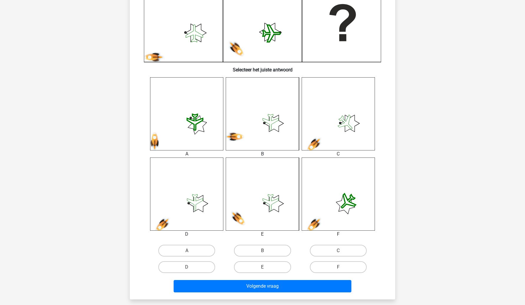
scroll to position [187, 0]
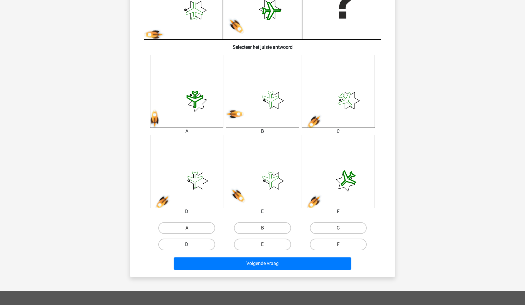
click at [200, 244] on label "D" at bounding box center [186, 245] width 57 height 12
click at [191, 245] on input "D" at bounding box center [189, 247] width 4 height 4
radio input "true"
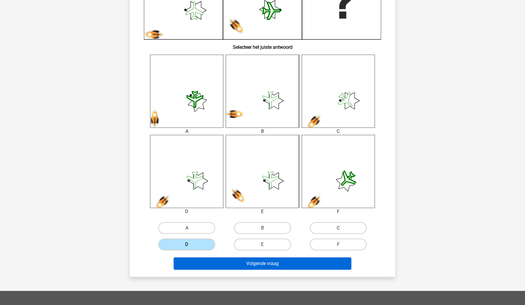
click at [214, 266] on button "Volgende vraag" at bounding box center [263, 264] width 178 height 12
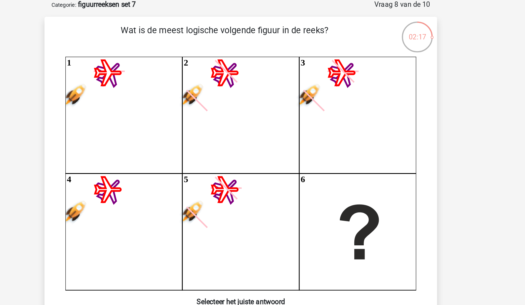
scroll to position [0, 0]
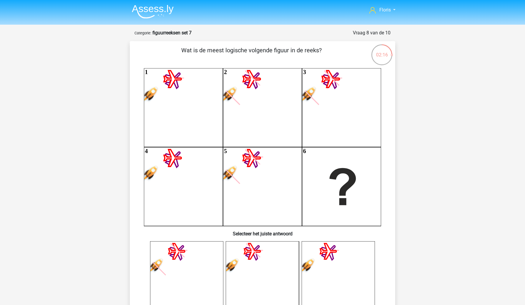
click at [278, 262] on icon at bounding box center [262, 278] width 73 height 73
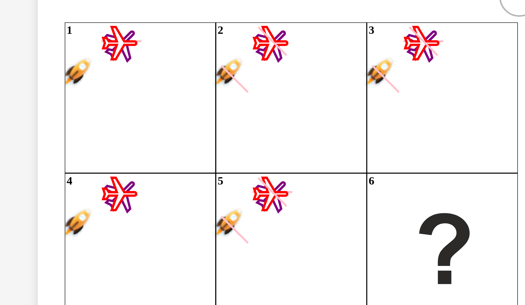
click at [144, 79] on icon "1 2 3 4 5 6" at bounding box center [262, 147] width 237 height 158
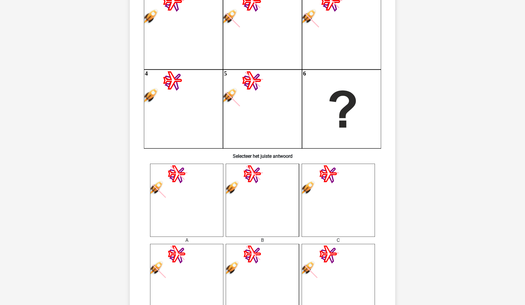
scroll to position [167, 0]
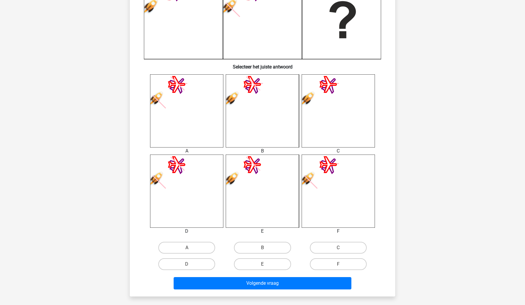
click at [262, 251] on input "B" at bounding box center [264, 250] width 4 height 4
radio input "true"
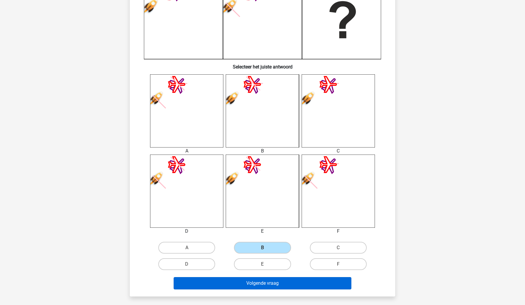
click at [255, 281] on button "Volgende vraag" at bounding box center [263, 283] width 178 height 12
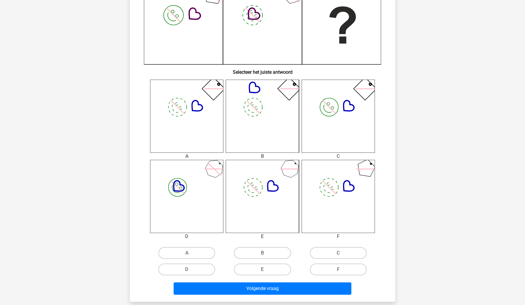
scroll to position [162, 0]
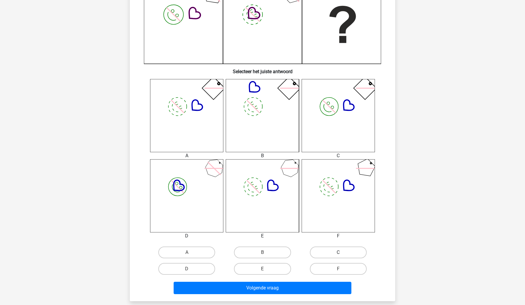
click at [314, 252] on label "C" at bounding box center [338, 253] width 57 height 12
click at [338, 253] on input "C" at bounding box center [340, 255] width 4 height 4
radio input "true"
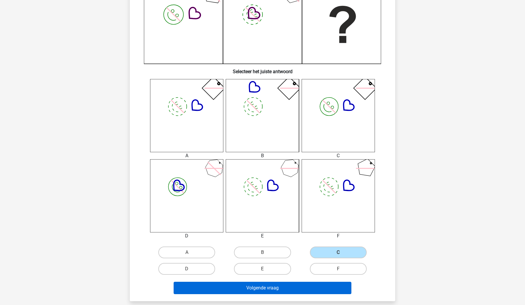
click at [296, 284] on button "Volgende vraag" at bounding box center [263, 288] width 178 height 12
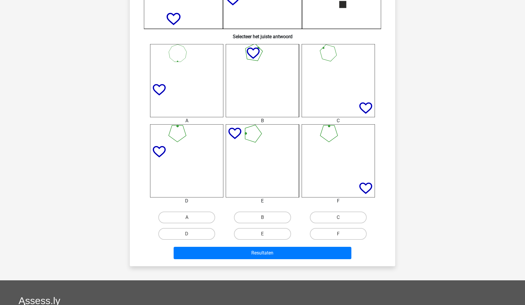
scroll to position [201, 0]
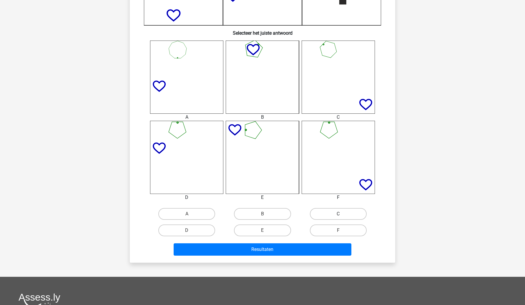
click at [319, 208] on label "C" at bounding box center [338, 214] width 57 height 12
click at [338, 214] on input "C" at bounding box center [340, 216] width 4 height 4
radio input "true"
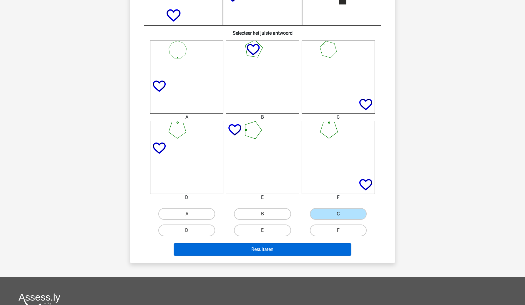
click at [315, 252] on button "Resultaten" at bounding box center [263, 250] width 178 height 12
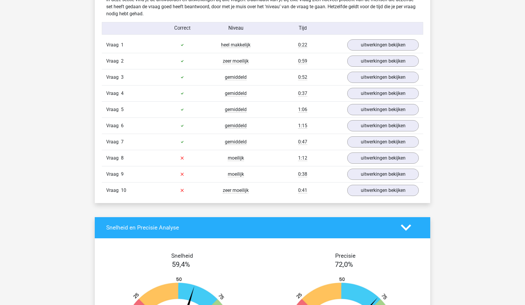
scroll to position [355, 0]
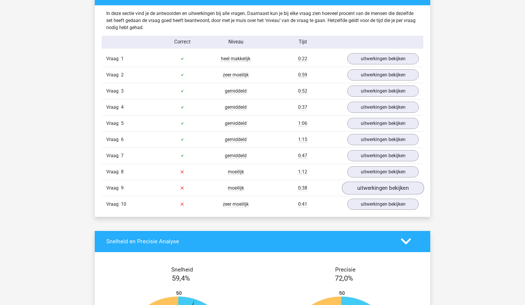
click at [373, 189] on link "uitwerkingen bekijken" at bounding box center [383, 188] width 82 height 13
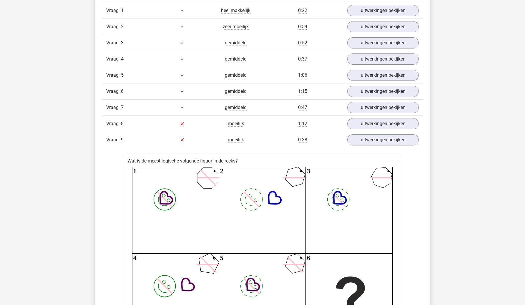
scroll to position [377, 0]
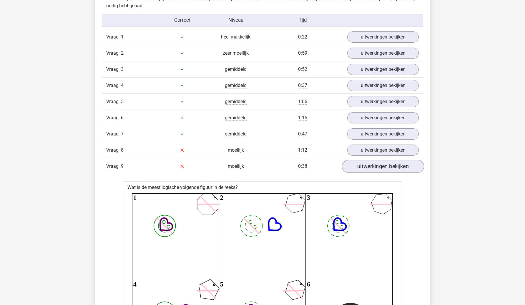
click at [378, 167] on link "uitwerkingen bekijken" at bounding box center [383, 166] width 82 height 13
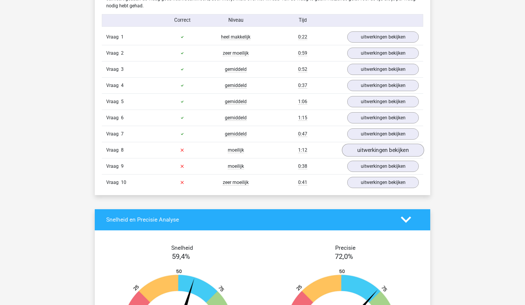
click at [381, 149] on link "uitwerkingen bekijken" at bounding box center [383, 150] width 82 height 13
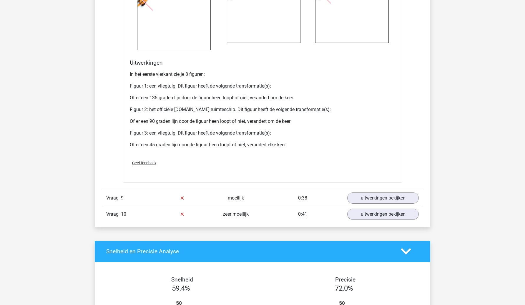
scroll to position [879, 0]
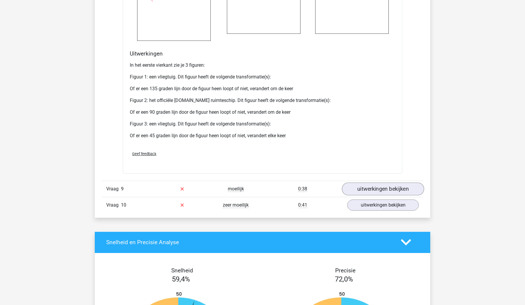
click at [380, 195] on link "uitwerkingen bekijken" at bounding box center [383, 189] width 82 height 13
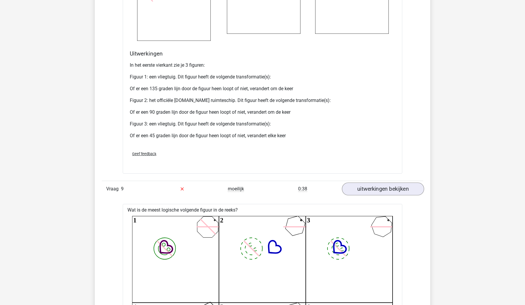
click at [380, 195] on link "uitwerkingen bekijken" at bounding box center [383, 189] width 82 height 13
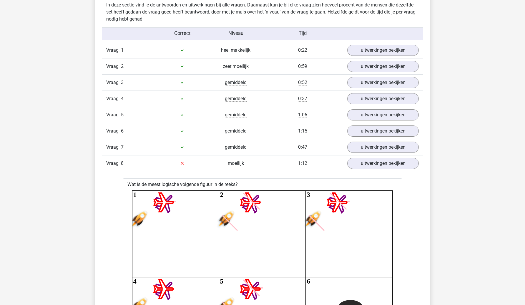
scroll to position [356, 0]
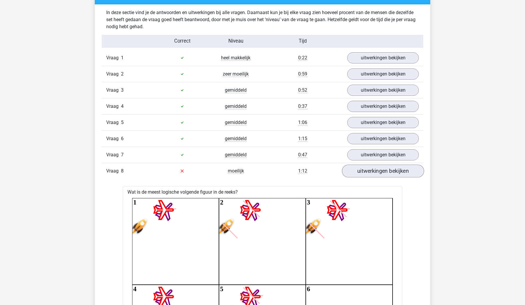
click at [383, 170] on link "uitwerkingen bekijken" at bounding box center [383, 171] width 82 height 13
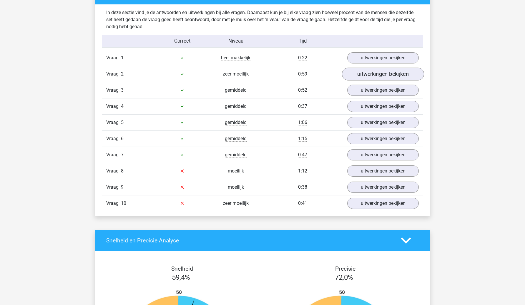
click at [398, 71] on link "uitwerkingen bekijken" at bounding box center [383, 74] width 82 height 13
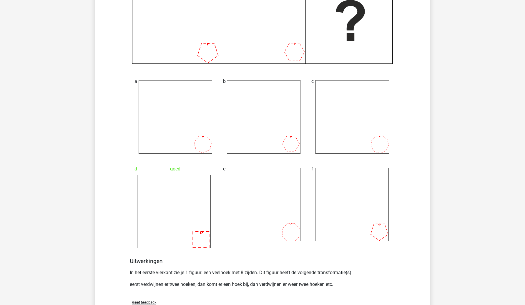
scroll to position [632, 0]
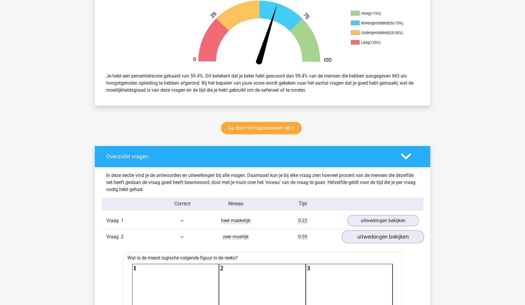
click at [397, 239] on link "uitwerkingen bekijken" at bounding box center [383, 237] width 82 height 13
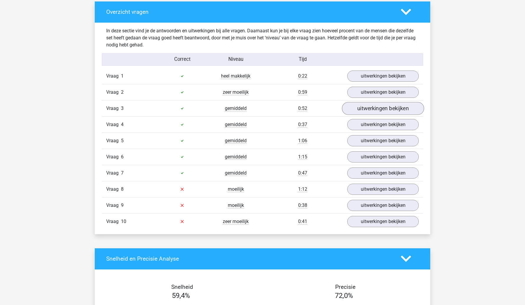
scroll to position [370, 0]
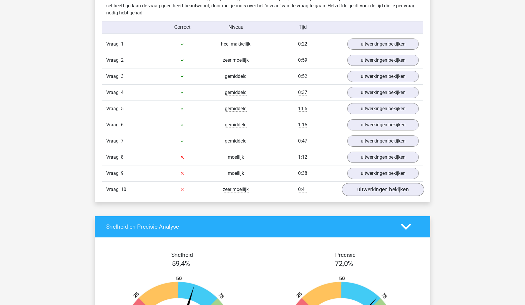
click at [385, 187] on link "uitwerkingen bekijken" at bounding box center [383, 189] width 82 height 13
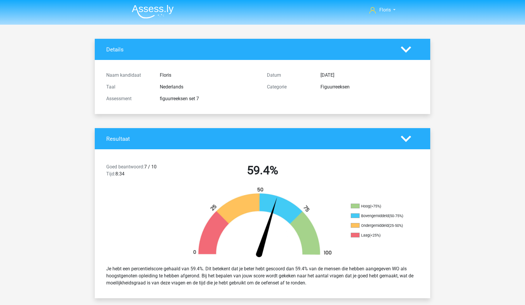
scroll to position [0, 0]
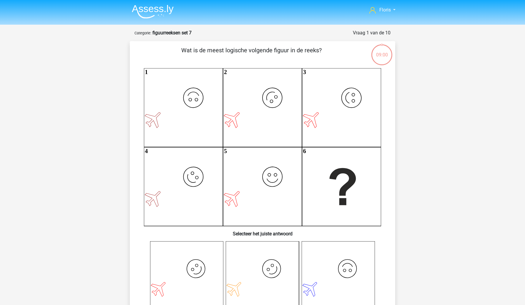
scroll to position [201, 0]
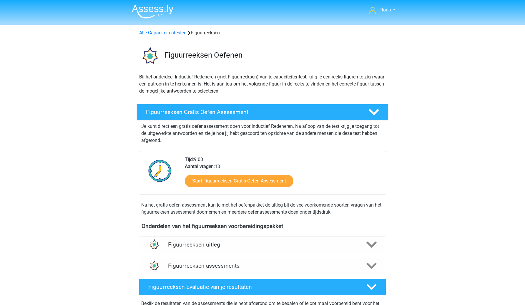
scroll to position [217, 0]
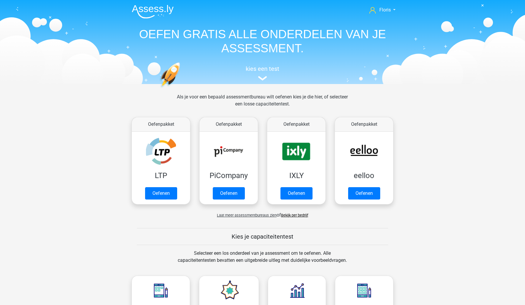
scroll to position [250, 0]
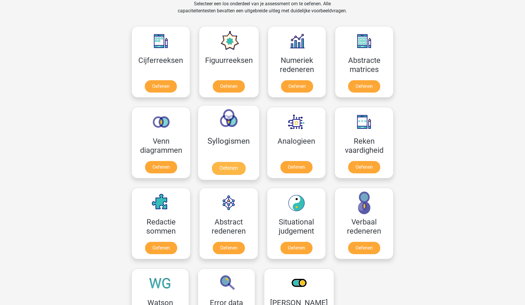
click at [218, 162] on link "Oefenen" at bounding box center [229, 168] width 34 height 13
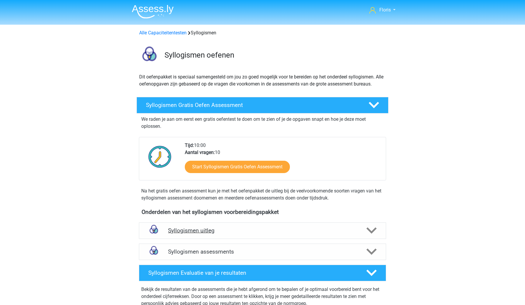
click at [215, 229] on h4 "Syllogismen uitleg" at bounding box center [262, 230] width 189 height 7
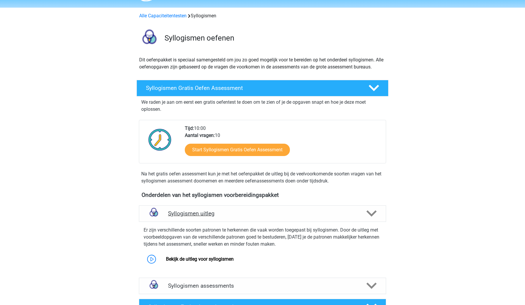
scroll to position [32, 0]
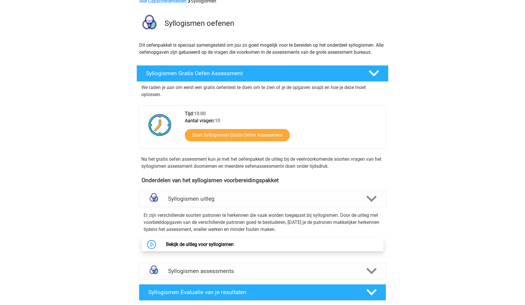
click at [208, 242] on link "Bekijk de uitleg voor syllogismen" at bounding box center [200, 245] width 68 height 6
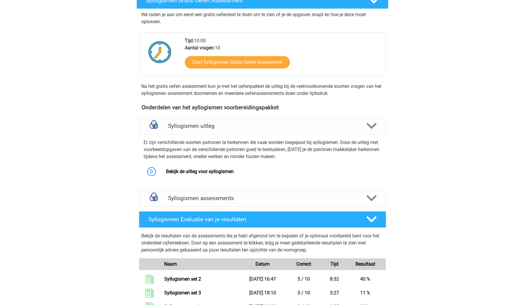
scroll to position [104, 0]
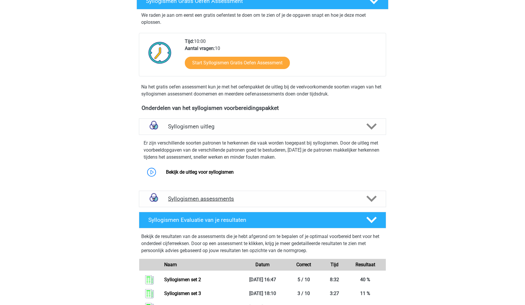
click at [242, 200] on h4 "Syllogismen assessments" at bounding box center [262, 199] width 189 height 7
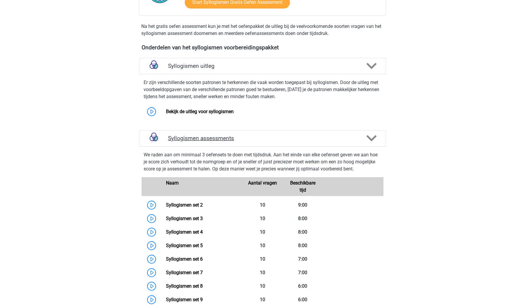
scroll to position [226, 0]
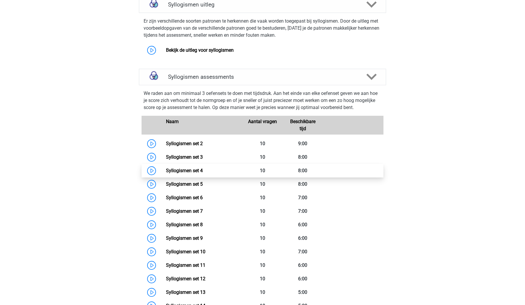
click at [197, 173] on link "Syllogismen set 4" at bounding box center [184, 171] width 37 height 6
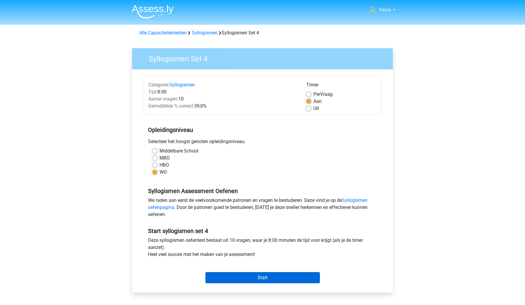
click at [243, 277] on input "Start" at bounding box center [262, 277] width 114 height 11
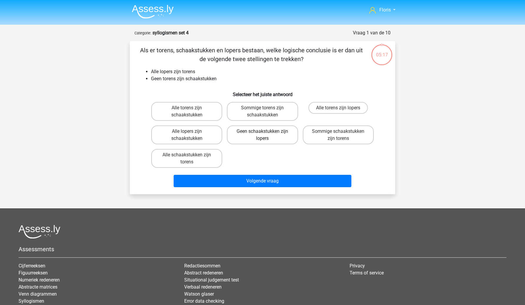
click at [276, 139] on label "Geen schaakstukken zijn lopers" at bounding box center [262, 135] width 71 height 19
click at [266, 135] on input "Geen schaakstukken zijn lopers" at bounding box center [264, 134] width 4 height 4
radio input "true"
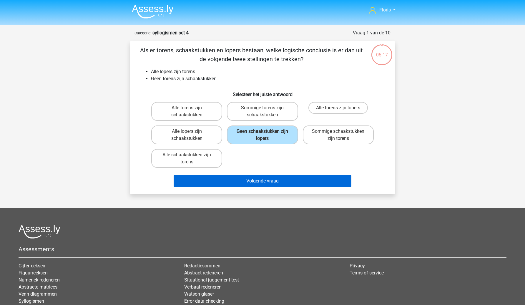
click at [279, 185] on button "Volgende vraag" at bounding box center [263, 181] width 178 height 12
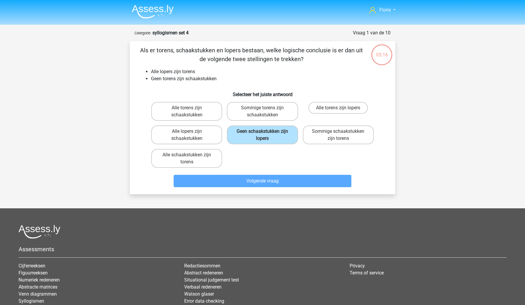
scroll to position [29, 0]
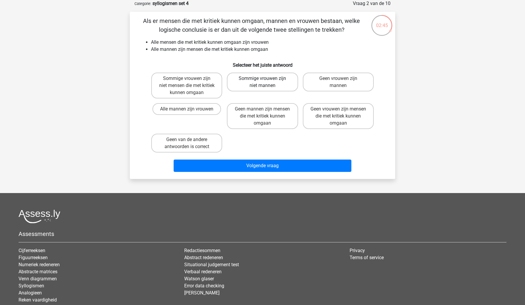
click at [269, 84] on label "Sommige vrouwen zijn niet mannen" at bounding box center [262, 82] width 71 height 19
click at [266, 82] on input "Sommige vrouwen zijn niet mannen" at bounding box center [264, 81] width 4 height 4
radio input "true"
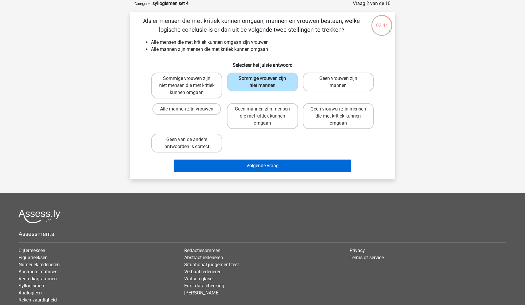
click at [274, 168] on button "Volgende vraag" at bounding box center [263, 166] width 178 height 12
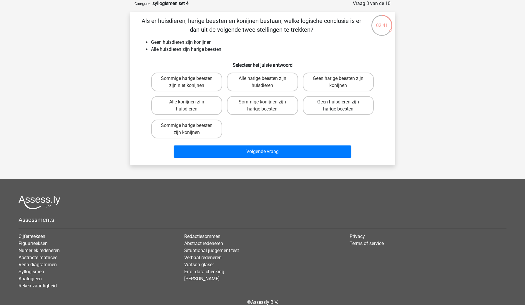
click at [345, 108] on label "Geen huisdieren zijn harige beesten" at bounding box center [338, 105] width 71 height 19
click at [342, 106] on input "Geen huisdieren zijn harige beesten" at bounding box center [340, 104] width 4 height 4
radio input "true"
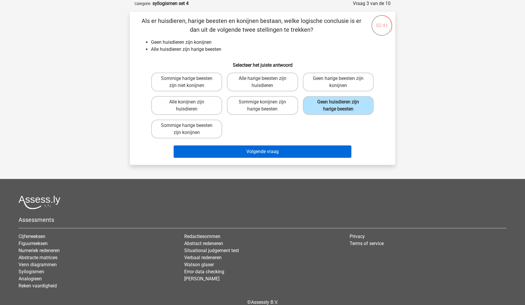
click at [325, 154] on button "Volgende vraag" at bounding box center [263, 152] width 178 height 12
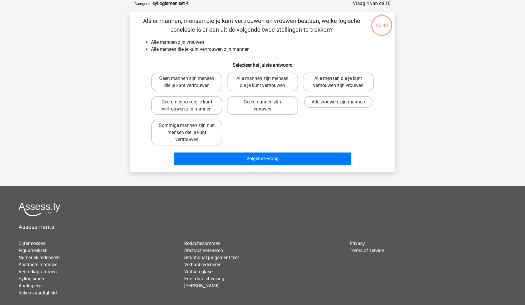
click at [345, 83] on label "Alle mensen die je kunt vertrouwen zijn vrouwen" at bounding box center [338, 82] width 71 height 19
click at [342, 82] on input "Alle mensen die je kunt vertrouwen zijn vrouwen" at bounding box center [340, 81] width 4 height 4
radio input "true"
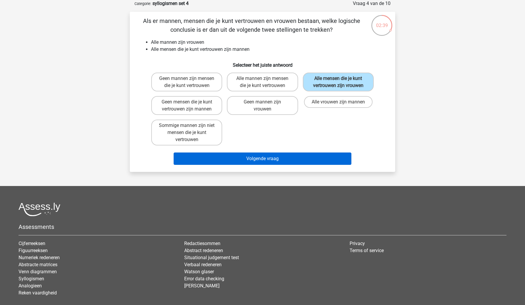
click at [311, 165] on button "Volgende vraag" at bounding box center [263, 159] width 178 height 12
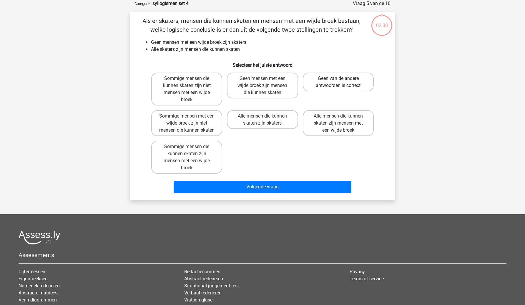
click at [341, 91] on label "Geen van de andere antwoorden is correct" at bounding box center [338, 82] width 71 height 19
click at [341, 82] on input "Geen van de andere antwoorden is correct" at bounding box center [340, 81] width 4 height 4
radio input "true"
click at [341, 91] on label "Geen van de andere antwoorden is correct" at bounding box center [338, 82] width 71 height 19
click at [341, 82] on input "Geen van de andere antwoorden is correct" at bounding box center [340, 81] width 4 height 4
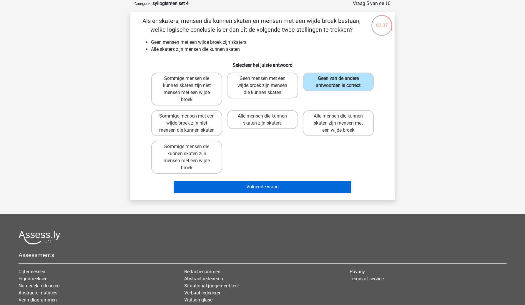
click at [310, 193] on button "Volgende vraag" at bounding box center [263, 187] width 178 height 12
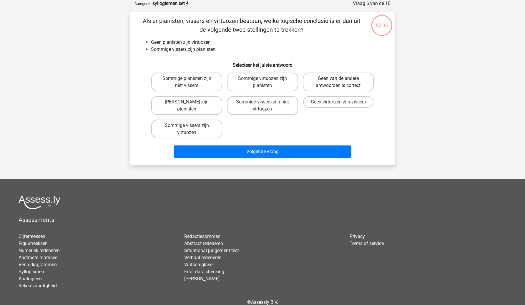
click at [340, 86] on label "Geen van de andere antwoorden is correct" at bounding box center [338, 82] width 71 height 19
click at [340, 82] on input "Geen van de andere antwoorden is correct" at bounding box center [340, 81] width 4 height 4
radio input "true"
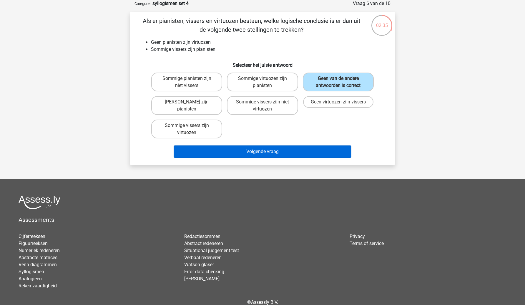
click at [312, 155] on button "Volgende vraag" at bounding box center [263, 152] width 178 height 12
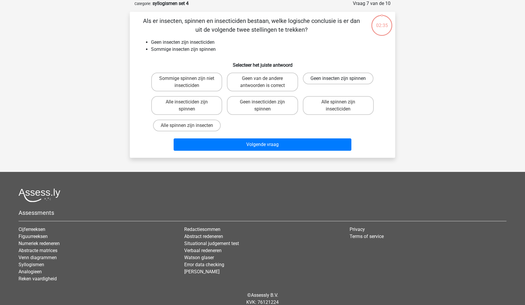
click at [348, 77] on label "Geen insecten zijn spinnen" at bounding box center [338, 79] width 71 height 12
click at [342, 79] on input "Geen insecten zijn spinnen" at bounding box center [340, 81] width 4 height 4
radio input "true"
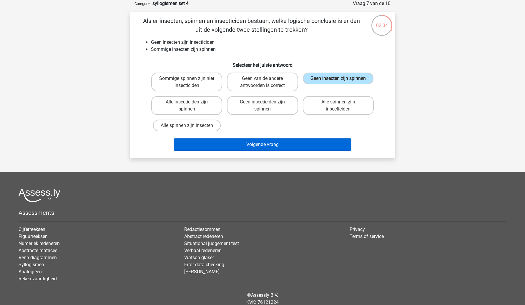
click at [328, 144] on button "Volgende vraag" at bounding box center [263, 145] width 178 height 12
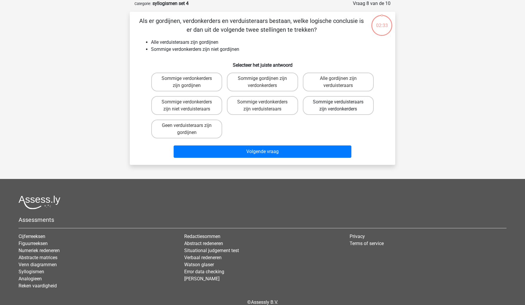
click at [337, 113] on label "Sommige verduisteraars zijn verdonkerders" at bounding box center [338, 105] width 71 height 19
click at [338, 106] on input "Sommige verduisteraars zijn verdonkerders" at bounding box center [340, 104] width 4 height 4
radio input "true"
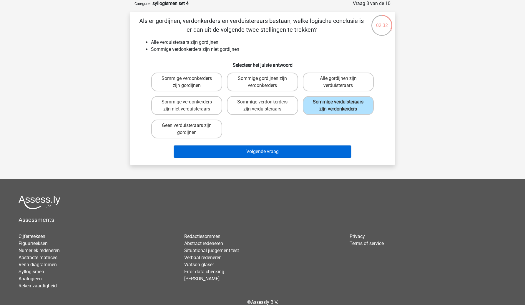
click at [322, 156] on button "Volgende vraag" at bounding box center [263, 152] width 178 height 12
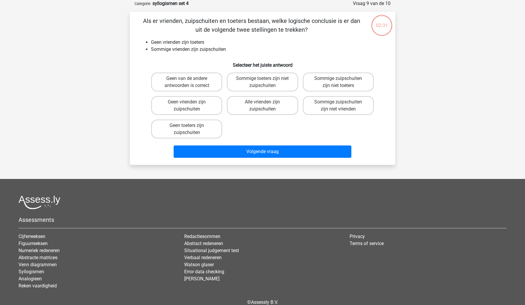
click at [342, 95] on div "Sommige zuipschuiten zijn niet vrienden" at bounding box center [338, 106] width 76 height 24
click at [342, 100] on label "Sommige zuipschuiten zijn niet vrienden" at bounding box center [338, 105] width 71 height 19
click at [342, 102] on input "Sommige zuipschuiten zijn niet vrienden" at bounding box center [340, 104] width 4 height 4
radio input "true"
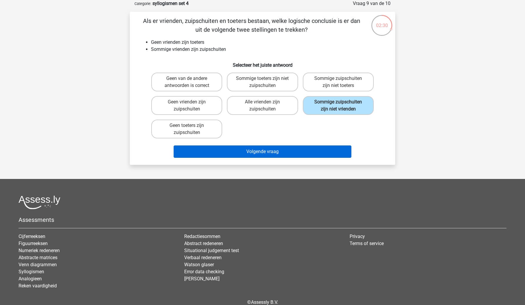
click at [325, 148] on button "Volgende vraag" at bounding box center [263, 152] width 178 height 12
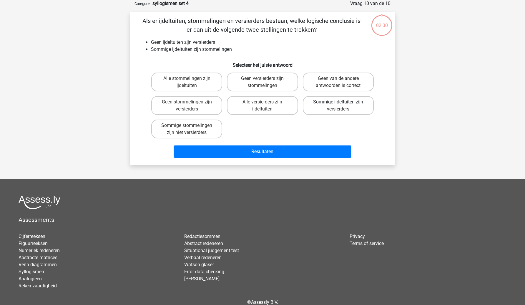
click at [343, 105] on label "Sommige ijdeltuiten zijn versierders" at bounding box center [338, 105] width 71 height 19
click at [342, 105] on input "Sommige ijdeltuiten zijn versierders" at bounding box center [340, 104] width 4 height 4
radio input "true"
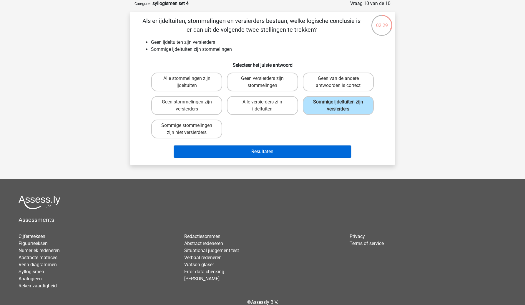
click at [321, 155] on button "Resultaten" at bounding box center [263, 152] width 178 height 12
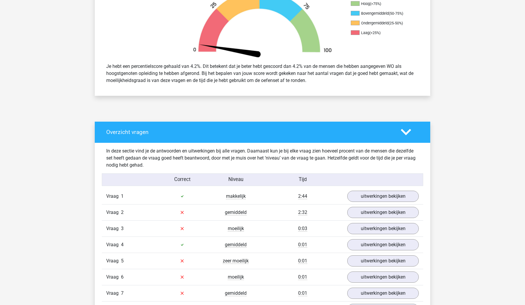
scroll to position [203, 0]
click at [357, 210] on link "uitwerkingen bekijken" at bounding box center [383, 212] width 82 height 13
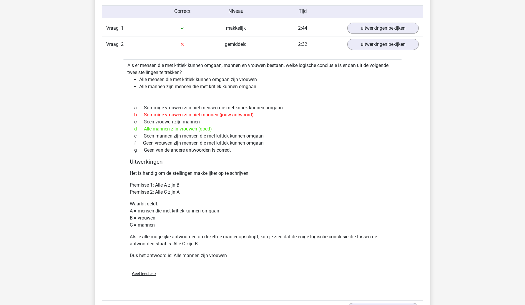
scroll to position [365, 0]
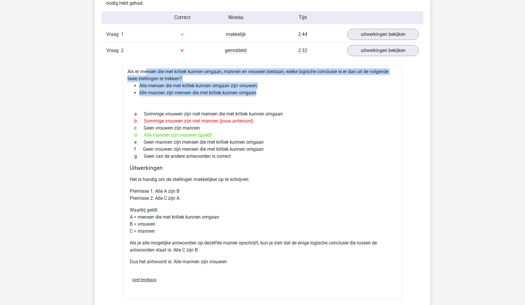
drag, startPoint x: 127, startPoint y: 67, endPoint x: 267, endPoint y: 95, distance: 143.5
click at [267, 95] on div "Als er mensen die met kritiek kunnen omgaan, mannen en vrouwen bestaan, welke l…" at bounding box center [263, 183] width 280 height 234
click at [147, 105] on div at bounding box center [262, 103] width 270 height 5
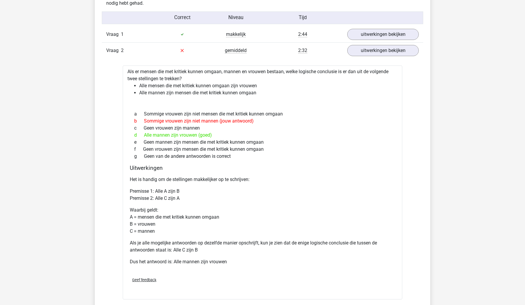
copy div "Sommige vrouwen zijn niet mensen die met kritiek kunnen omgaan b Sommige vrouwe…"
drag, startPoint x: 134, startPoint y: 112, endPoint x: 233, endPoint y: 158, distance: 109.4
click at [233, 158] on div "a Sommige vrouwen zijn niet mensen die met kritiek kunnen omgaan b Sommige vrou…" at bounding box center [262, 135] width 265 height 54
click at [215, 112] on div "a Sommige vrouwen zijn niet mensen die met kritiek kunnen omgaan" at bounding box center [262, 114] width 265 height 7
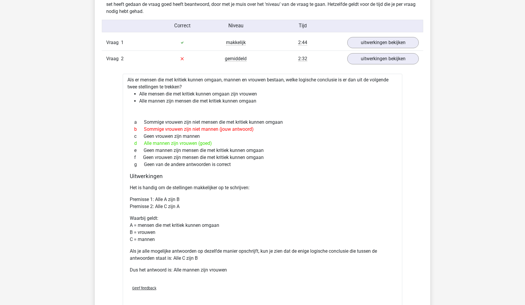
scroll to position [356, 0]
